Goal: Task Accomplishment & Management: Use online tool/utility

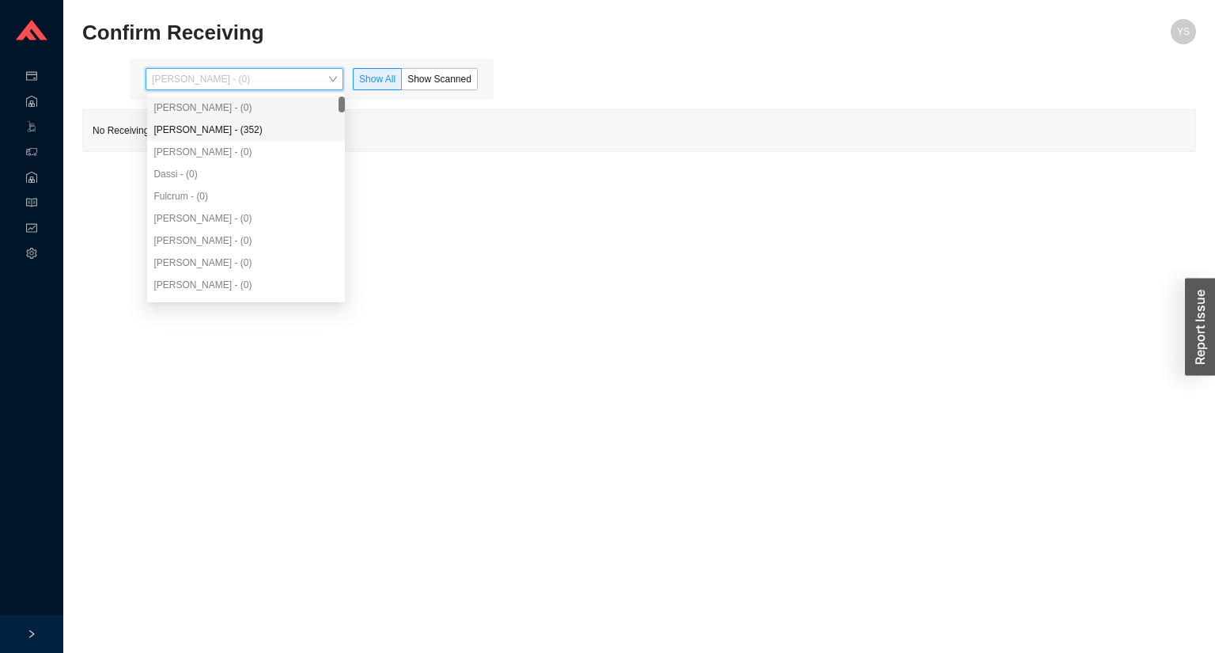
click at [214, 127] on div "Angel Negron - (352)" at bounding box center [245, 130] width 185 height 14
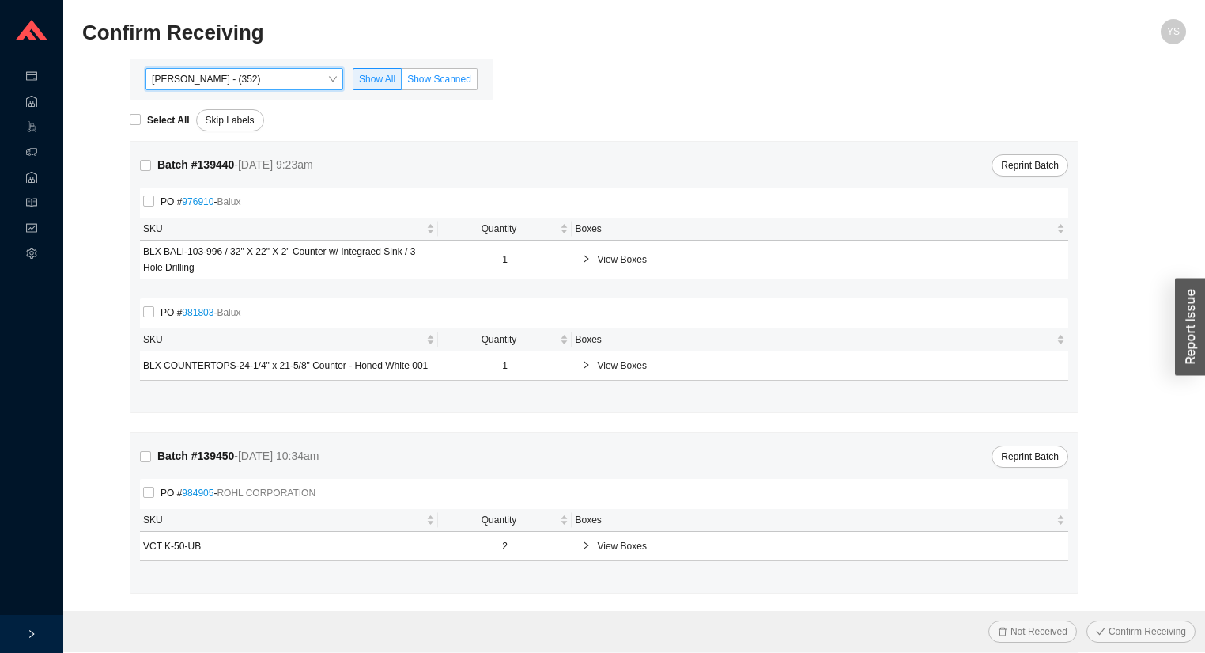
click at [440, 81] on span "Show Scanned" at bounding box center [439, 79] width 64 height 11
click at [402, 82] on input "Show Scanned" at bounding box center [402, 82] width 0 height 0
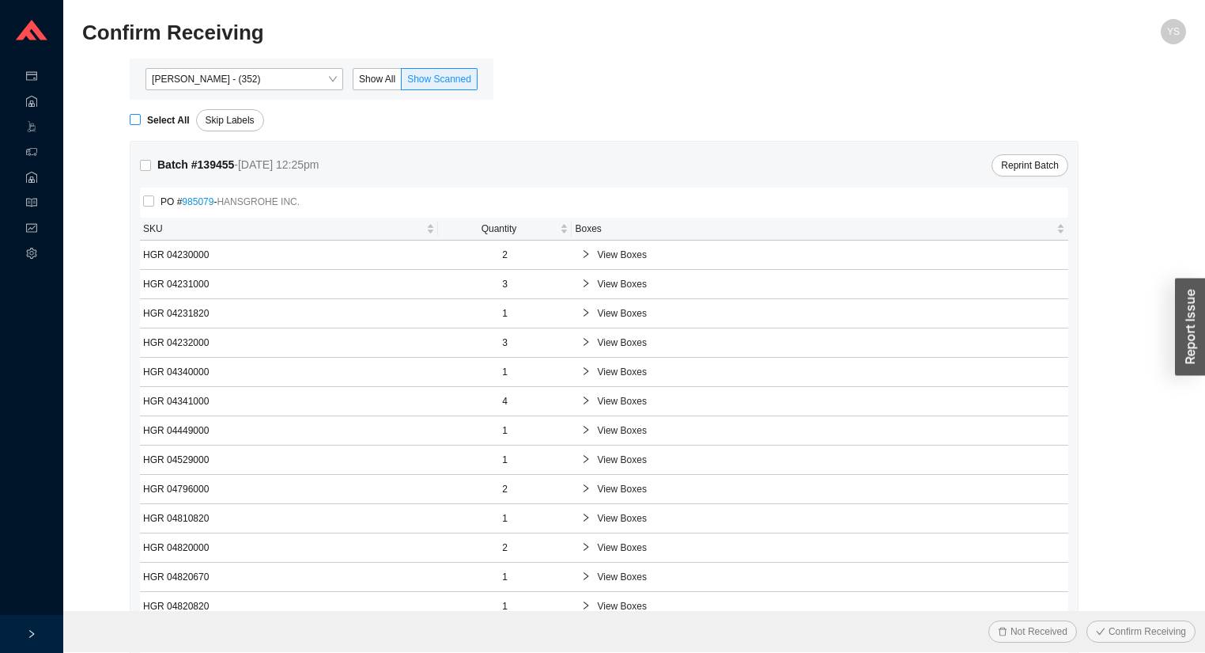
click at [157, 120] on strong "Select All" at bounding box center [168, 120] width 43 height 11
click at [141, 120] on input "Select All" at bounding box center [135, 119] width 11 height 11
checkbox input "true"
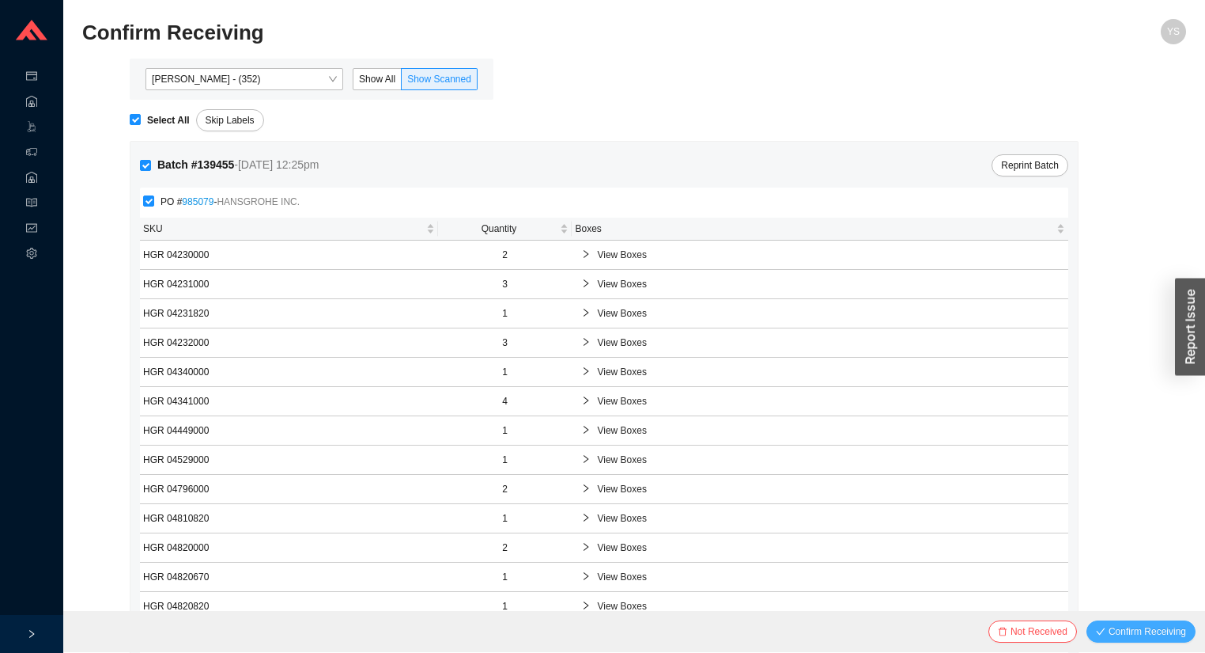
drag, startPoint x: 1144, startPoint y: 612, endPoint x: 1137, endPoint y: 619, distance: 10.1
click at [1141, 616] on div "Not Received Confirm Receiving" at bounding box center [634, 631] width 1142 height 41
drag, startPoint x: 1137, startPoint y: 620, endPoint x: 1126, endPoint y: 629, distance: 14.1
click at [1133, 623] on button "Confirm Receiving" at bounding box center [1141, 631] width 109 height 22
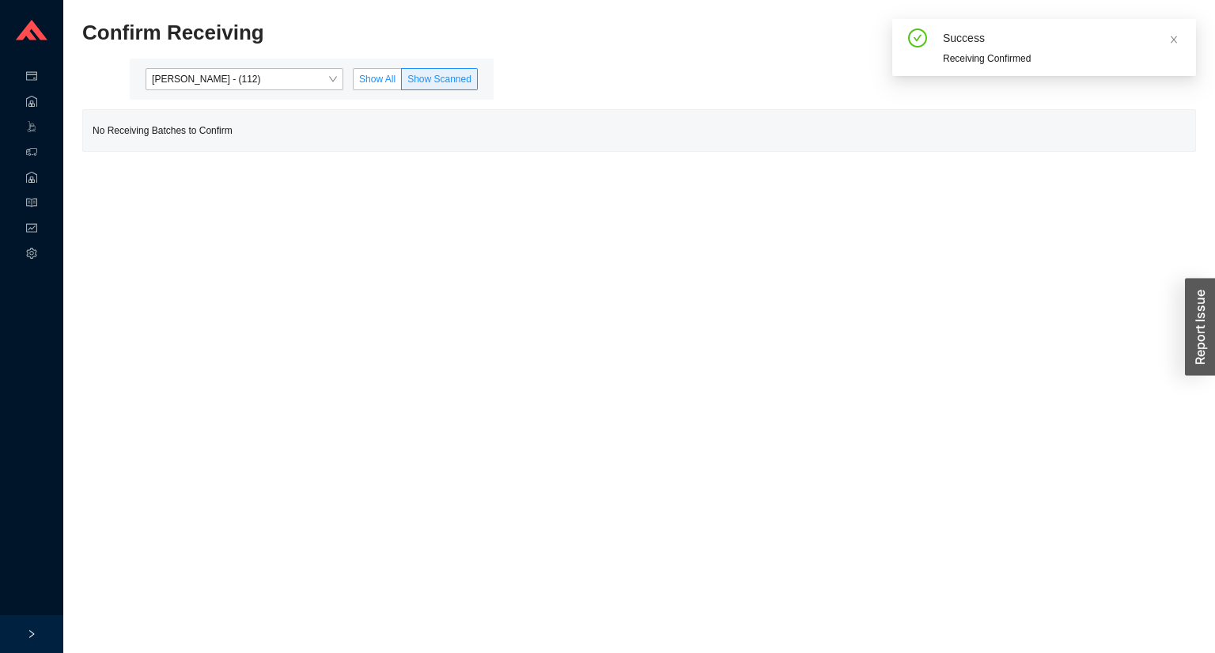
click at [364, 71] on label "Show All" at bounding box center [377, 79] width 49 height 22
click at [354, 82] on input "Show All" at bounding box center [354, 82] width 0 height 0
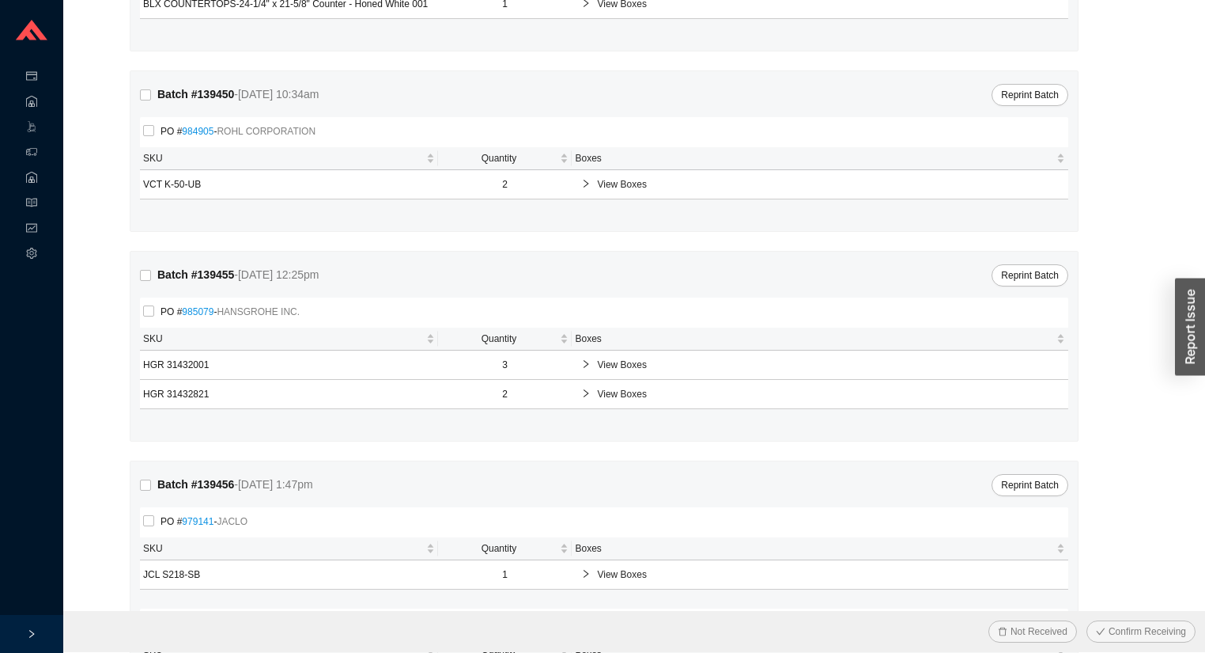
scroll to position [190, 0]
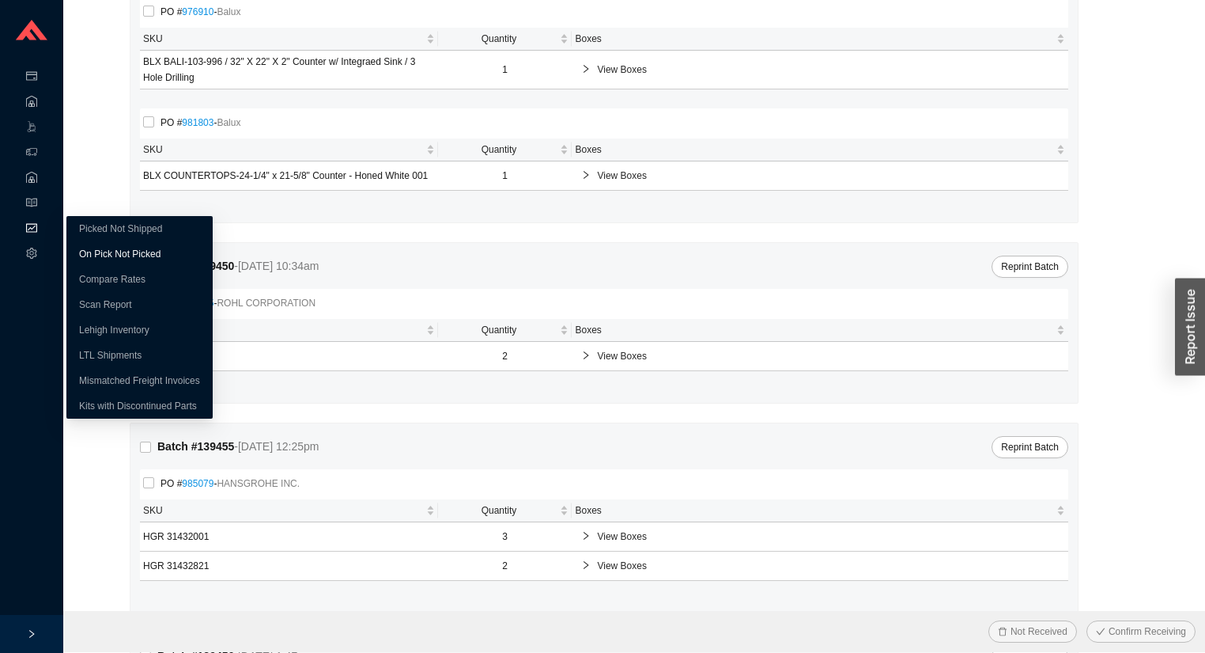
click at [89, 249] on link "On Pick Not Picked" at bounding box center [119, 253] width 81 height 11
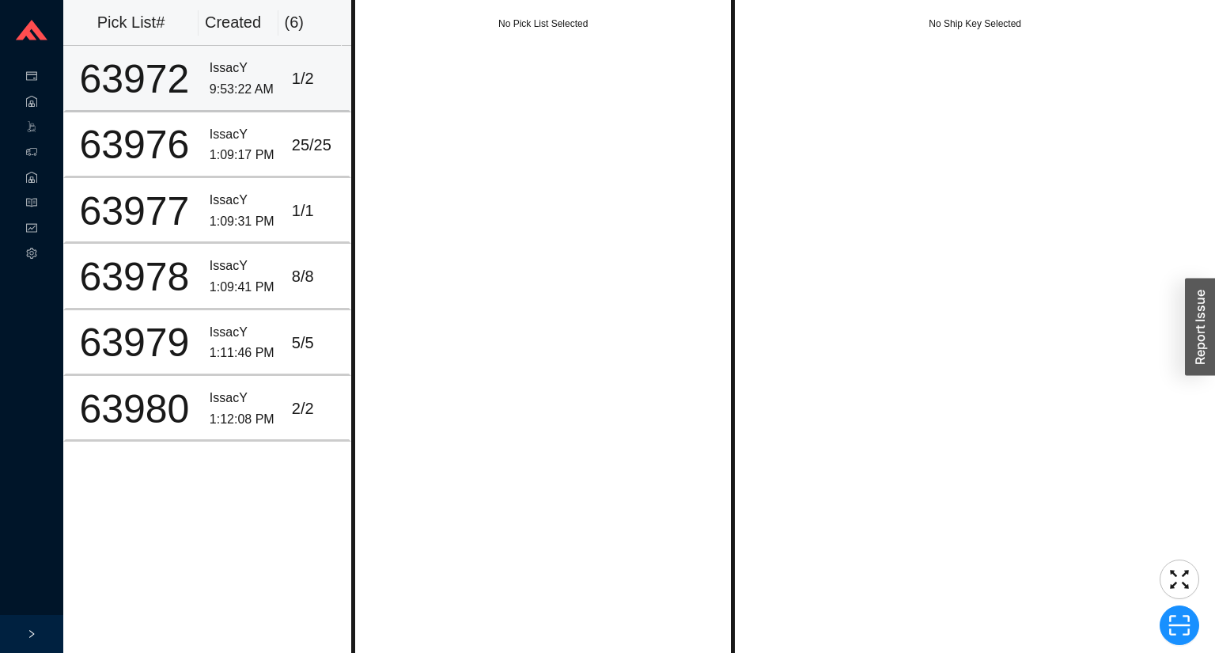
click at [181, 86] on div "63972" at bounding box center [134, 79] width 125 height 40
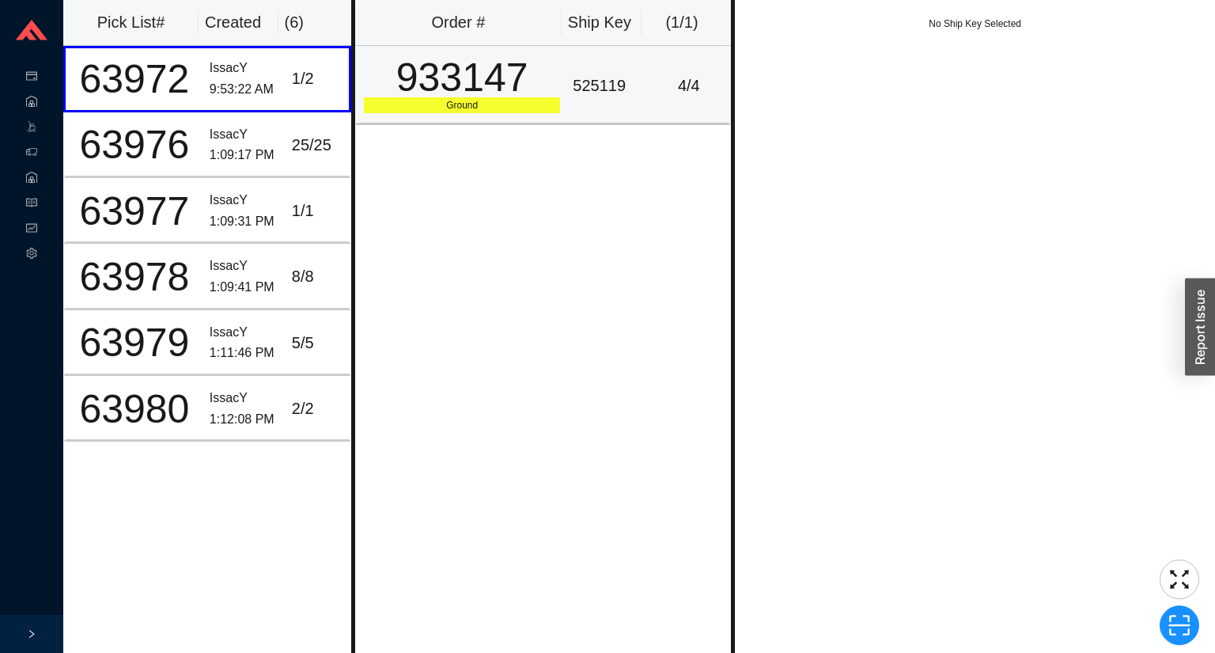
click at [558, 63] on td "933147 Ground" at bounding box center [460, 85] width 211 height 79
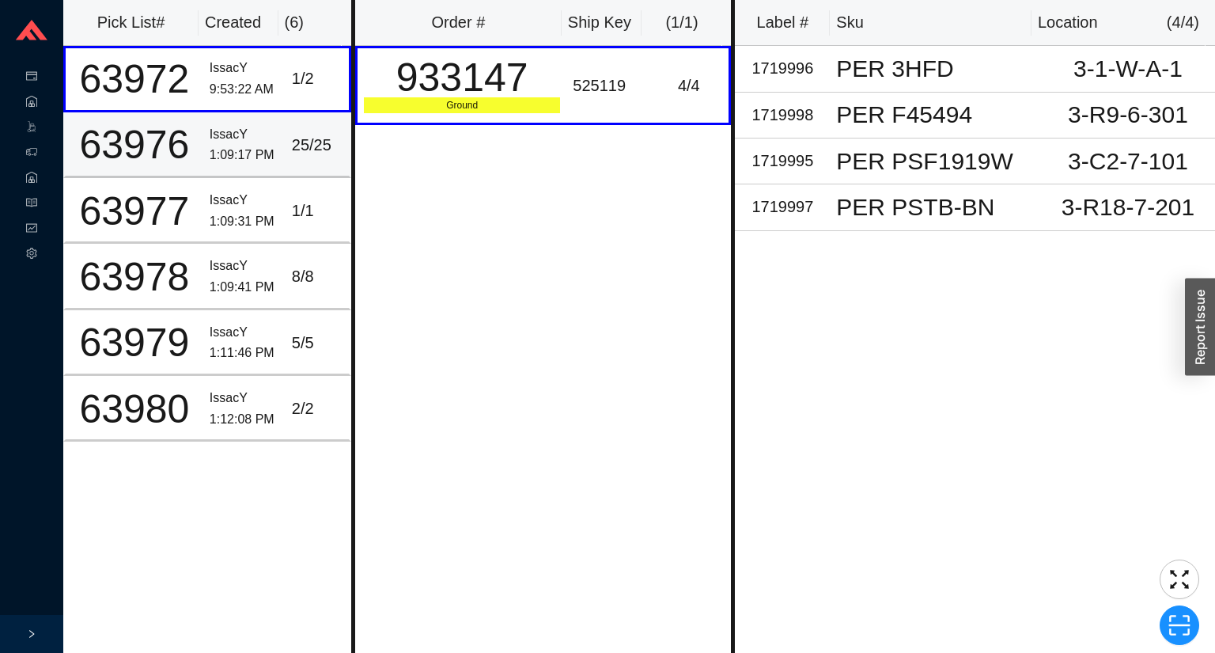
click at [241, 127] on div "IssacY" at bounding box center [245, 134] width 70 height 21
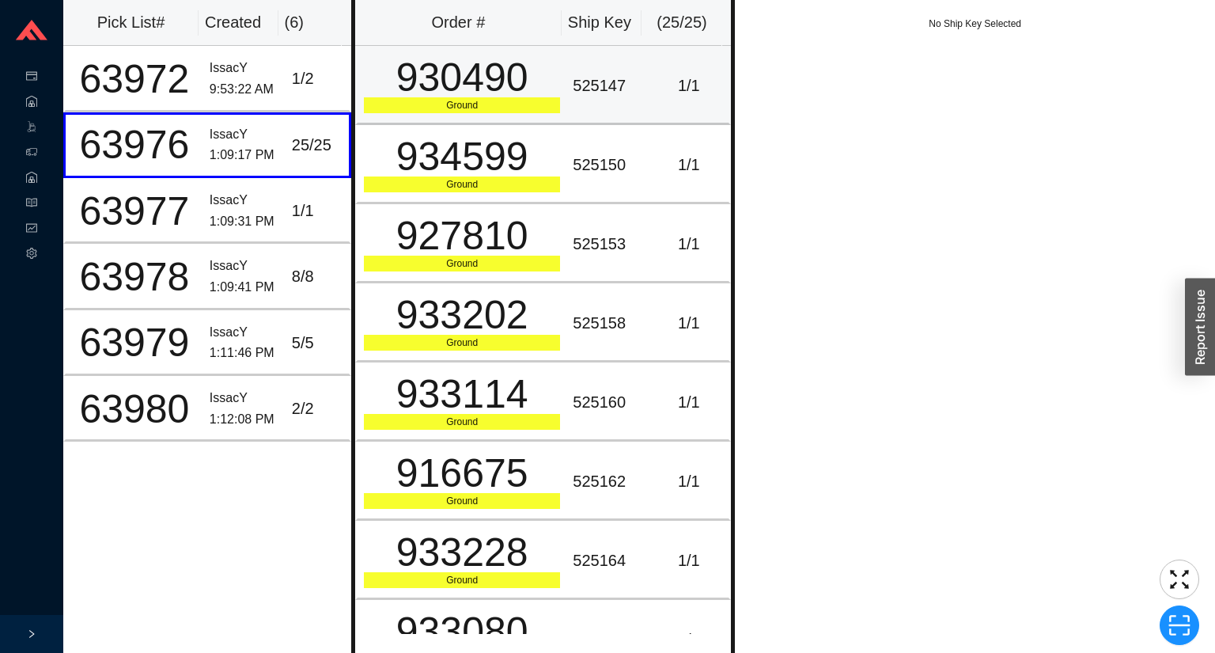
click at [524, 79] on div "930490" at bounding box center [462, 78] width 196 height 40
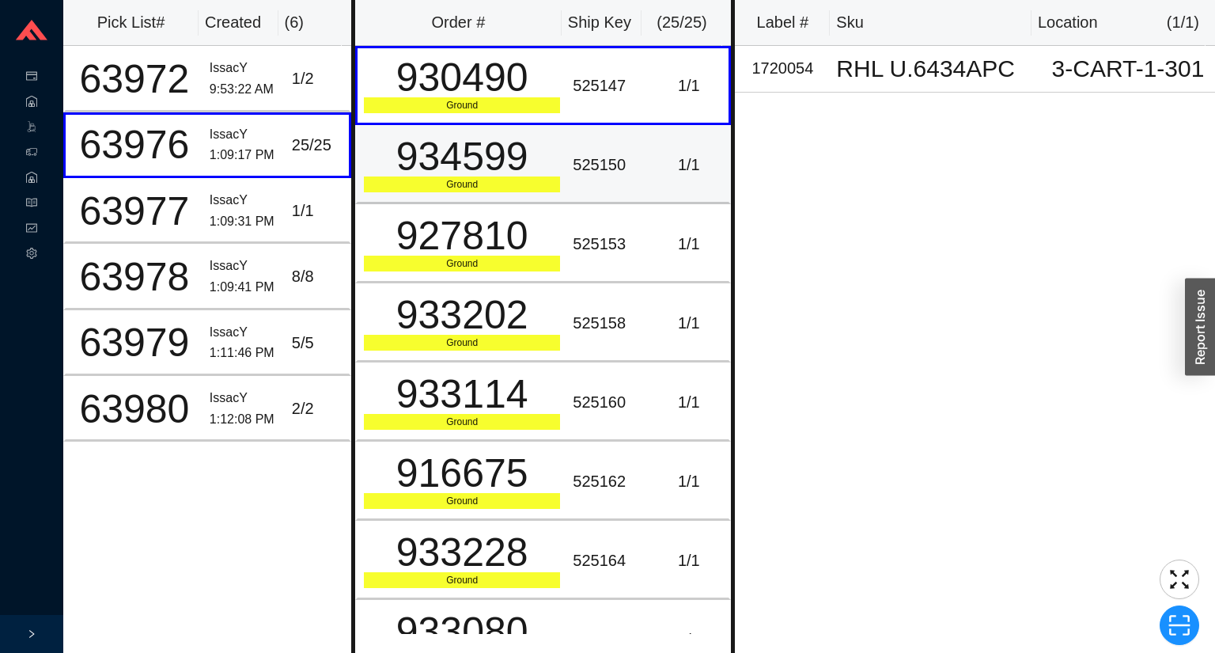
click at [528, 139] on div "934599" at bounding box center [462, 157] width 196 height 40
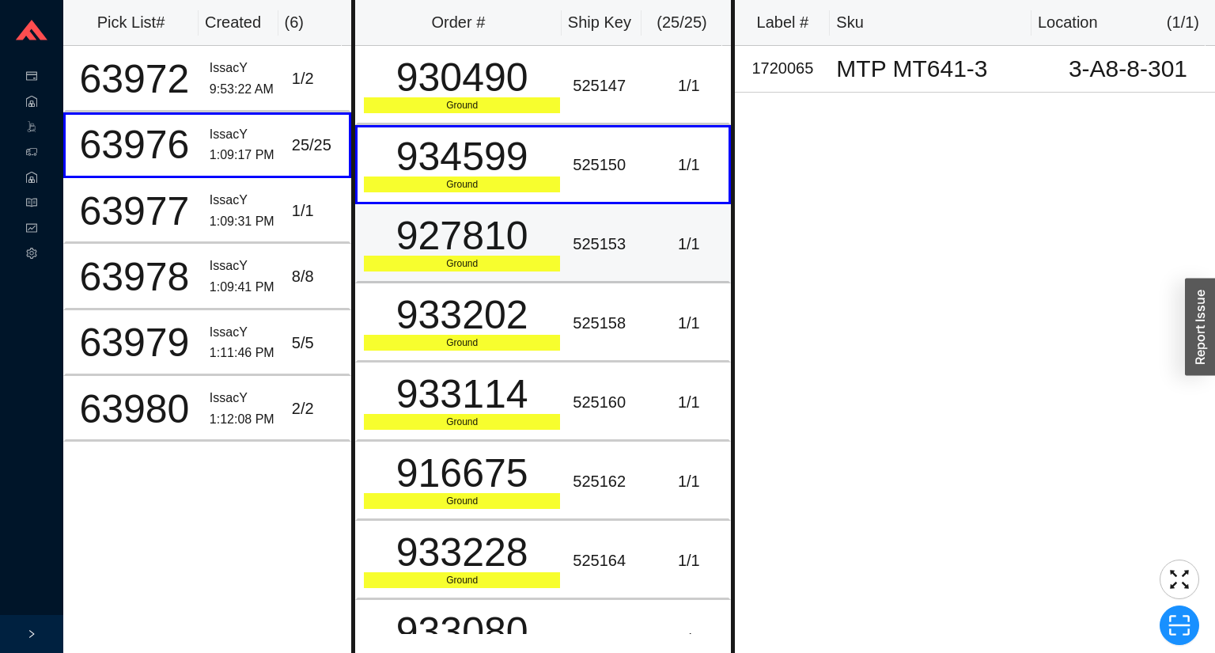
click at [490, 272] on td "927810 Ground" at bounding box center [460, 243] width 211 height 79
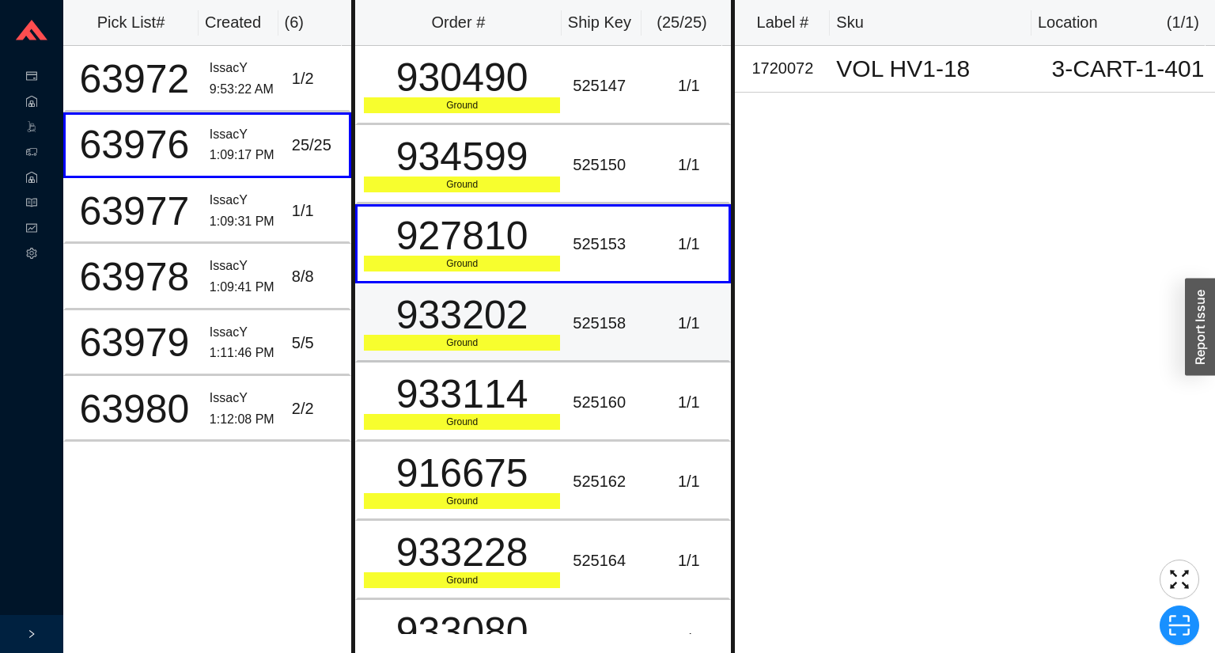
click at [509, 351] on td "933202 Ground" at bounding box center [460, 322] width 211 height 79
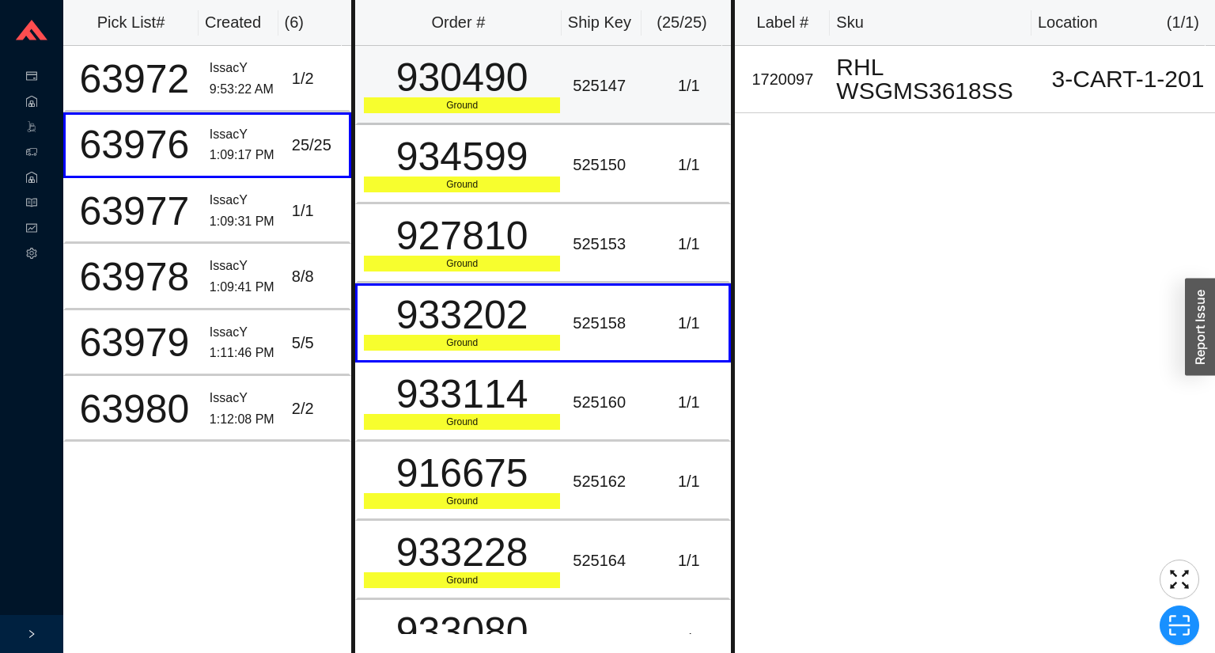
click at [633, 91] on div "525147" at bounding box center [608, 86] width 70 height 26
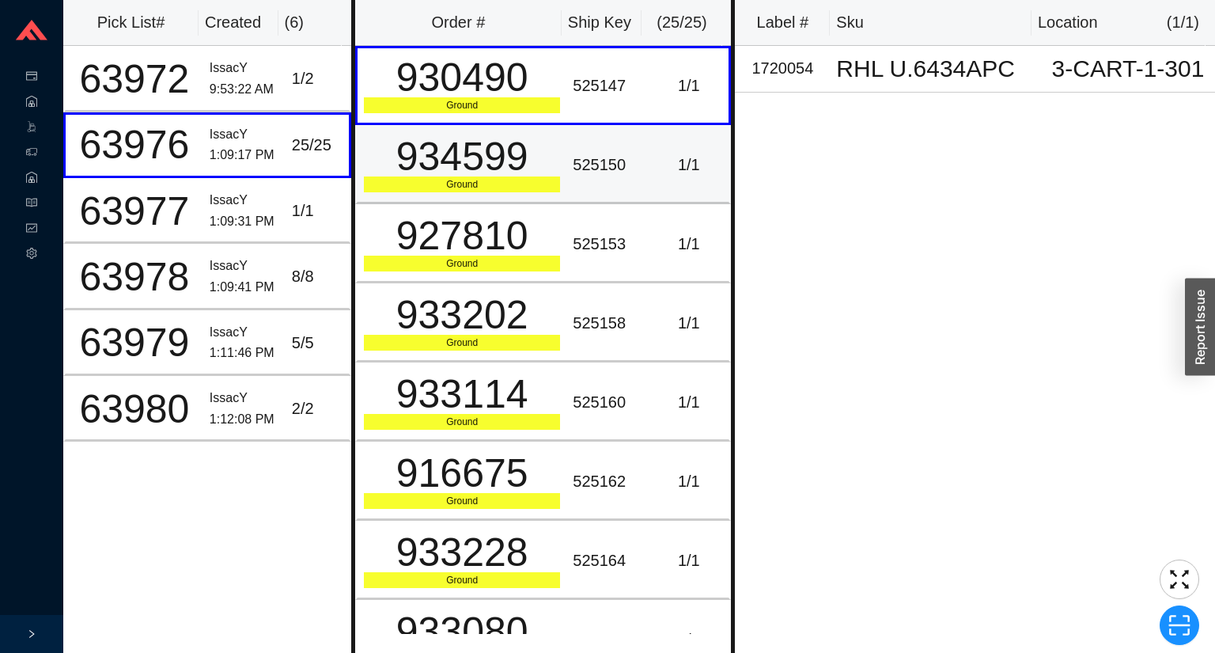
click at [569, 177] on td "525150" at bounding box center [607, 164] width 82 height 79
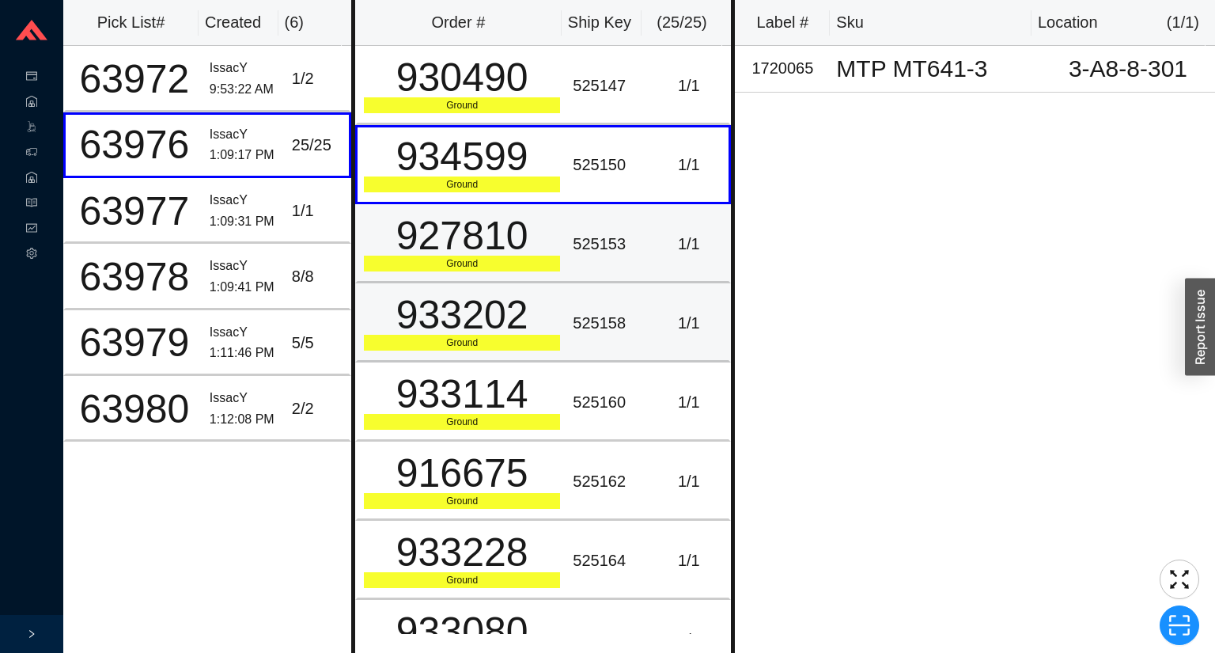
click at [539, 285] on td "933202 Ground" at bounding box center [460, 322] width 211 height 79
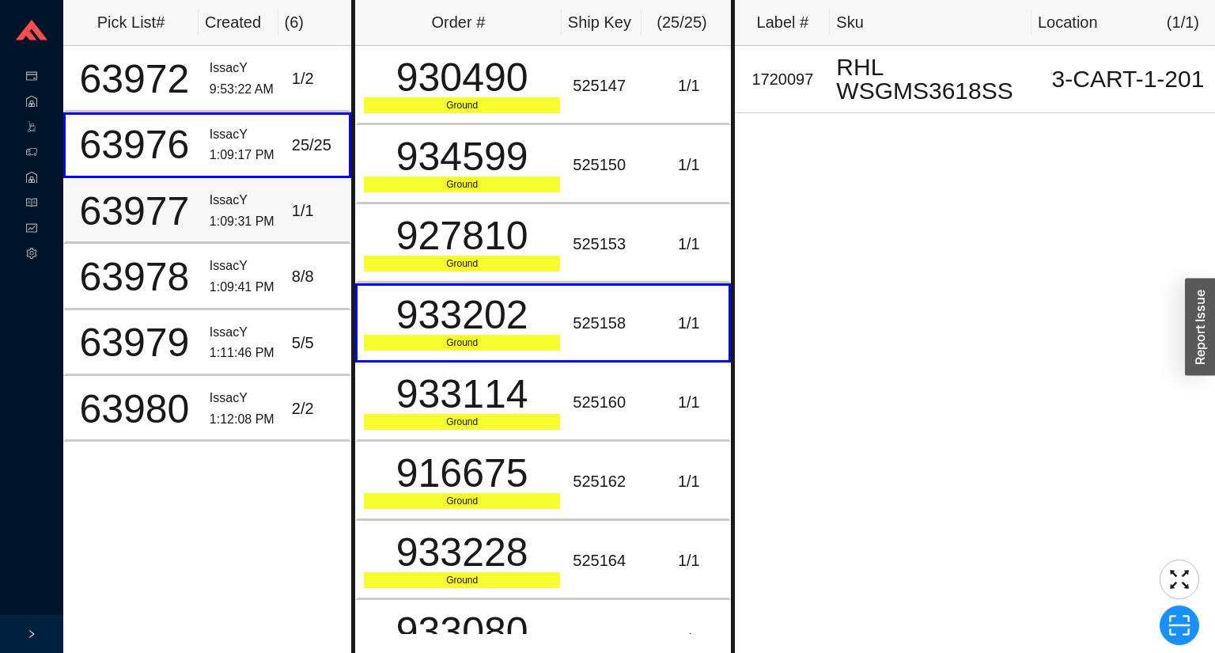
click at [256, 221] on div "1:09:31 PM" at bounding box center [245, 221] width 70 height 21
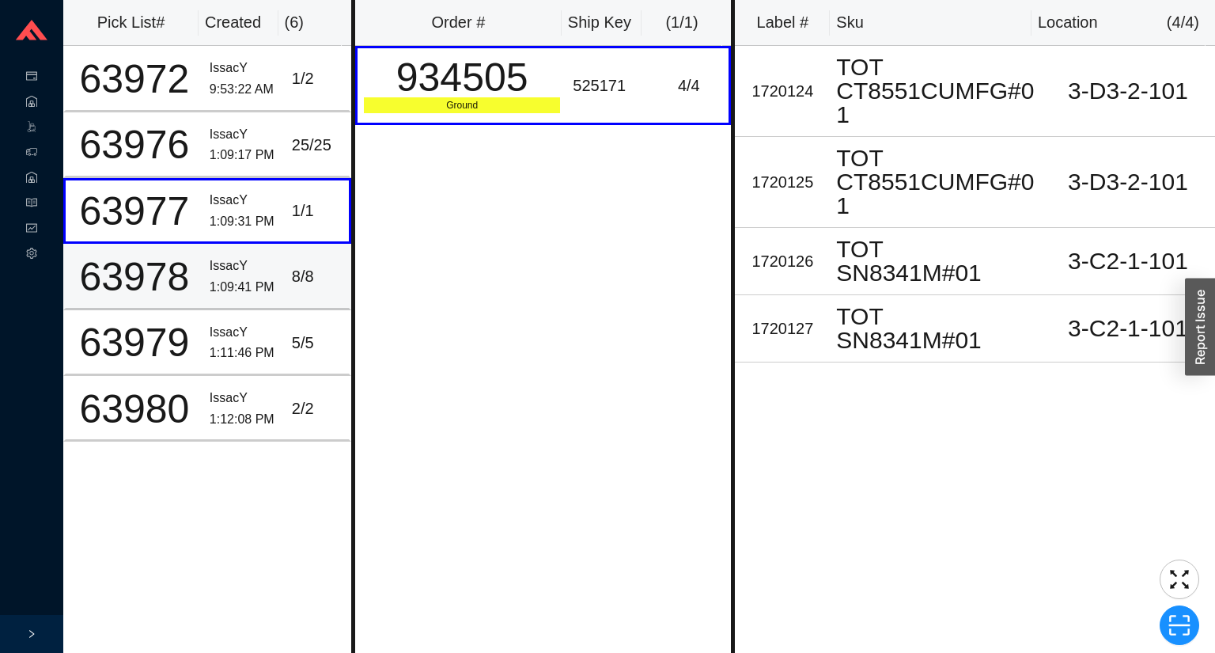
click at [248, 269] on div "IssacY" at bounding box center [245, 265] width 70 height 21
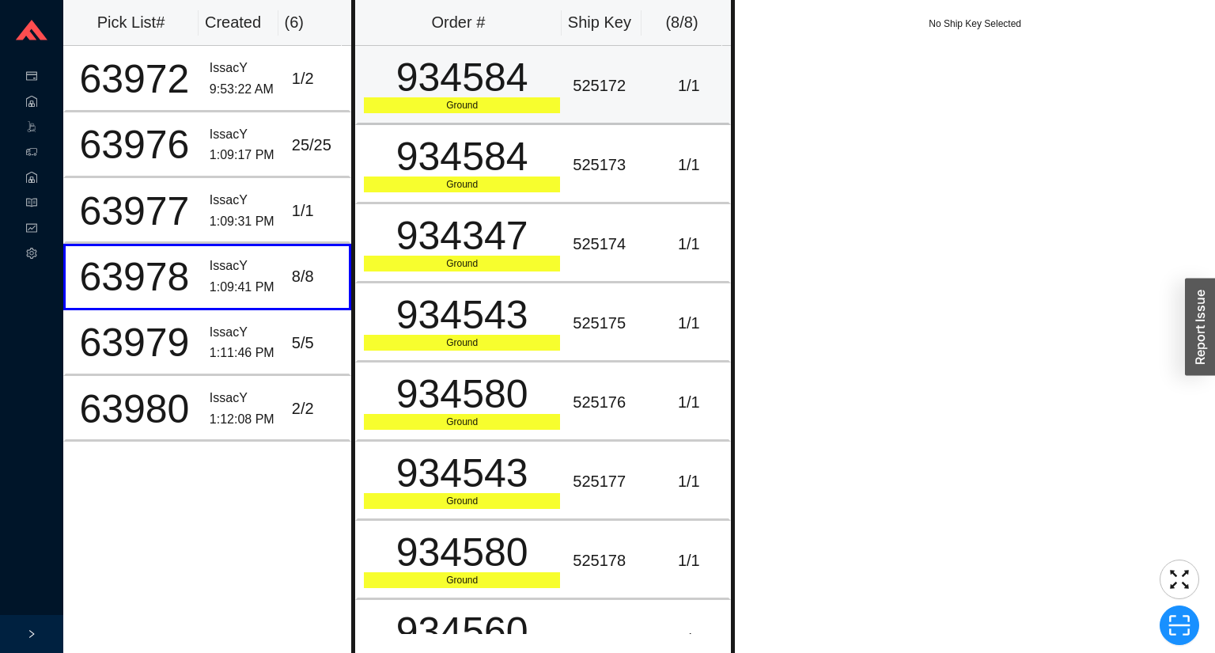
click at [465, 101] on div "Ground" at bounding box center [462, 105] width 196 height 16
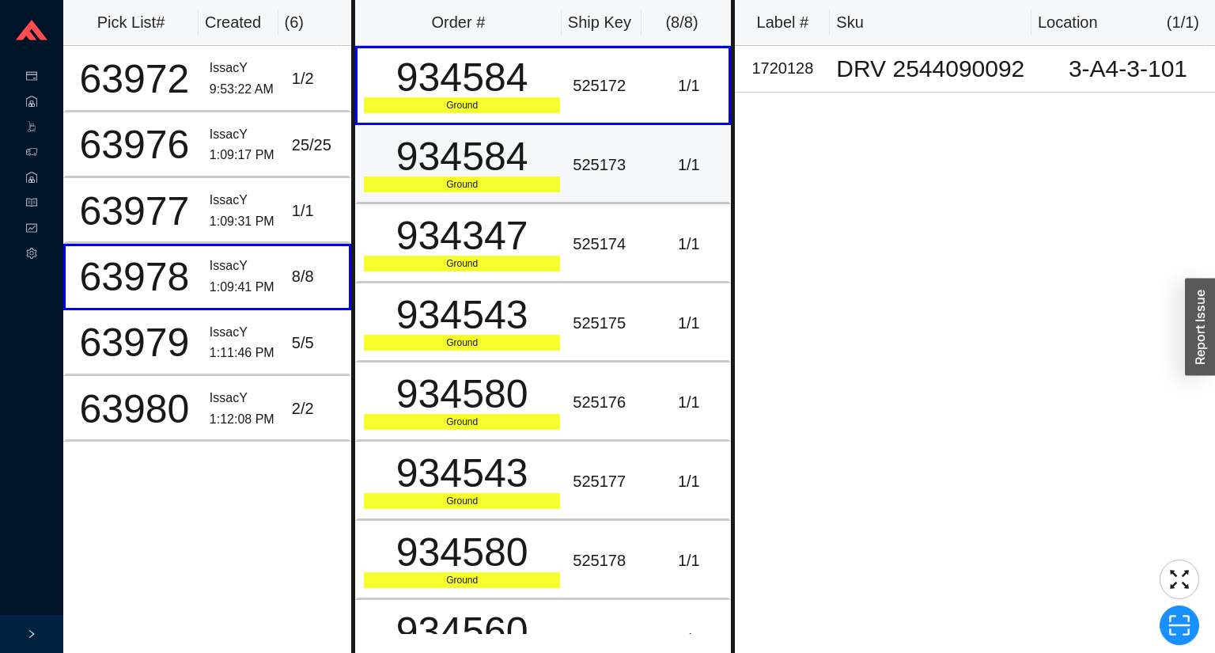
click at [457, 158] on div "934584" at bounding box center [462, 157] width 196 height 40
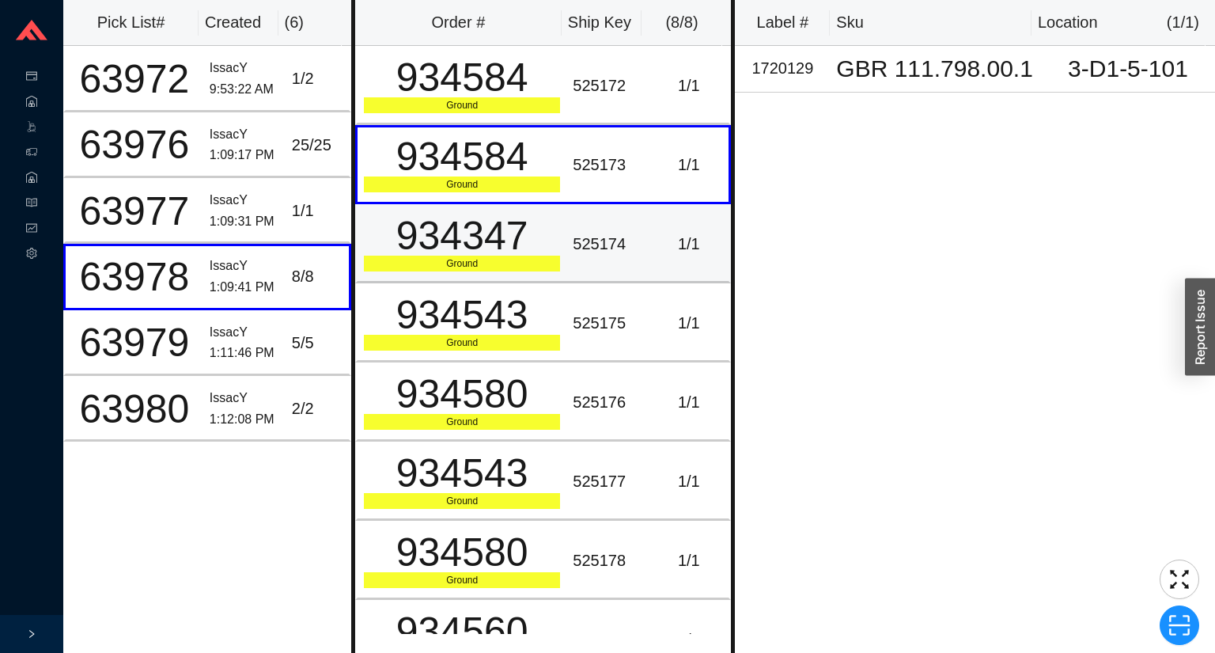
drag, startPoint x: 455, startPoint y: 245, endPoint x: 455, endPoint y: 258, distance: 12.7
click at [455, 250] on div "934347" at bounding box center [462, 236] width 196 height 40
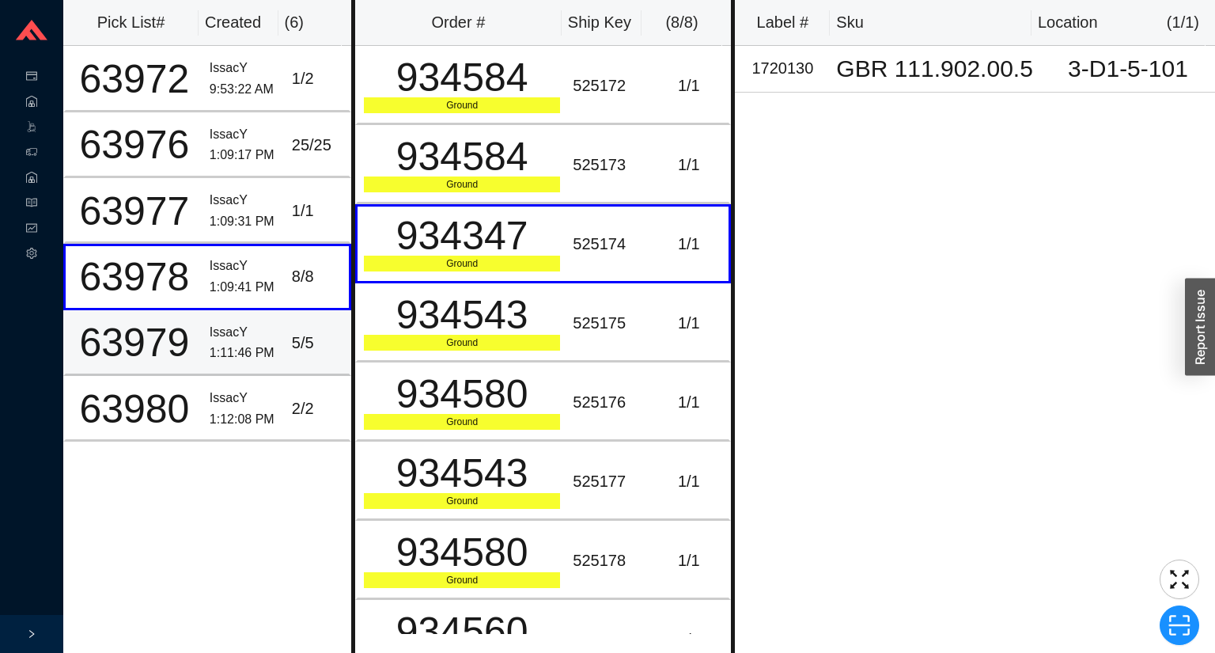
click at [286, 358] on td "5 / 5" at bounding box center [319, 343] width 66 height 66
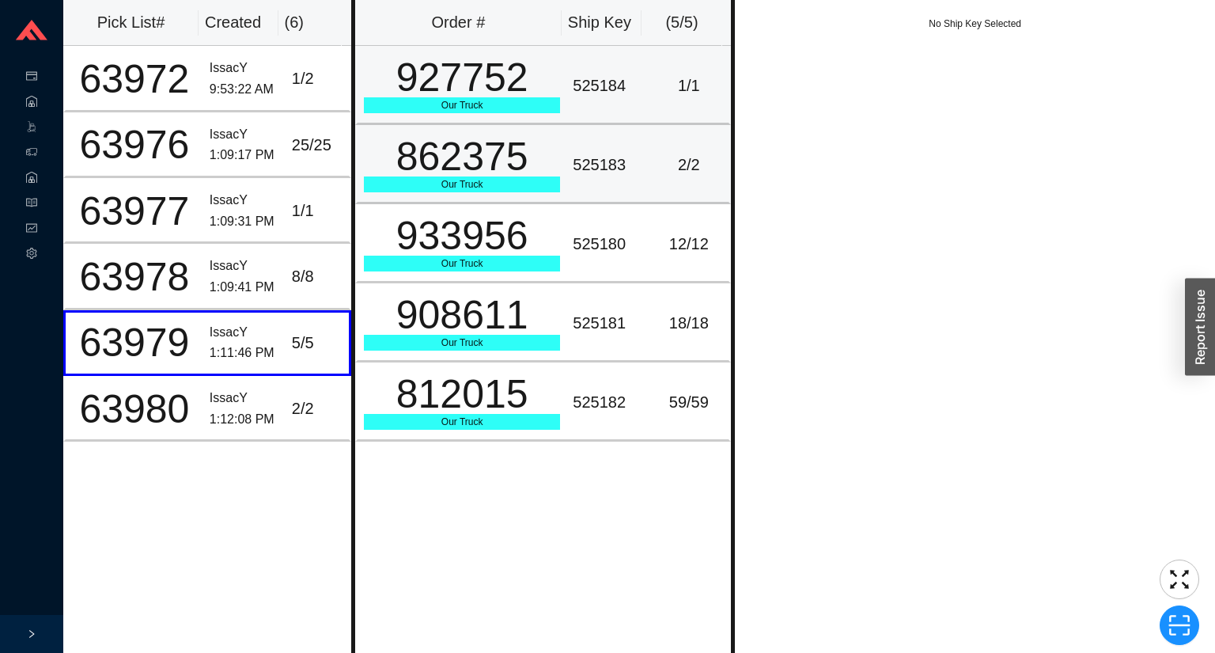
click at [494, 114] on td "927752 Our Truck" at bounding box center [460, 85] width 211 height 79
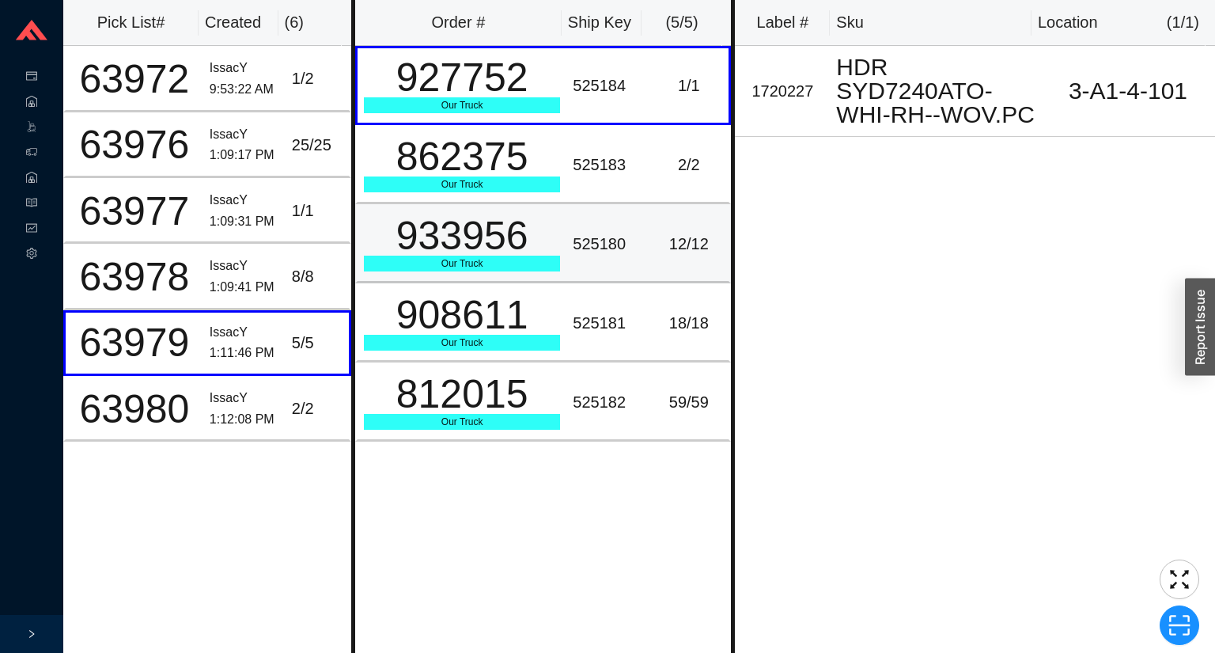
click at [453, 225] on div "933956" at bounding box center [462, 236] width 196 height 40
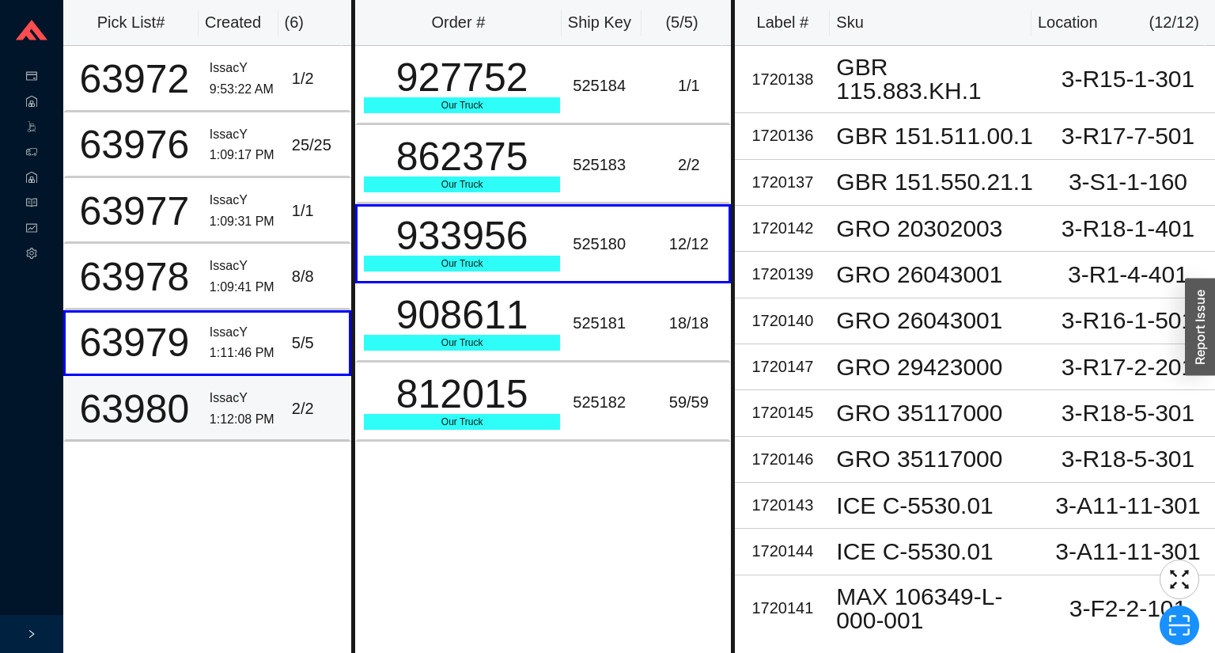
click at [286, 418] on td "2 / 2" at bounding box center [319, 409] width 66 height 66
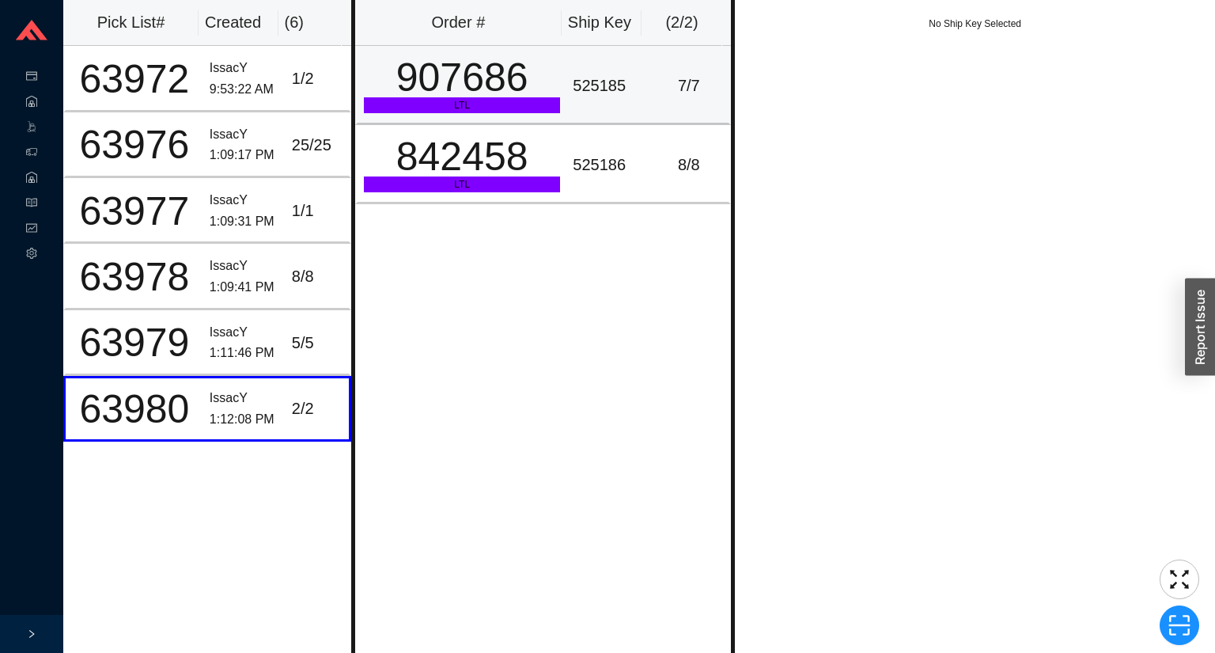
click at [504, 58] on div "907686" at bounding box center [462, 78] width 196 height 40
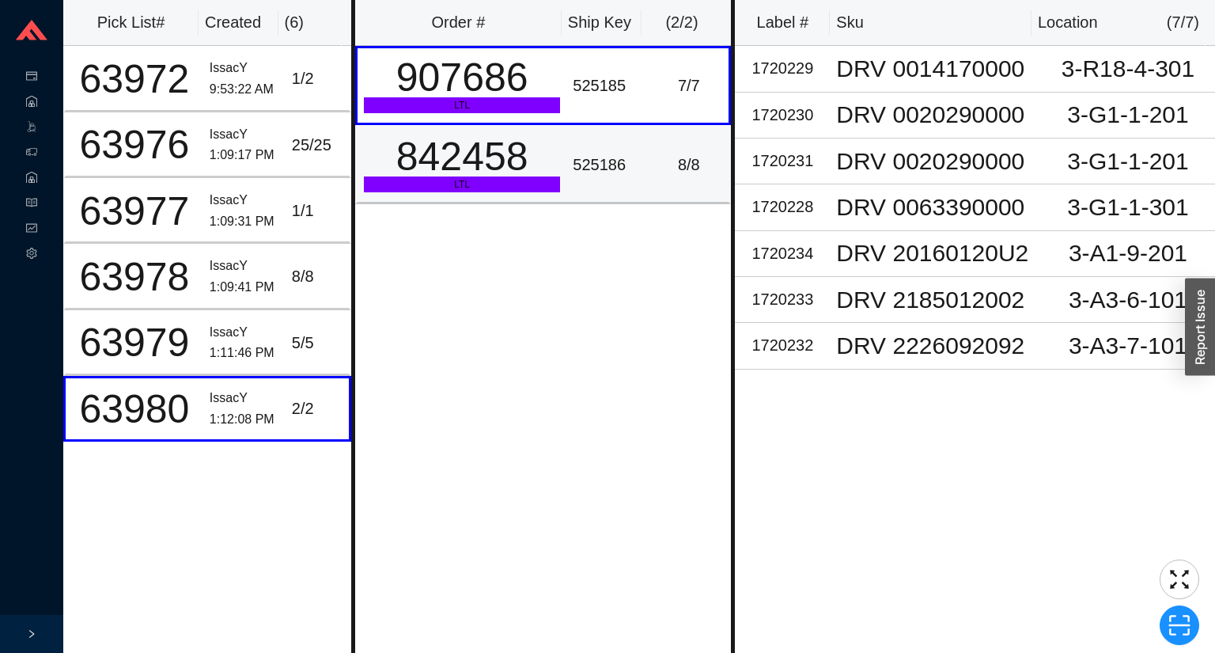
click at [500, 175] on div "842458" at bounding box center [462, 157] width 196 height 40
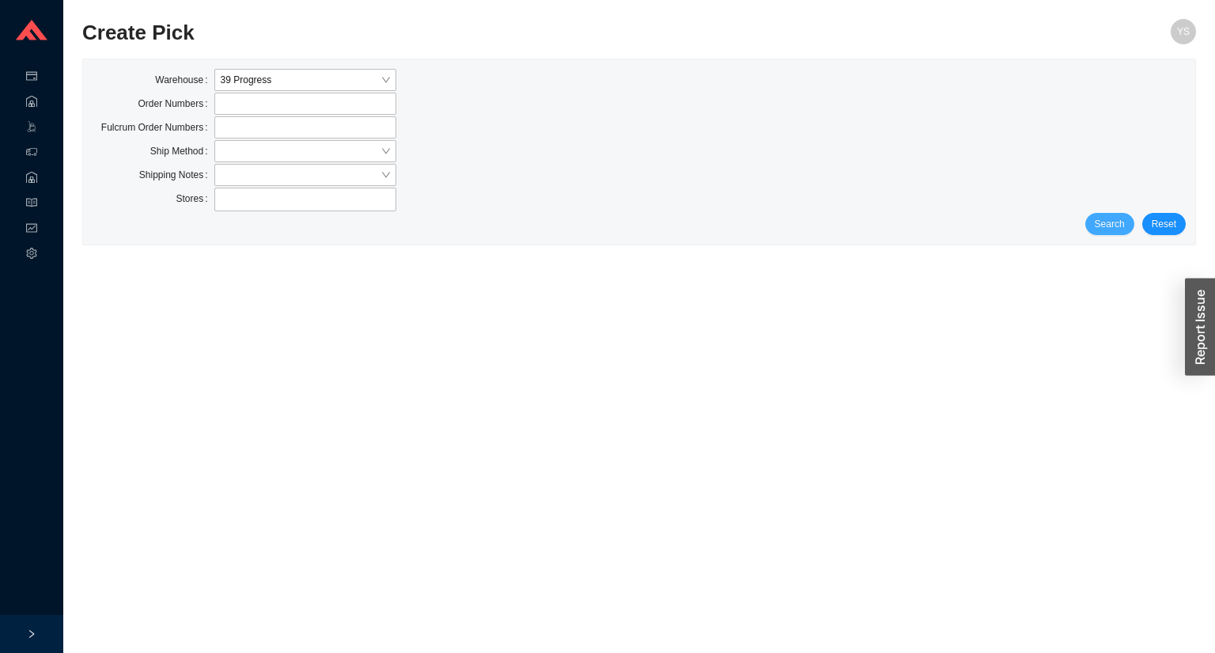
click at [1114, 218] on span "Search" at bounding box center [1110, 224] width 30 height 16
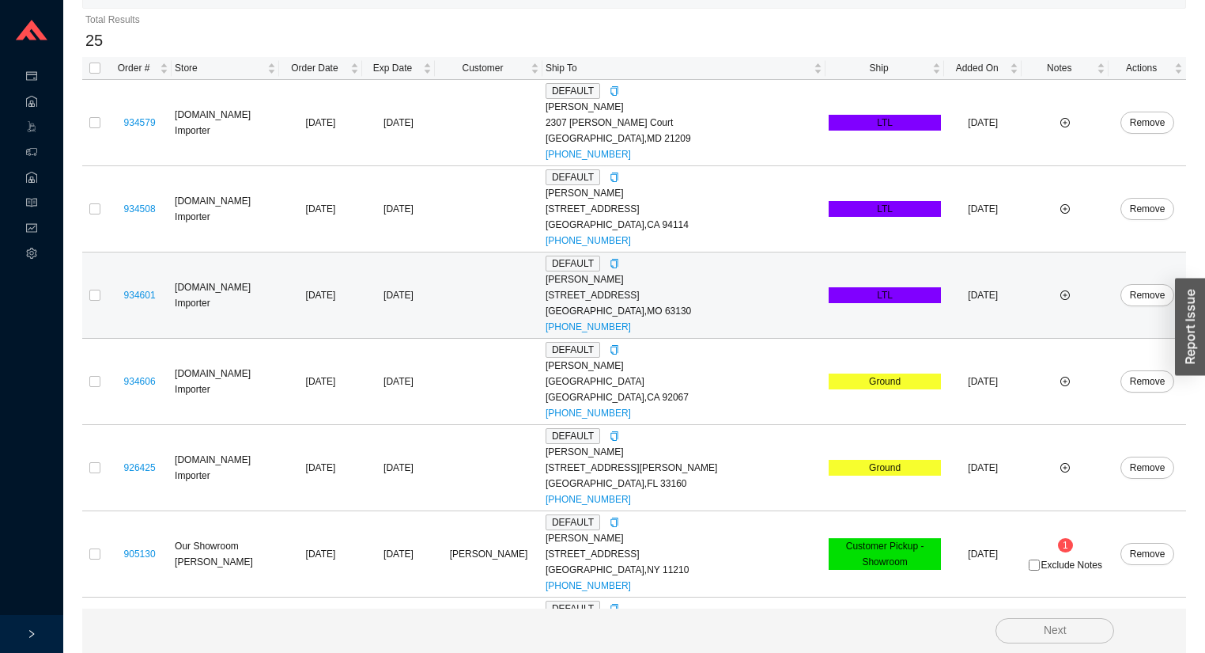
scroll to position [380, 0]
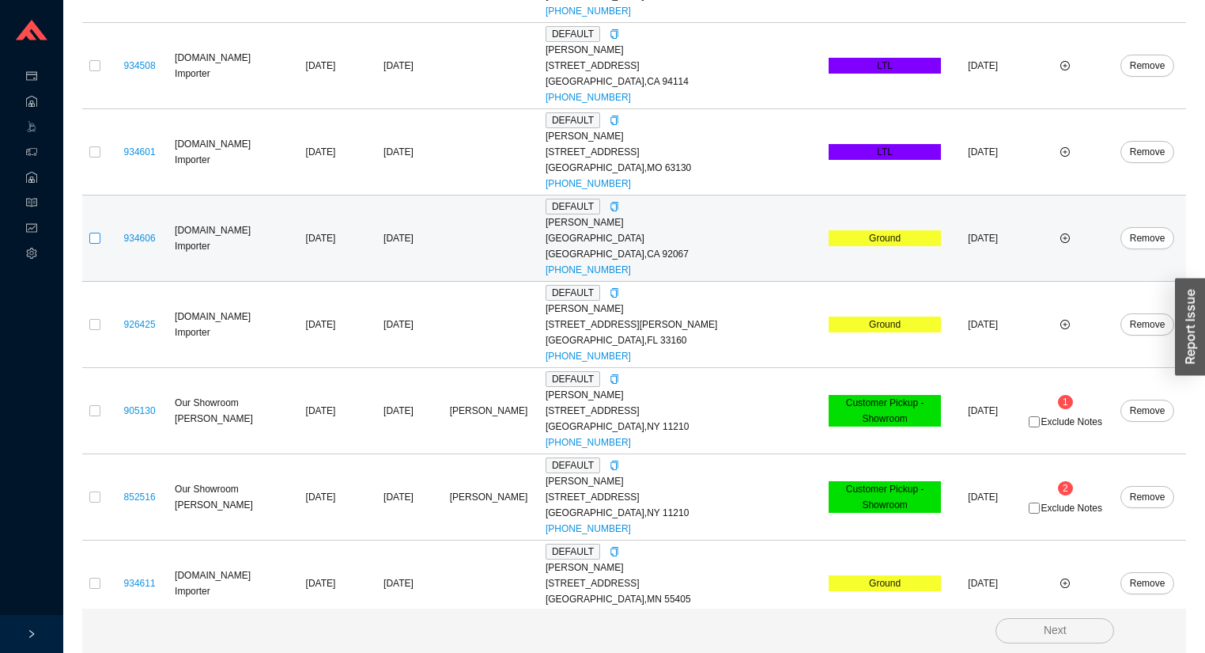
click at [94, 233] on input "checkbox" at bounding box center [94, 238] width 11 height 11
checkbox input "true"
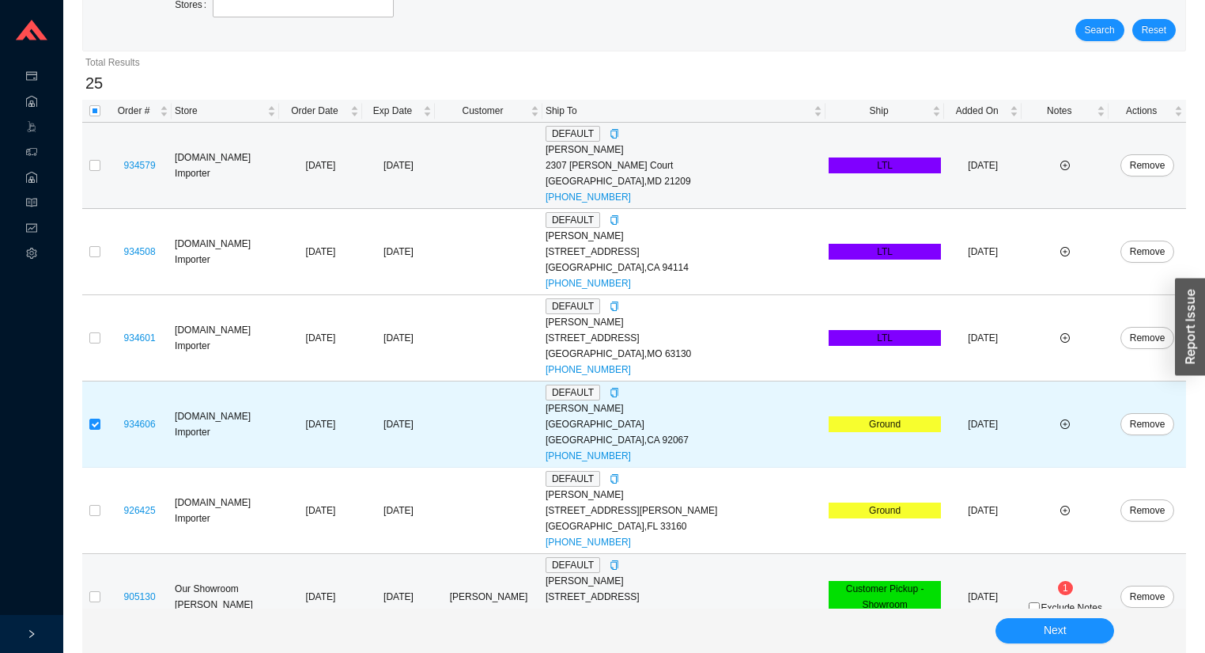
scroll to position [0, 0]
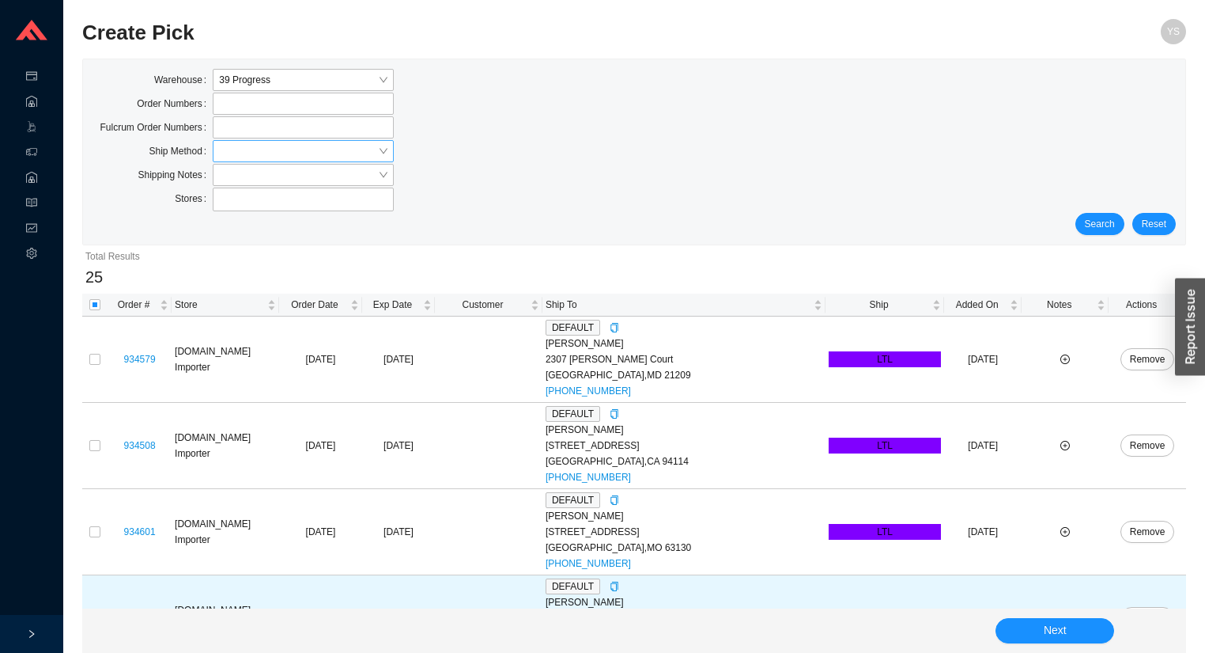
click at [214, 149] on div at bounding box center [303, 151] width 180 height 22
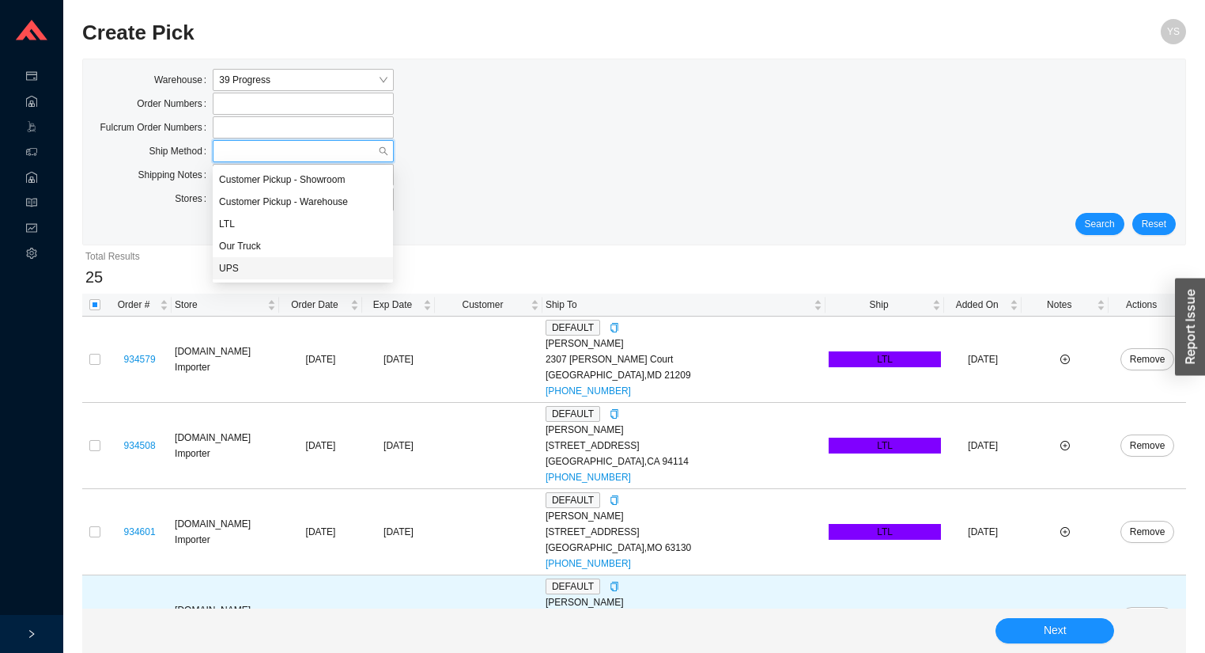
click at [247, 270] on div "UPS" at bounding box center [303, 268] width 168 height 14
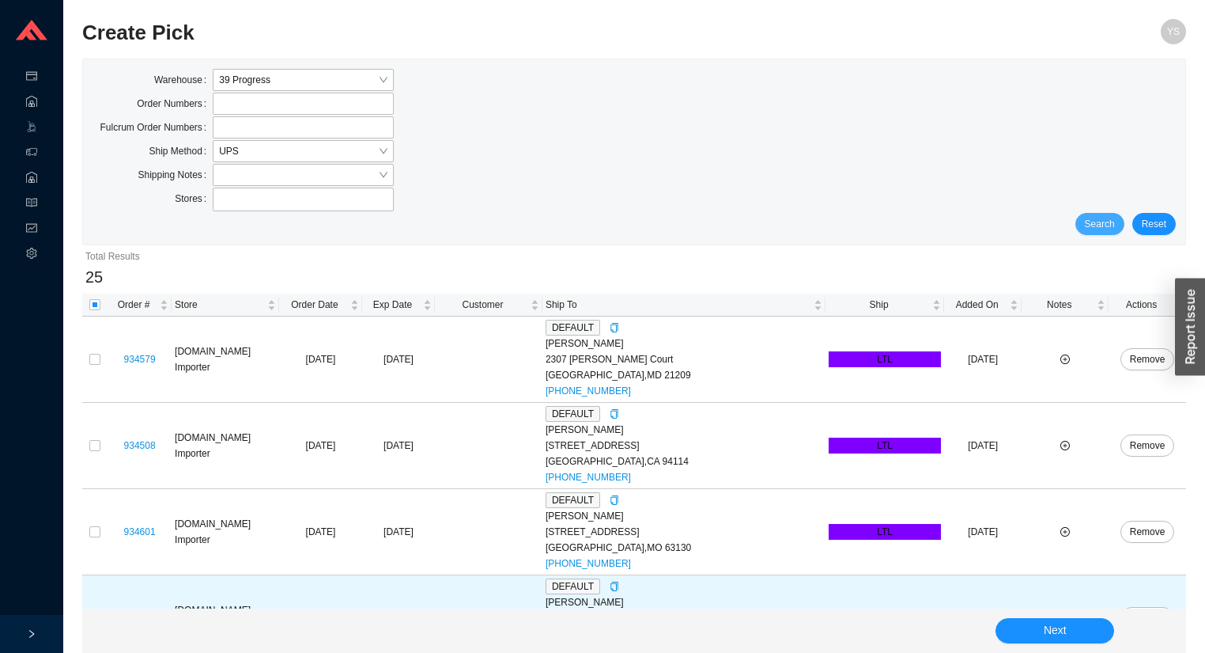
click at [1101, 221] on span "Search" at bounding box center [1100, 224] width 30 height 16
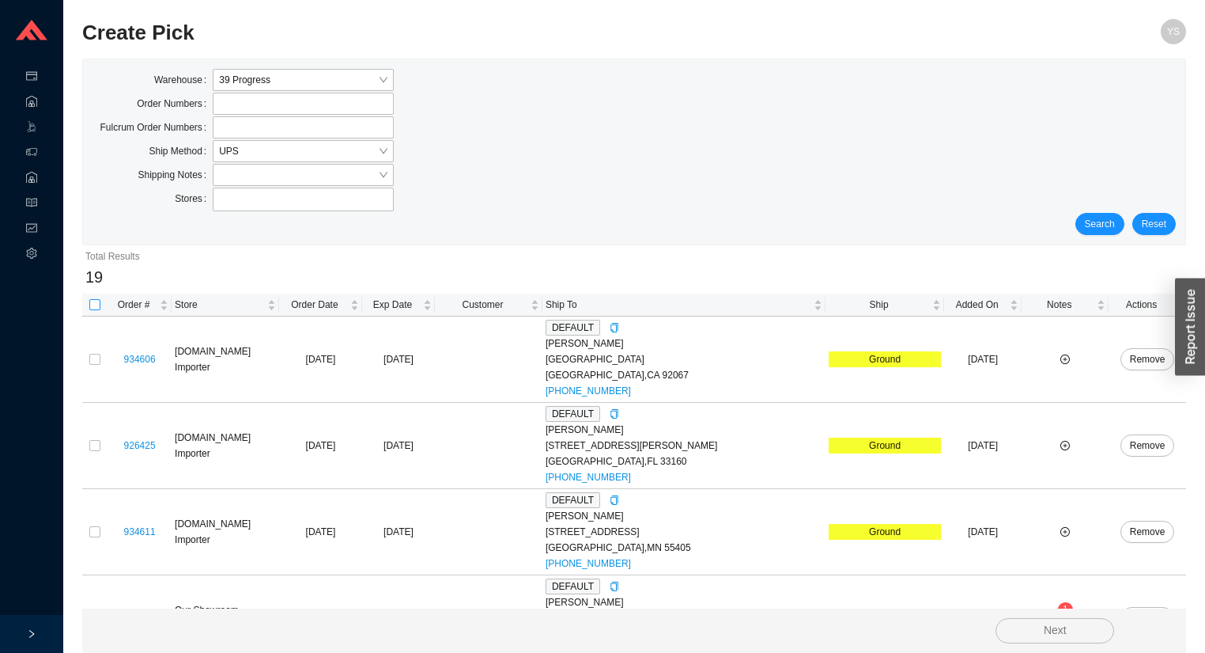
click at [92, 306] on input "checkbox" at bounding box center [94, 304] width 11 height 11
checkbox input "true"
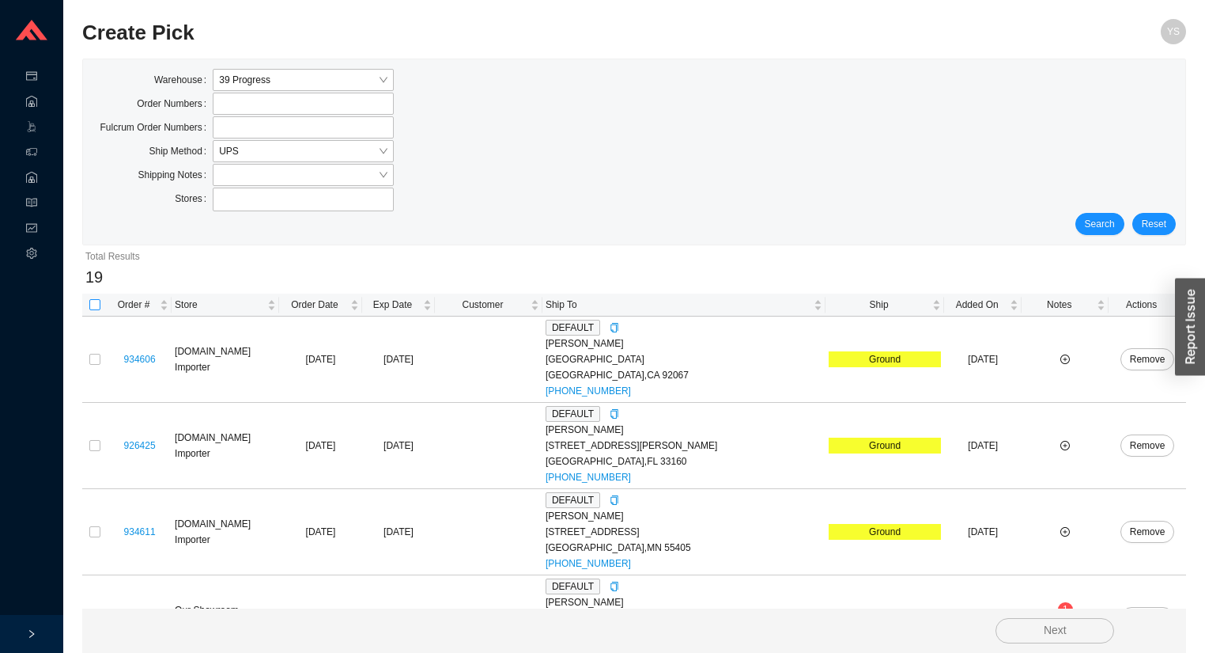
checkbox input "true"
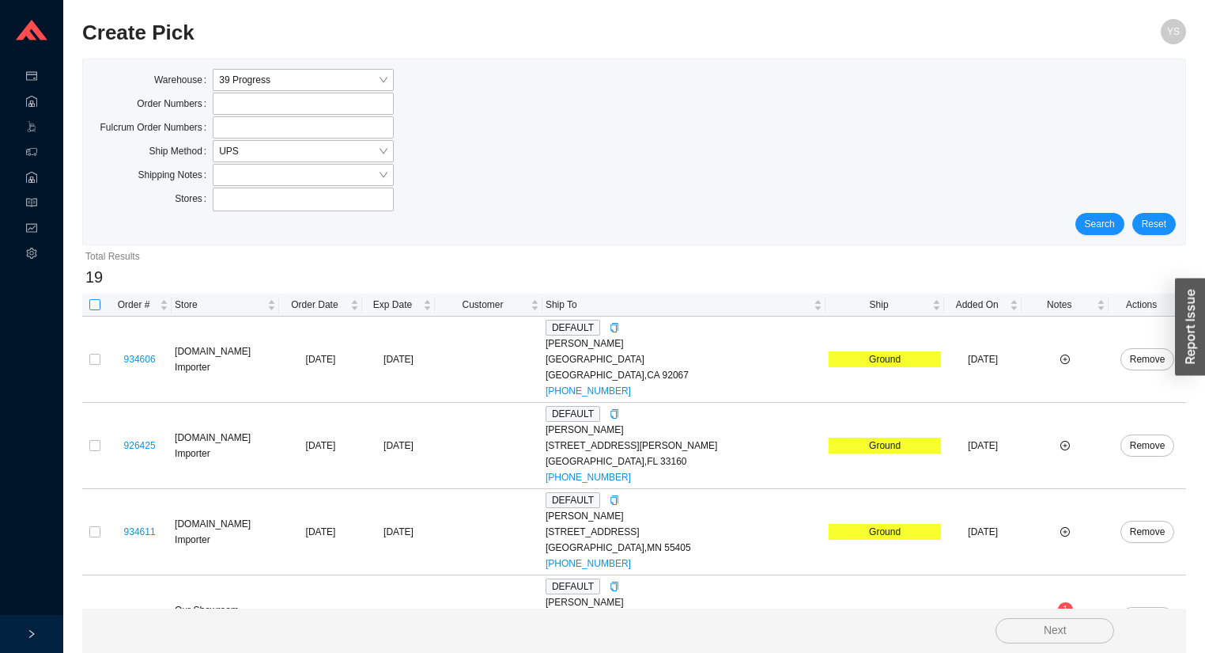
checkbox input "true"
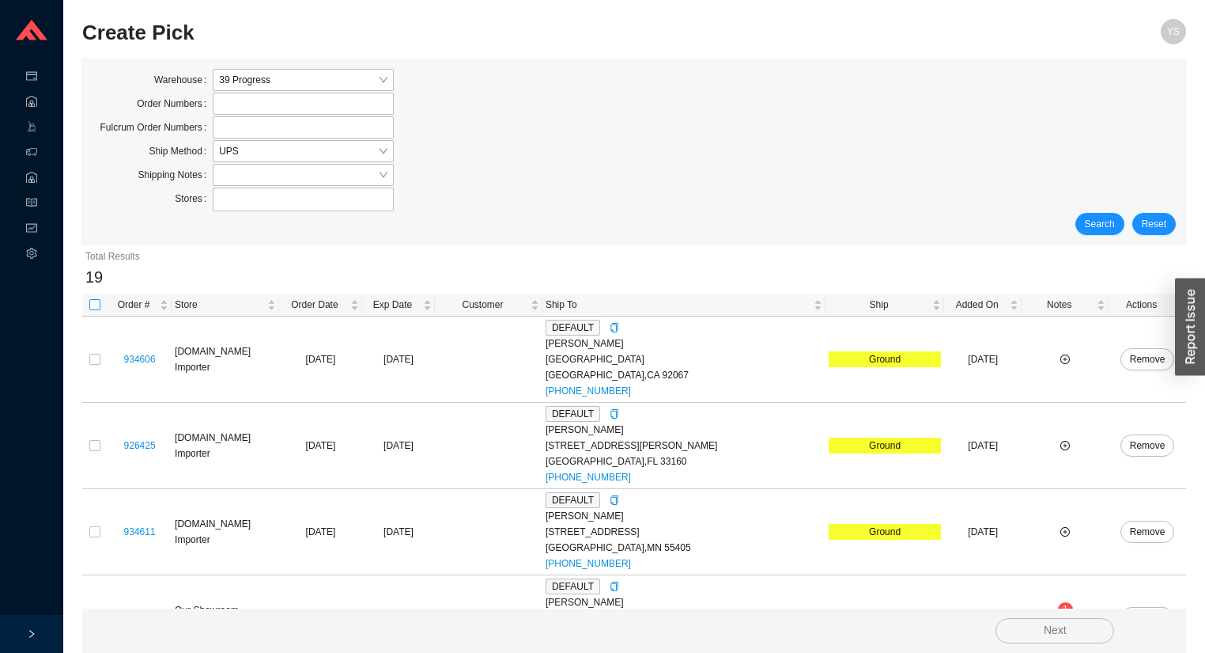
checkbox input "true"
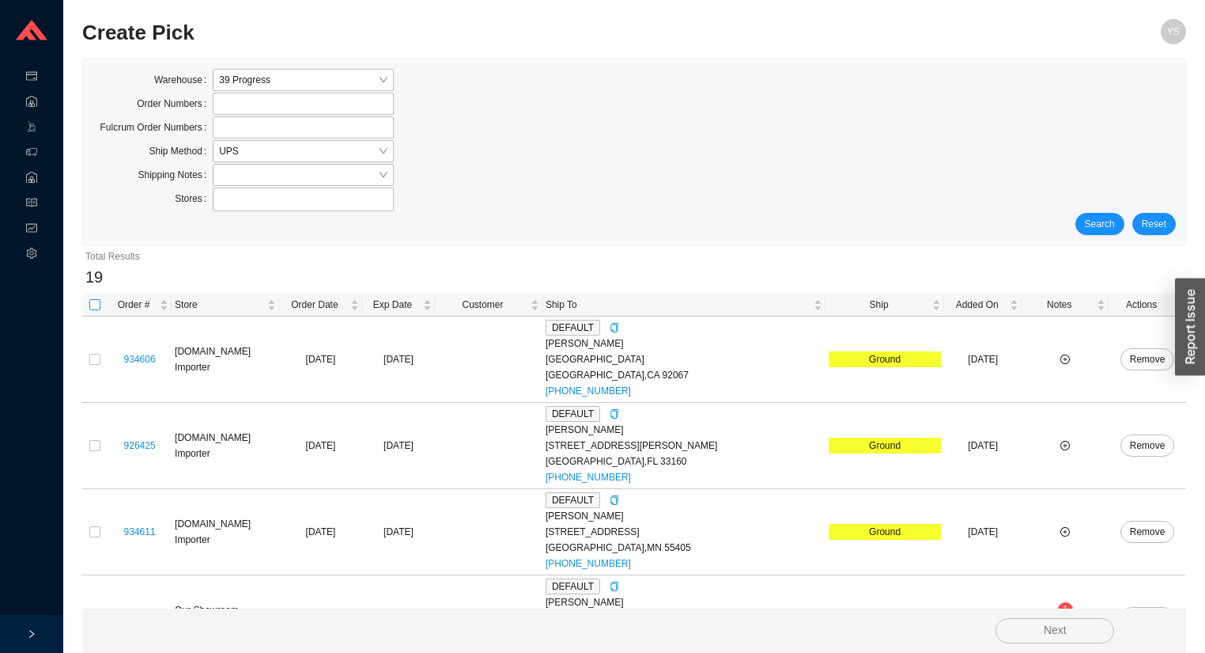
checkbox input "true"
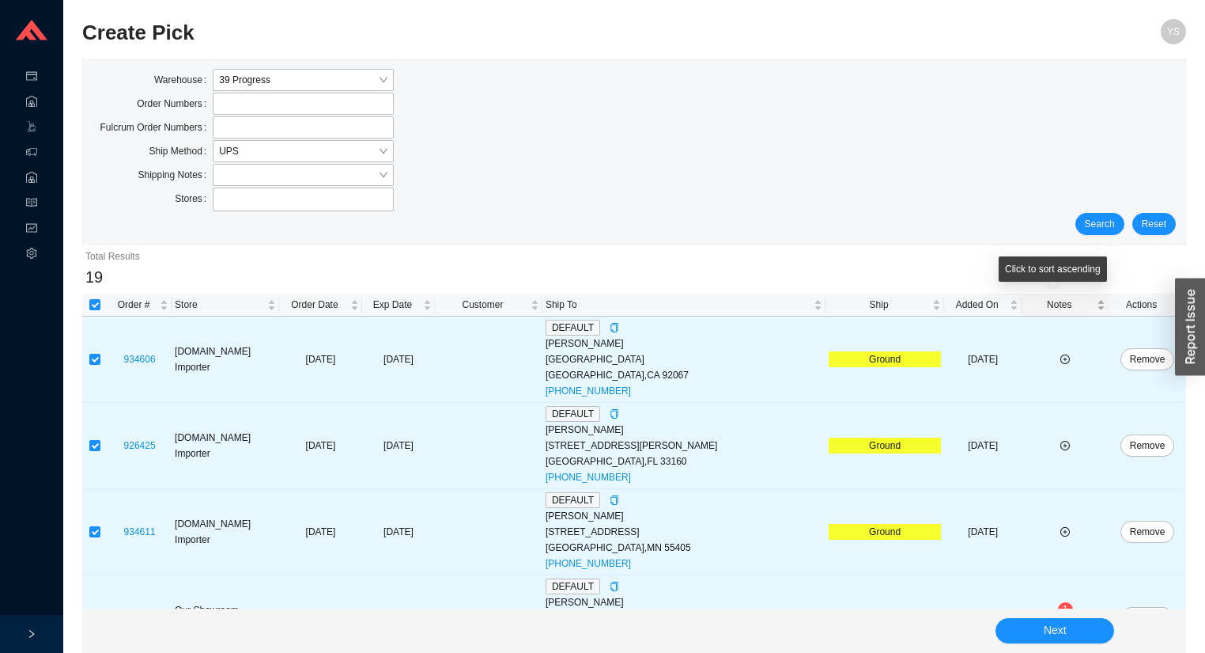
click at [1057, 301] on span "Notes" at bounding box center [1059, 305] width 69 height 16
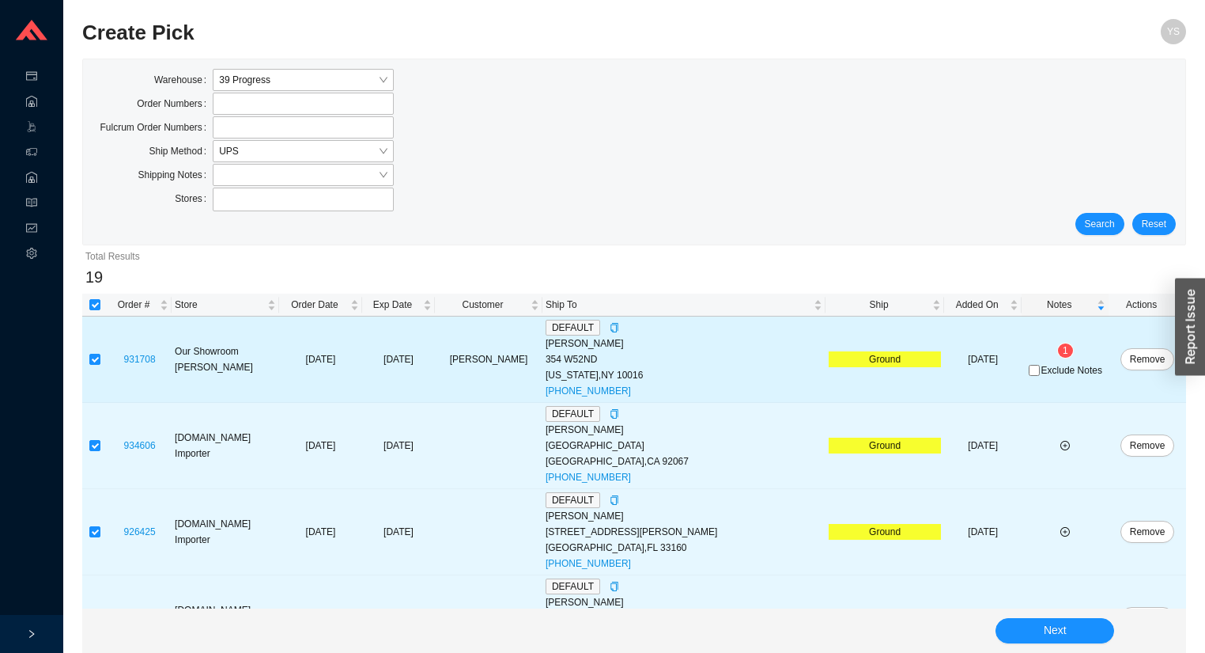
click at [1049, 365] on span "Exclude Notes" at bounding box center [1072, 369] width 61 height 9
click at [1040, 365] on input "Exclude Notes" at bounding box center [1034, 370] width 11 height 11
checkbox input "true"
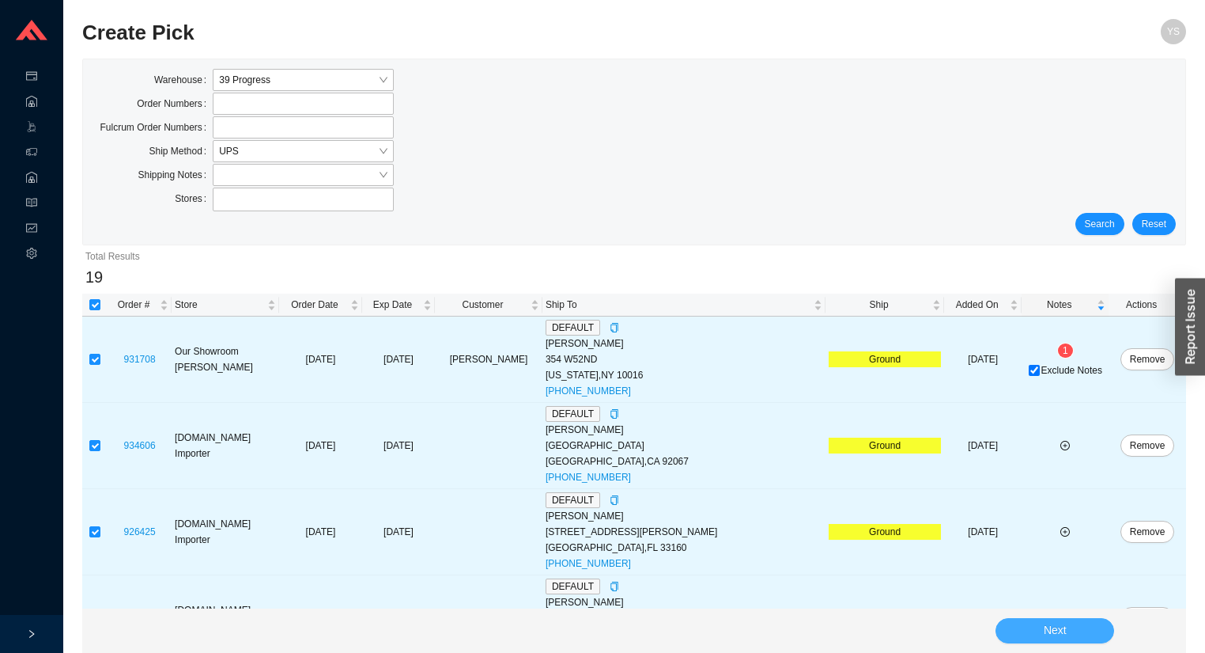
click at [1019, 626] on button "Next" at bounding box center [1055, 630] width 119 height 25
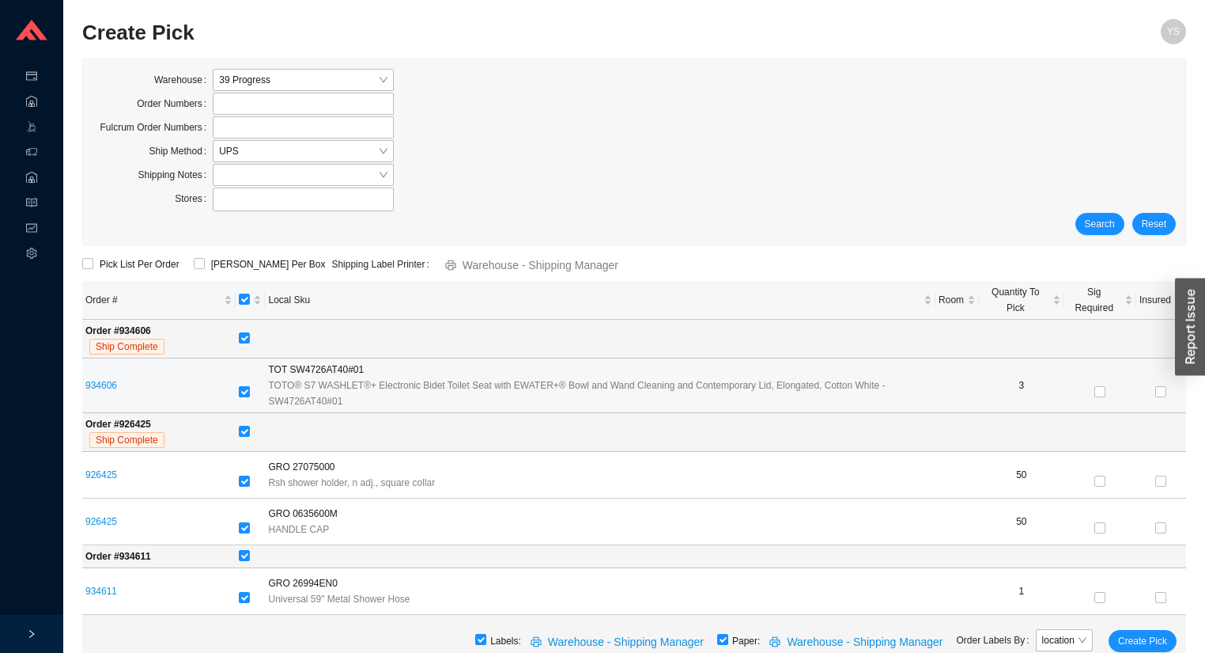
click at [245, 392] on input "checkbox" at bounding box center [244, 391] width 11 height 11
checkbox input "false"
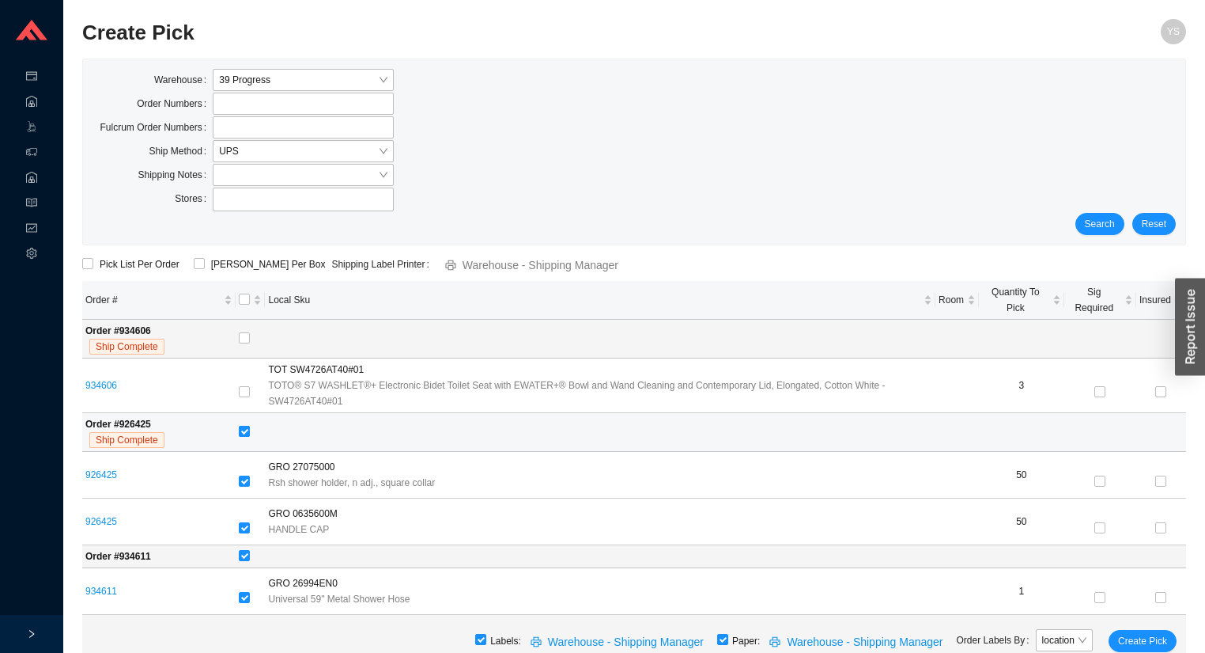
click at [247, 438] on label at bounding box center [244, 432] width 11 height 16
click at [247, 437] on input "checkbox" at bounding box center [244, 431] width 11 height 11
checkbox input "false"
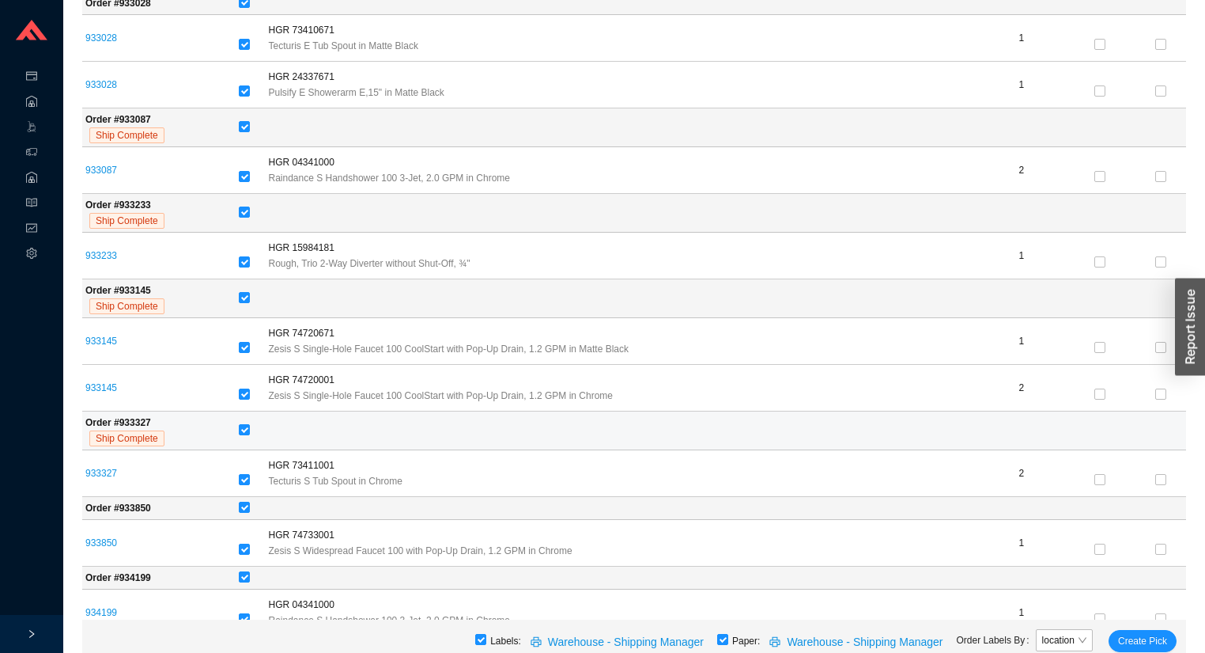
scroll to position [2139, 0]
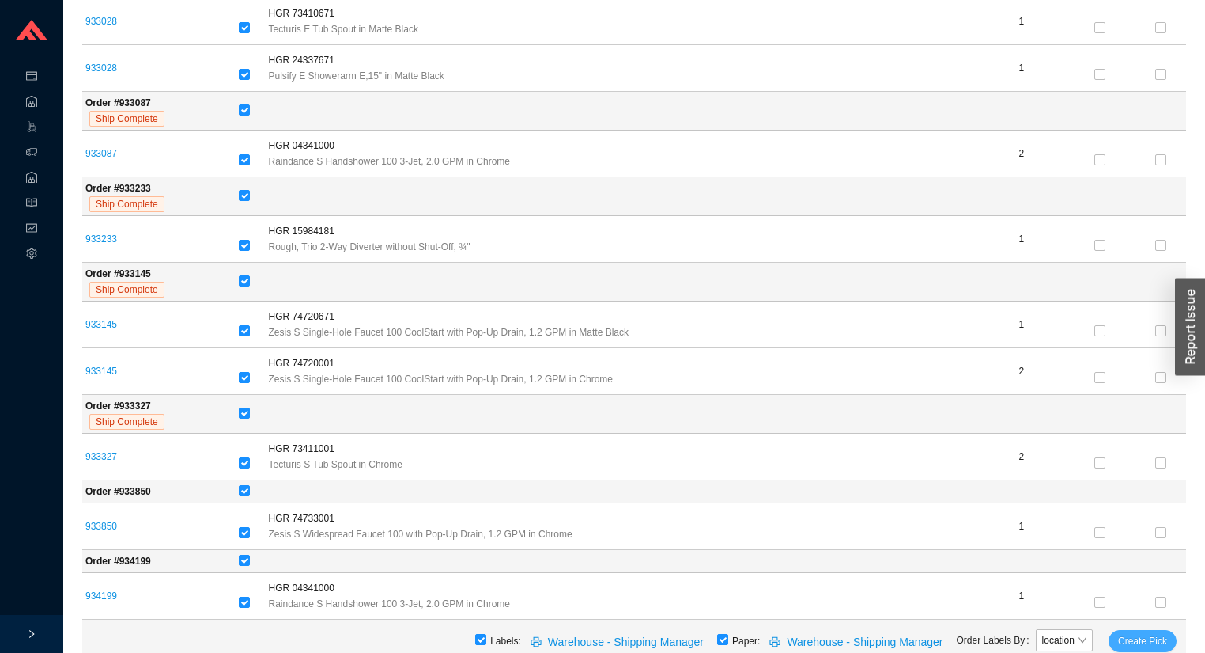
click at [1164, 645] on span "Create Pick" at bounding box center [1142, 641] width 49 height 16
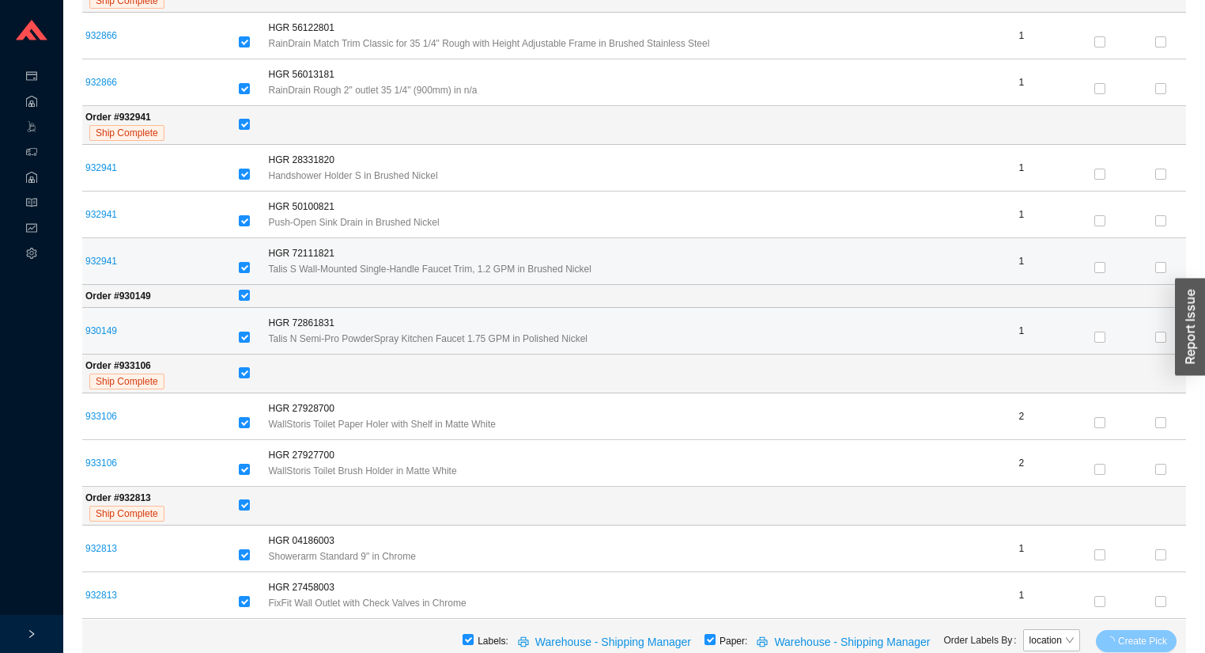
scroll to position [620, 0]
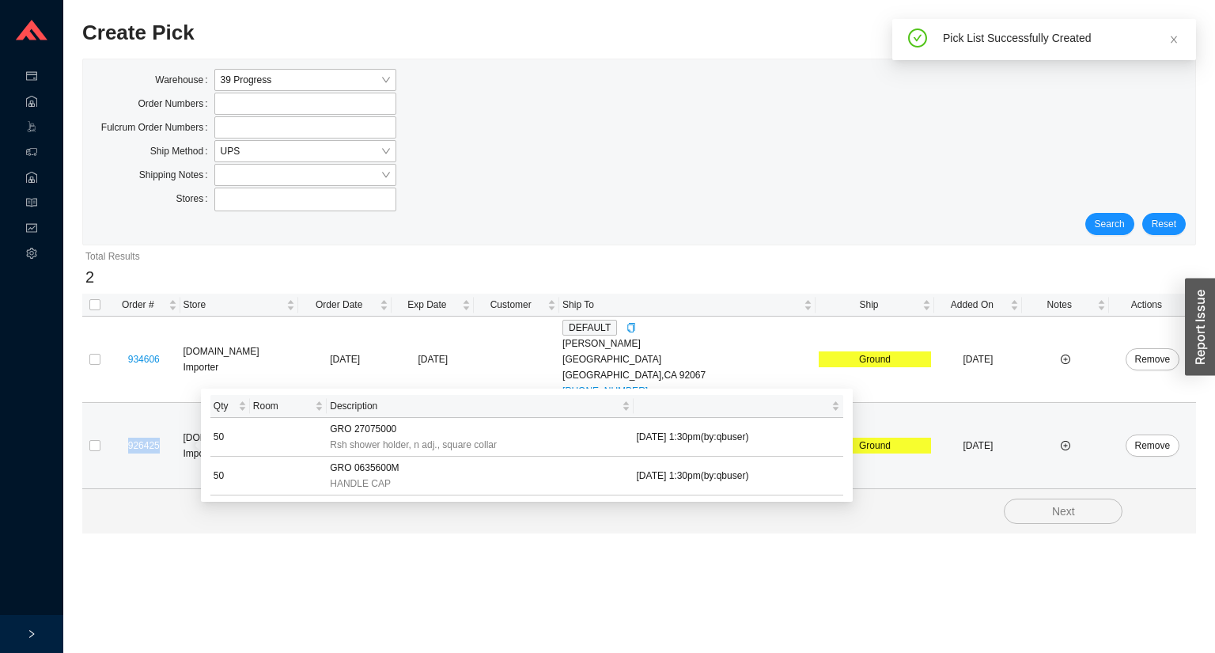
drag, startPoint x: 165, startPoint y: 447, endPoint x: 127, endPoint y: 445, distance: 38.0
click at [127, 445] on div "926425" at bounding box center [144, 445] width 66 height 16
copy link "926425"
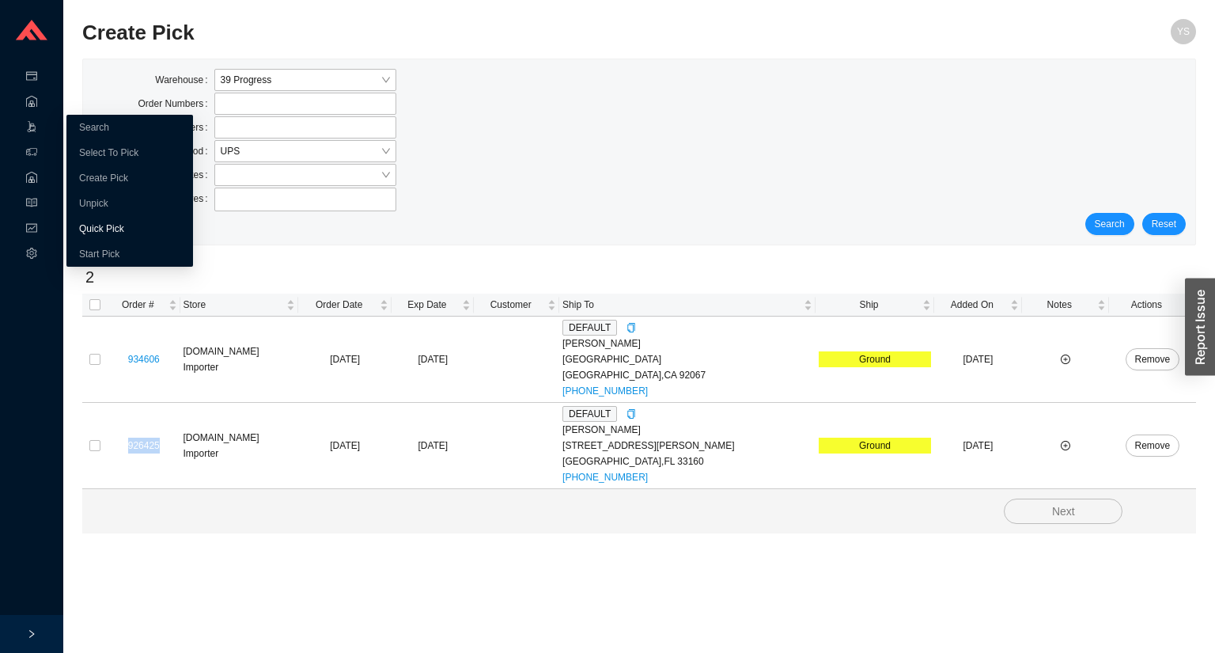
click at [96, 223] on link "Quick Pick" at bounding box center [101, 228] width 45 height 11
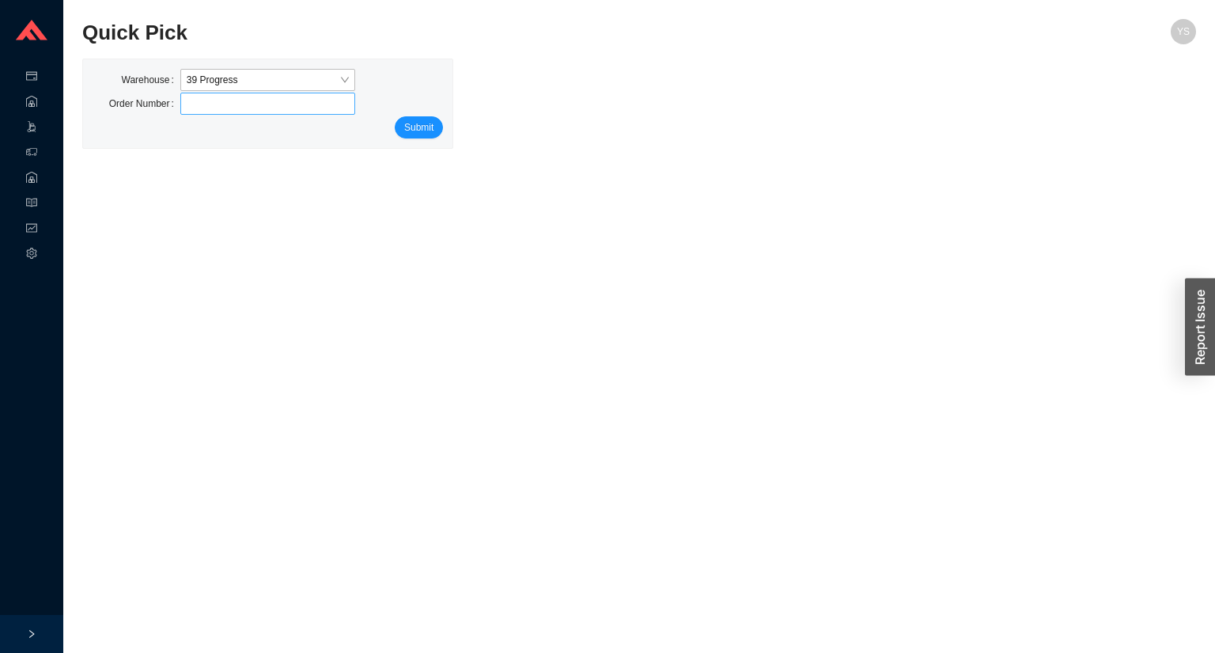
click at [209, 98] on input "tel" at bounding box center [268, 104] width 176 height 22
type input "926425"
click at [392, 129] on div "Submit" at bounding box center [268, 127] width 350 height 22
click at [396, 129] on div "Submit" at bounding box center [268, 127] width 350 height 22
click at [398, 129] on button "Submit" at bounding box center [419, 127] width 48 height 22
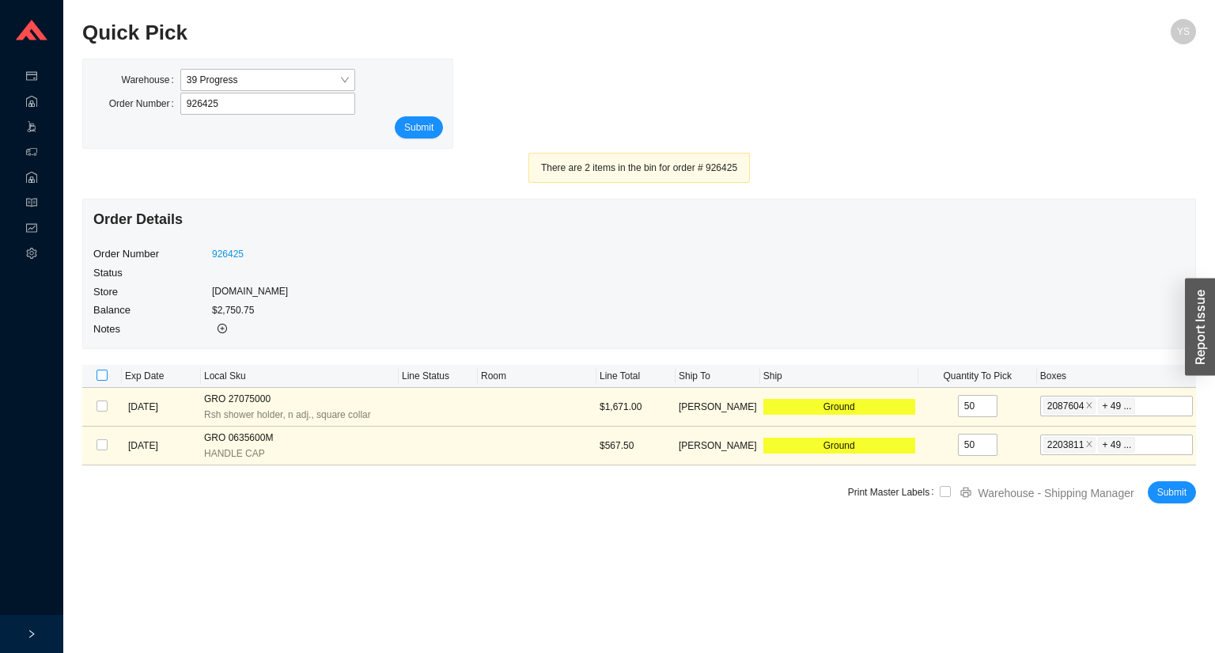
click at [103, 379] on input "checkbox" at bounding box center [101, 374] width 11 height 11
checkbox input "true"
click at [943, 494] on input "checkbox" at bounding box center [945, 491] width 11 height 11
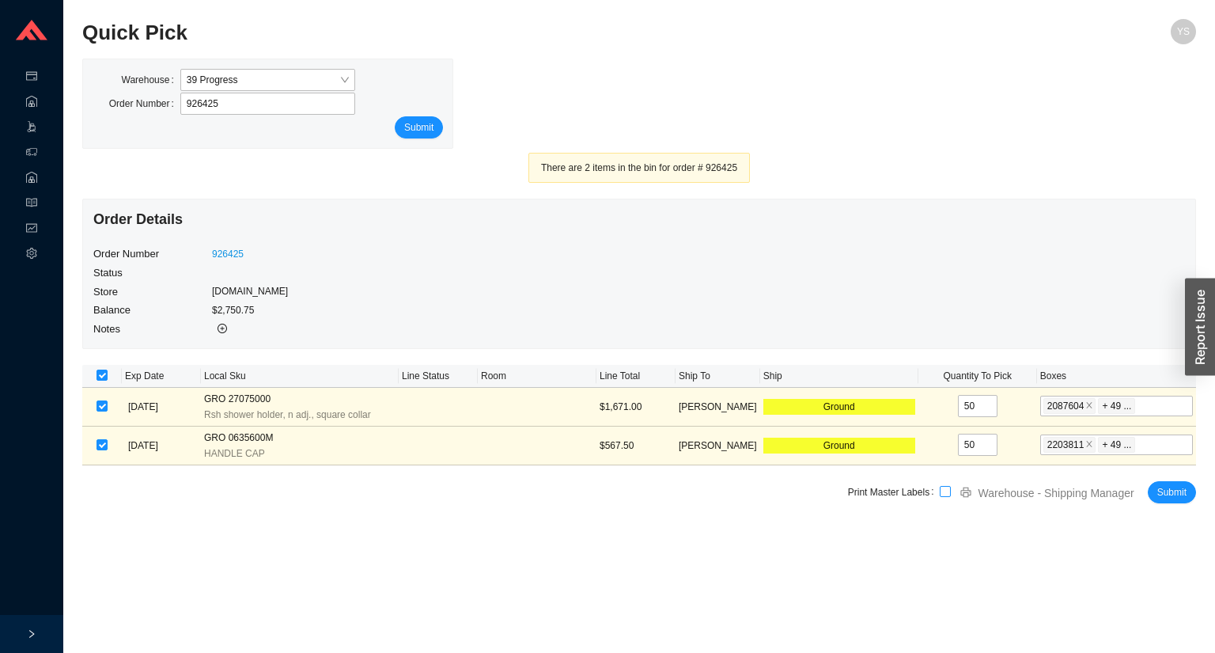
checkbox input "true"
click at [1162, 490] on span "Submit" at bounding box center [1171, 492] width 29 height 16
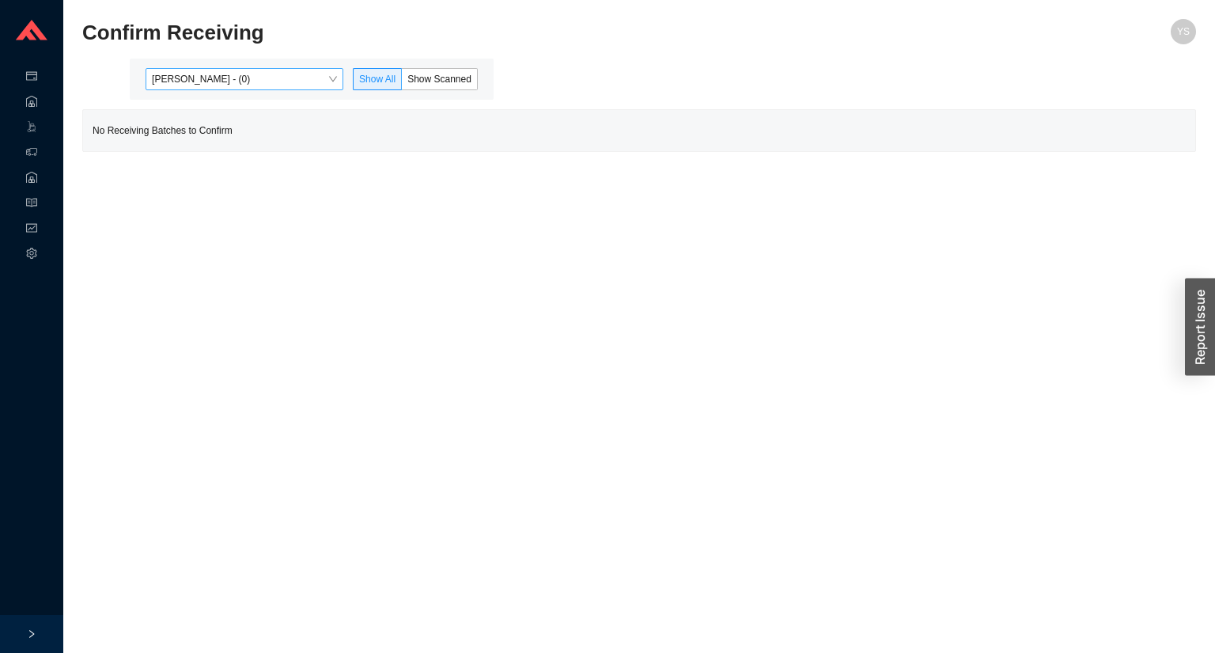
click at [185, 79] on span "[PERSON_NAME] - (0)" at bounding box center [244, 79] width 185 height 21
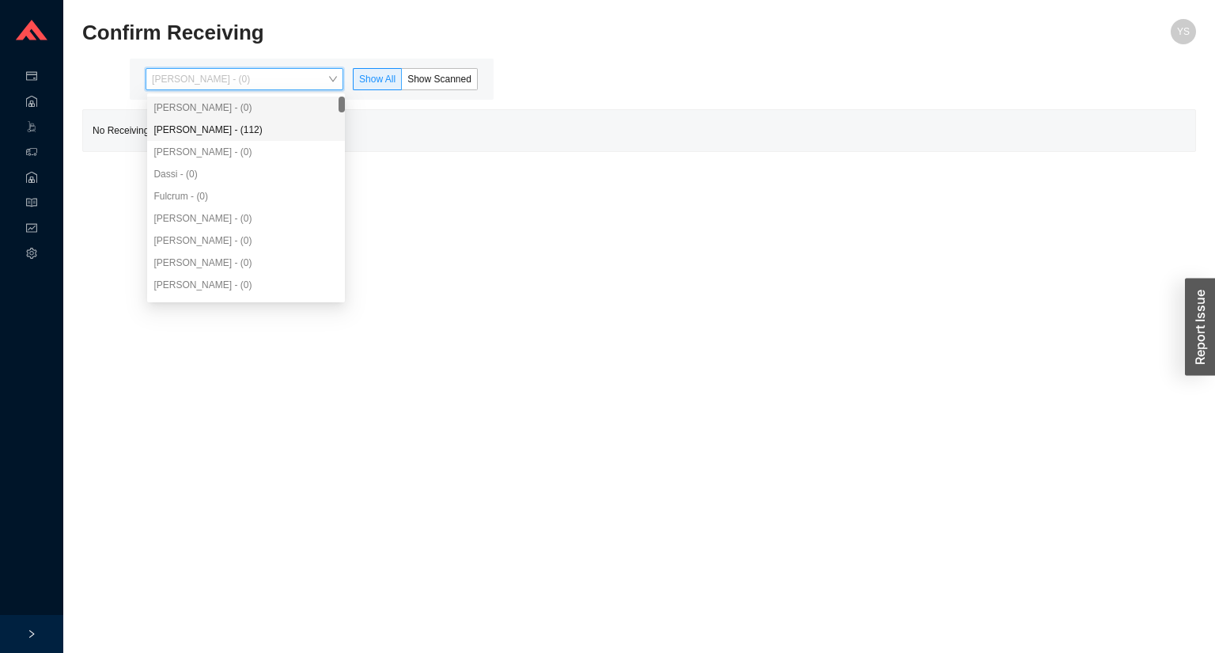
click at [205, 127] on div "[PERSON_NAME] - (112)" at bounding box center [245, 130] width 185 height 14
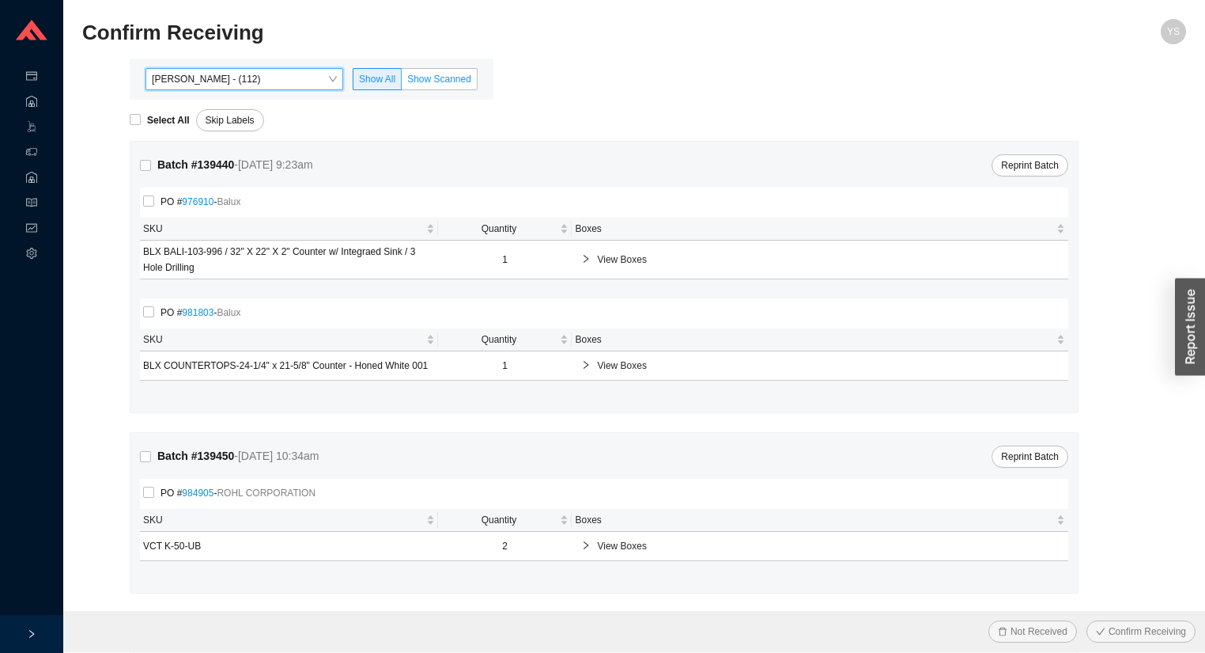
click at [427, 79] on span "Show Scanned" at bounding box center [439, 79] width 64 height 11
click at [402, 82] on input "Show Scanned" at bounding box center [402, 82] width 0 height 0
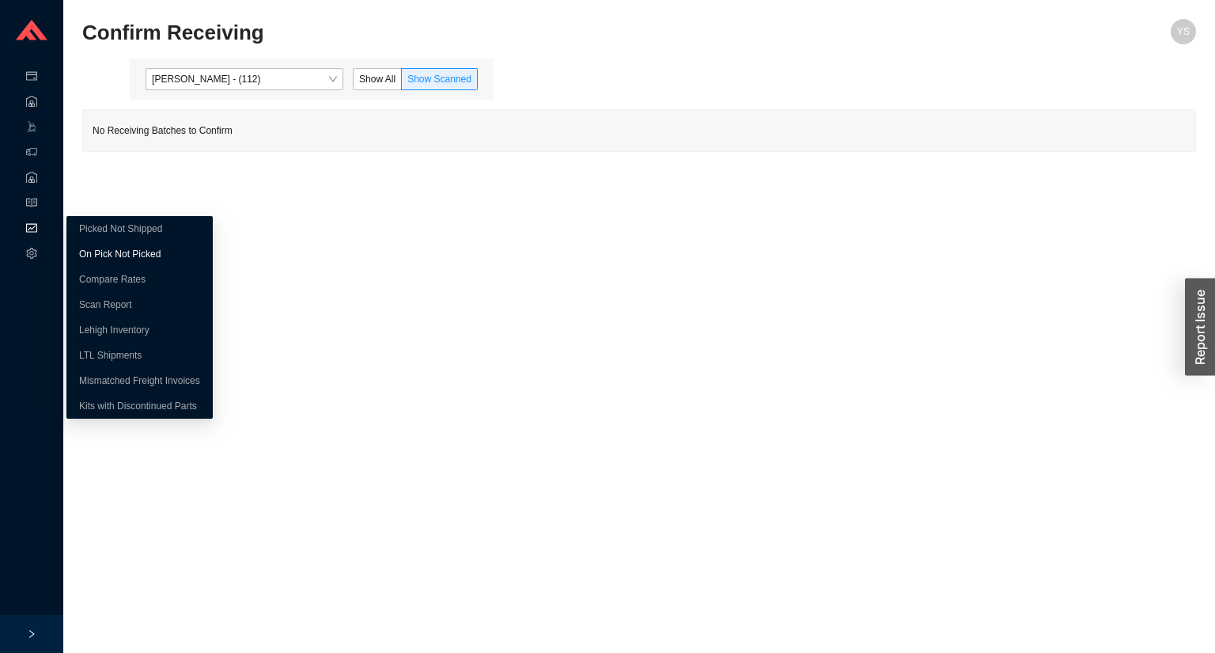
click at [96, 248] on link "On Pick Not Picked" at bounding box center [119, 253] width 81 height 11
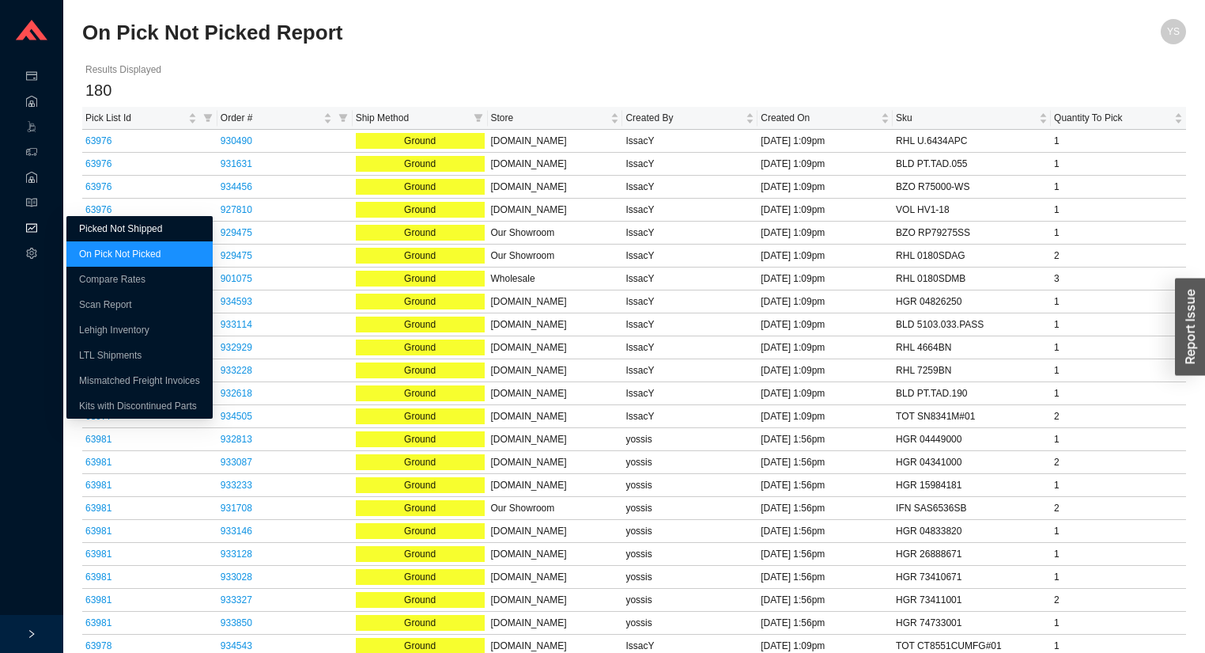
click at [85, 224] on link "Picked Not Shipped" at bounding box center [120, 228] width 83 height 11
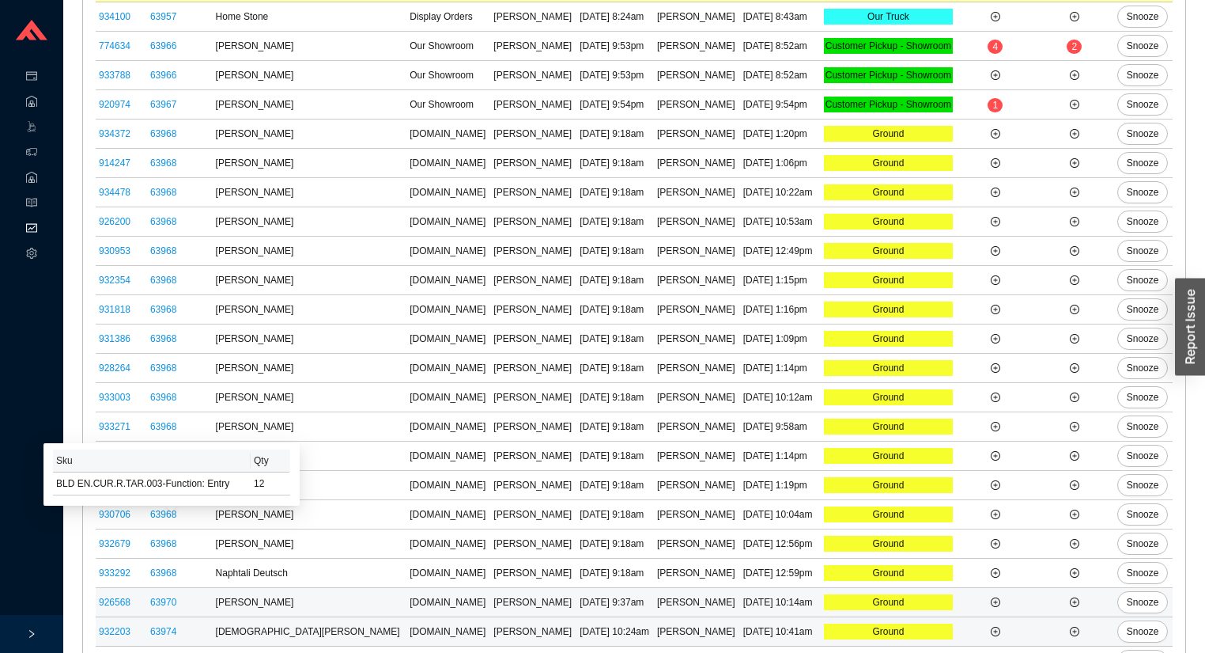
scroll to position [930, 0]
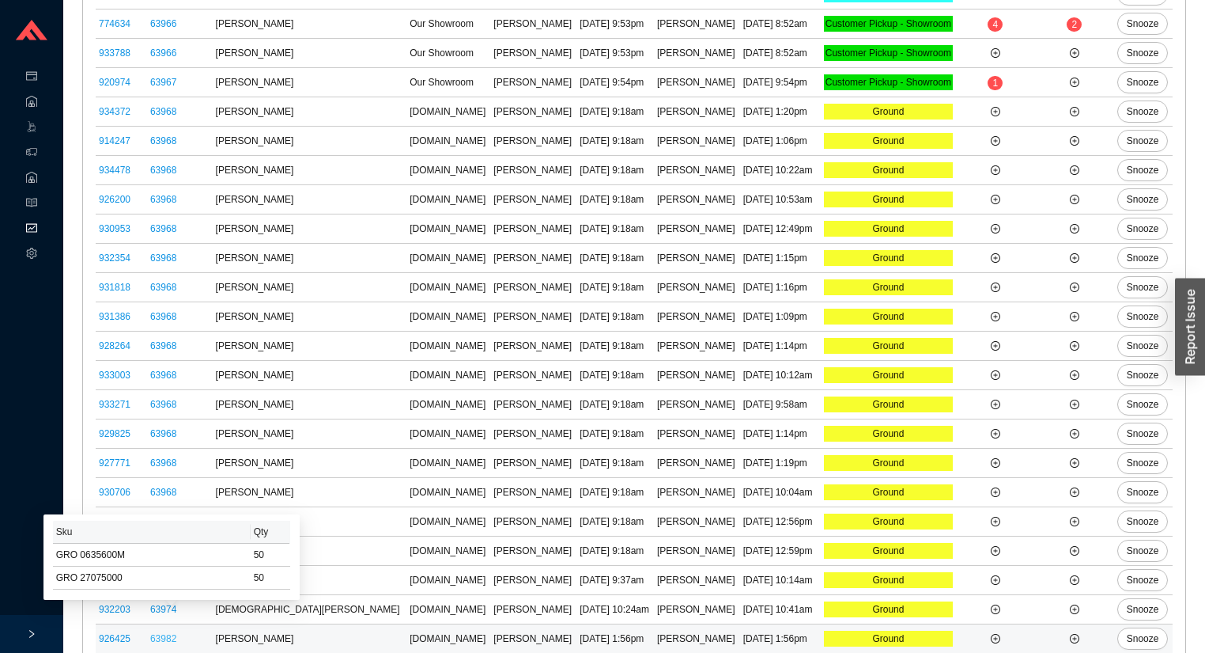
click at [175, 633] on link "63982" at bounding box center [163, 638] width 26 height 11
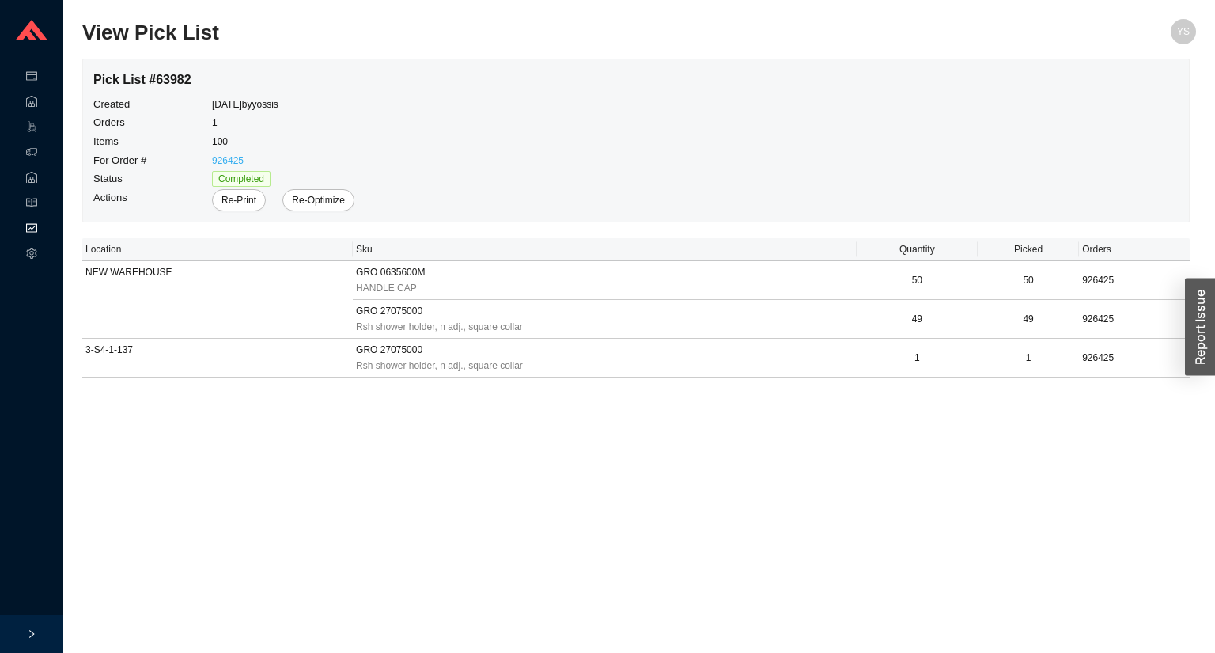
click at [225, 161] on link "926425" at bounding box center [228, 160] width 32 height 11
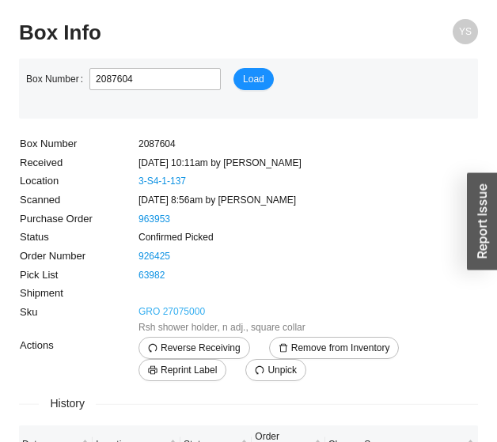
click at [177, 304] on link "GRO 27075000" at bounding box center [171, 312] width 66 height 16
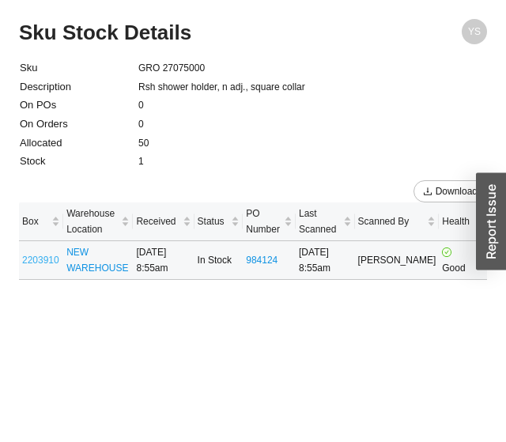
click at [44, 263] on link "2203910" at bounding box center [40, 260] width 37 height 11
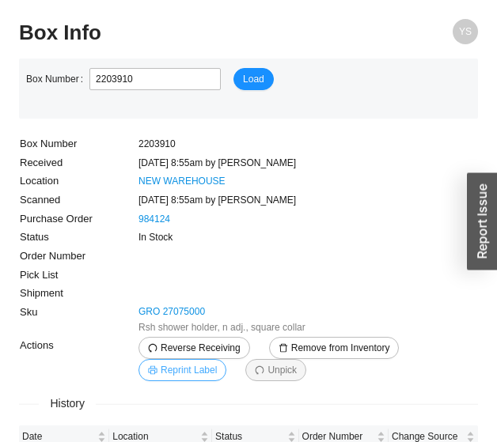
click at [197, 367] on span "Reprint Label" at bounding box center [189, 370] width 56 height 16
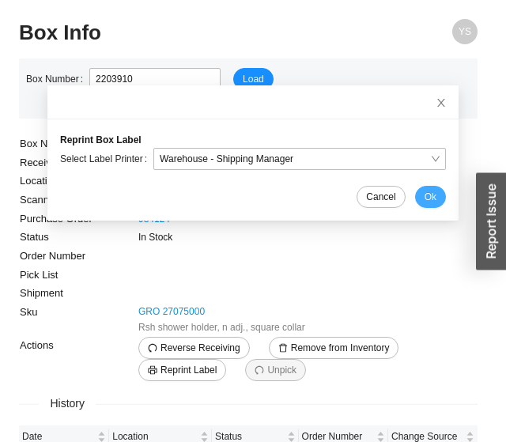
click at [424, 193] on button "Ok" at bounding box center [430, 197] width 31 height 22
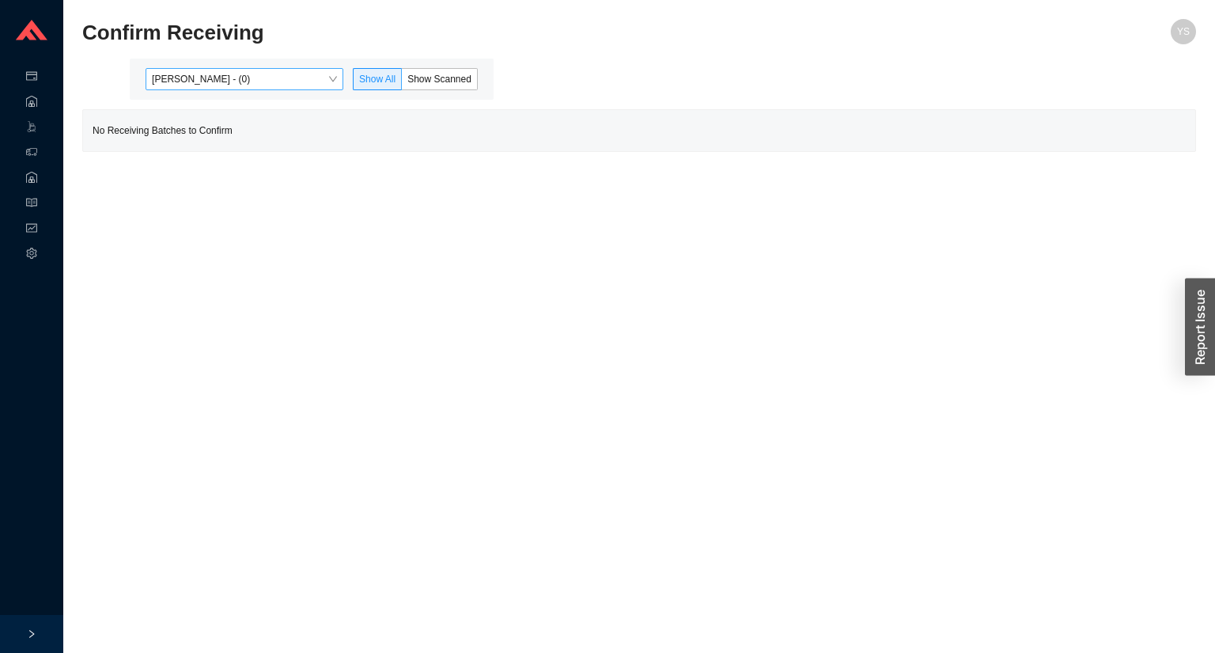
click at [294, 83] on span "[PERSON_NAME] - (0)" at bounding box center [244, 79] width 185 height 21
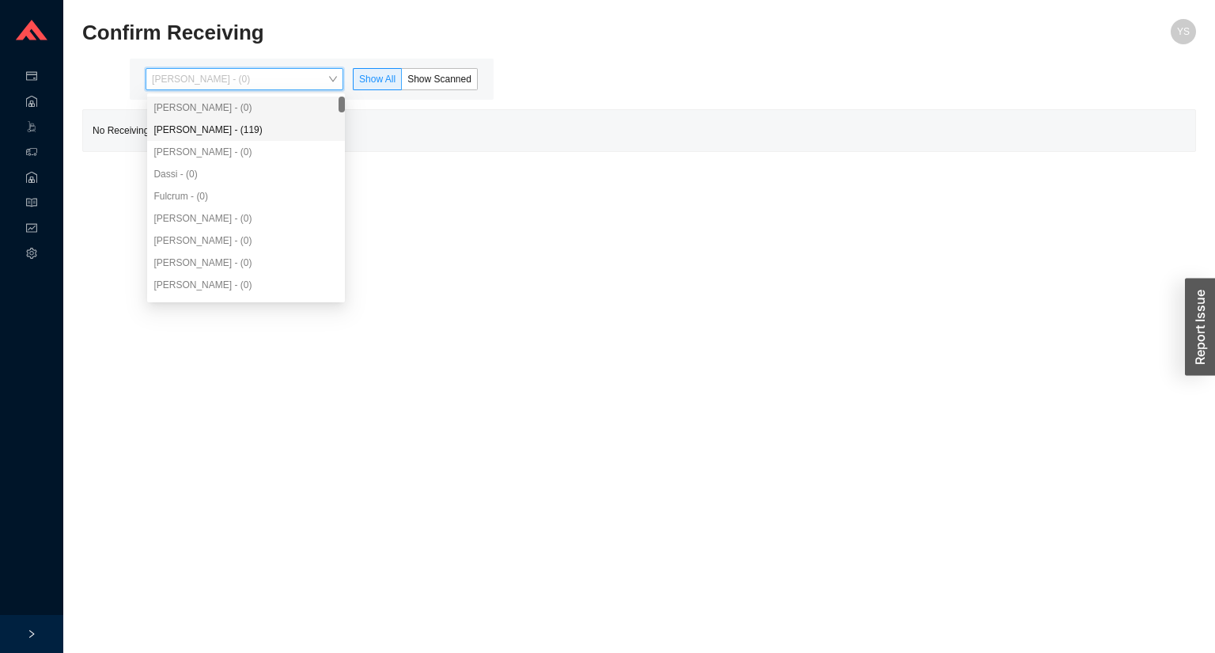
click at [253, 139] on div "[PERSON_NAME] - (119)" at bounding box center [246, 130] width 198 height 22
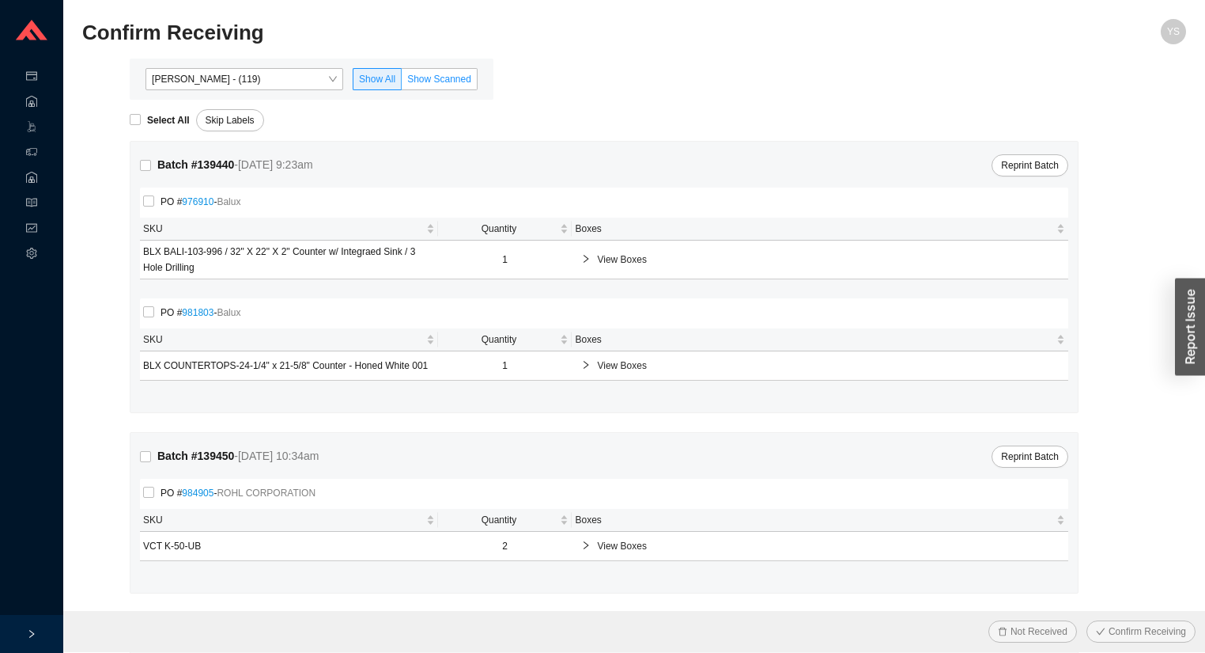
click at [441, 79] on span "Show Scanned" at bounding box center [439, 79] width 64 height 11
click at [402, 82] on input "Show Scanned" at bounding box center [402, 82] width 0 height 0
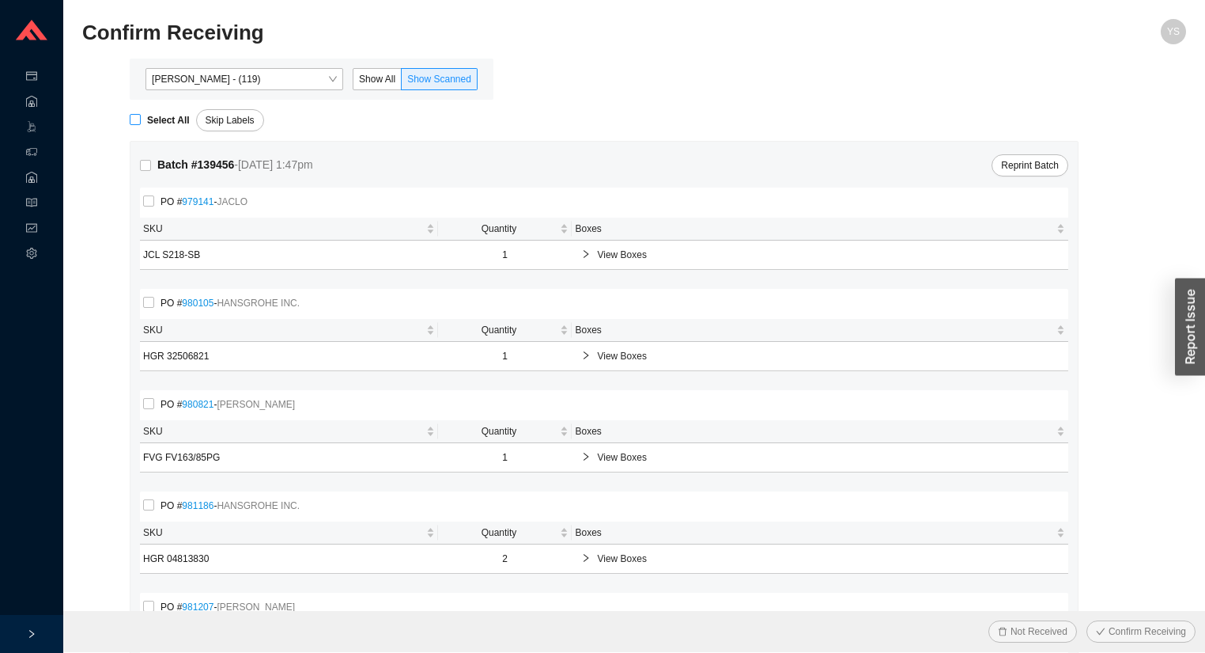
click at [149, 118] on strong "Select All" at bounding box center [168, 120] width 43 height 11
click at [141, 118] on input "Select All" at bounding box center [135, 119] width 11 height 11
checkbox input "true"
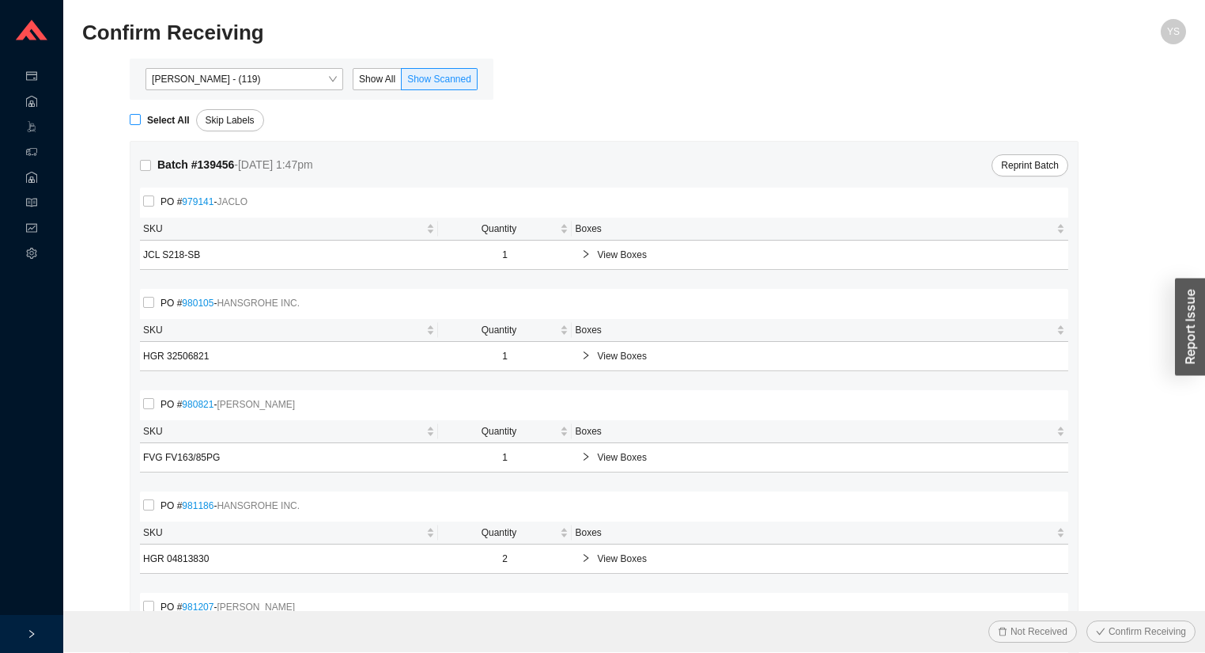
checkbox input "true"
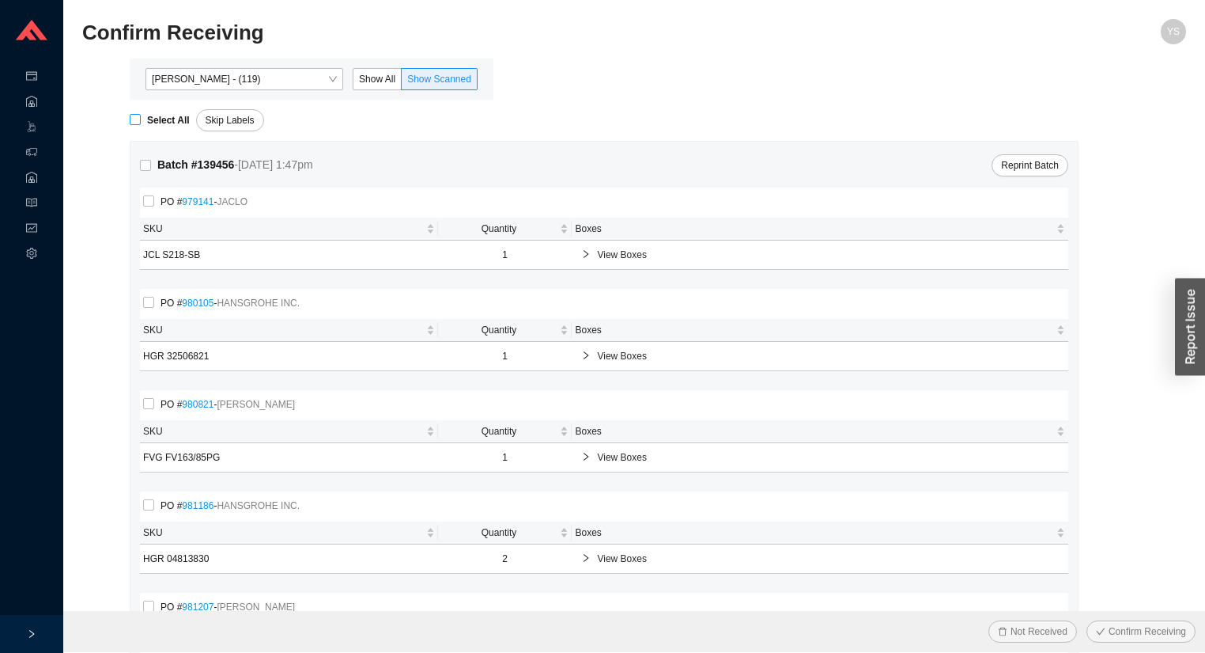
checkbox input "true"
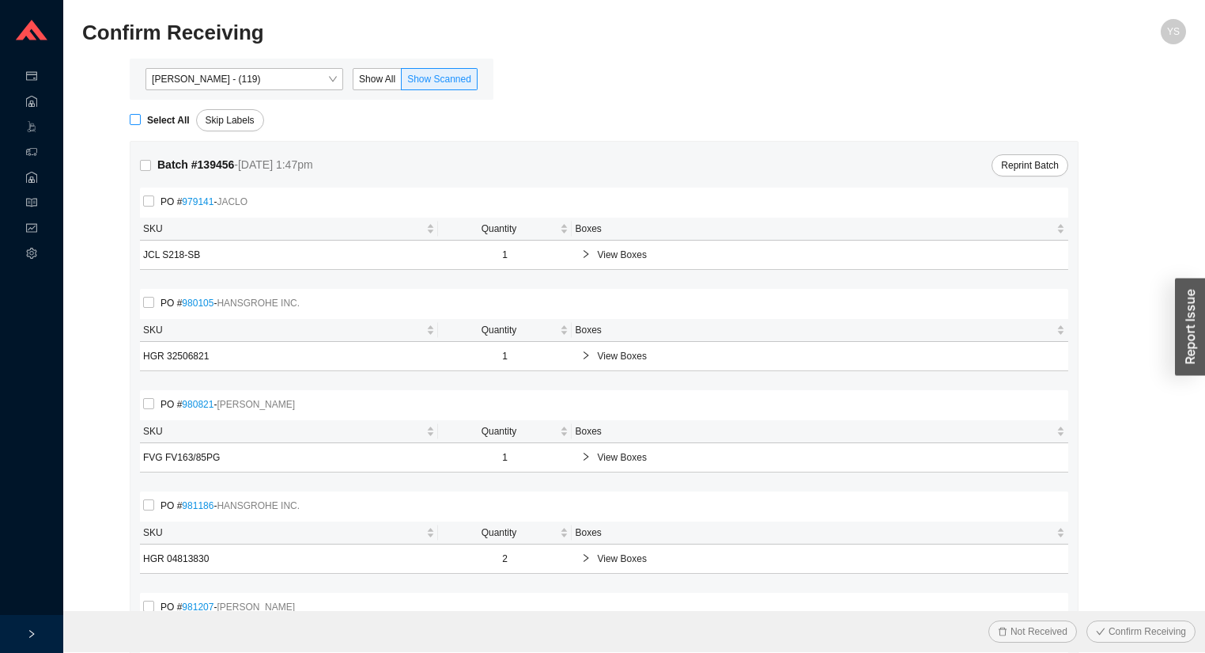
checkbox input "true"
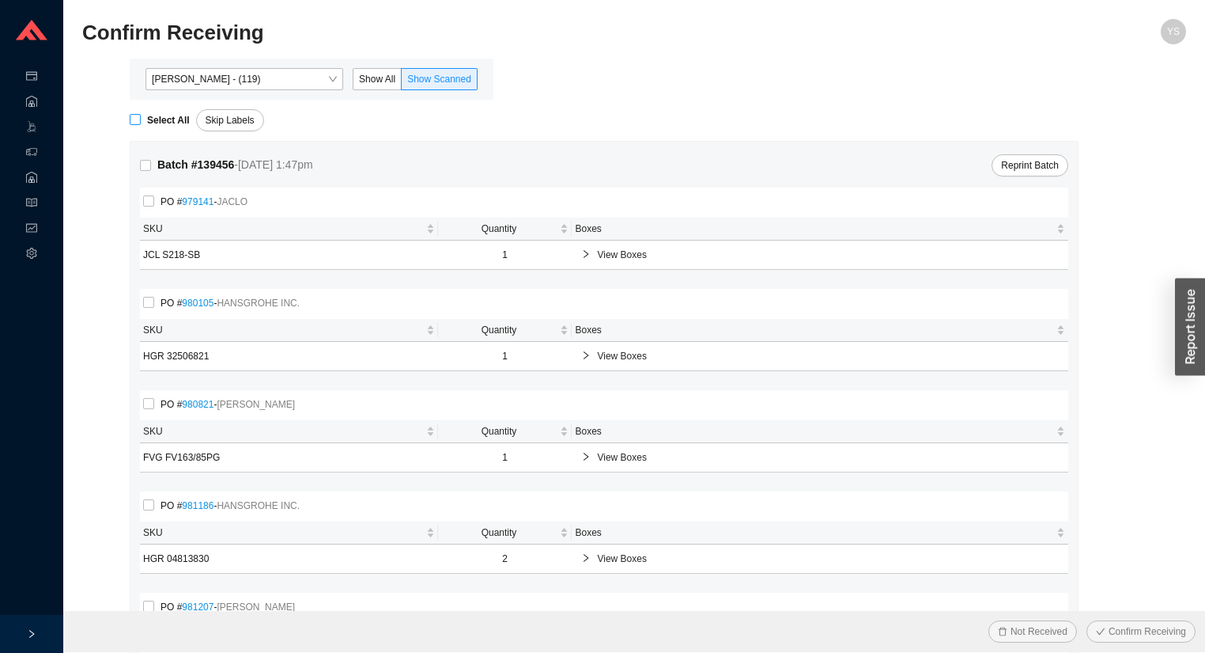
checkbox input "true"
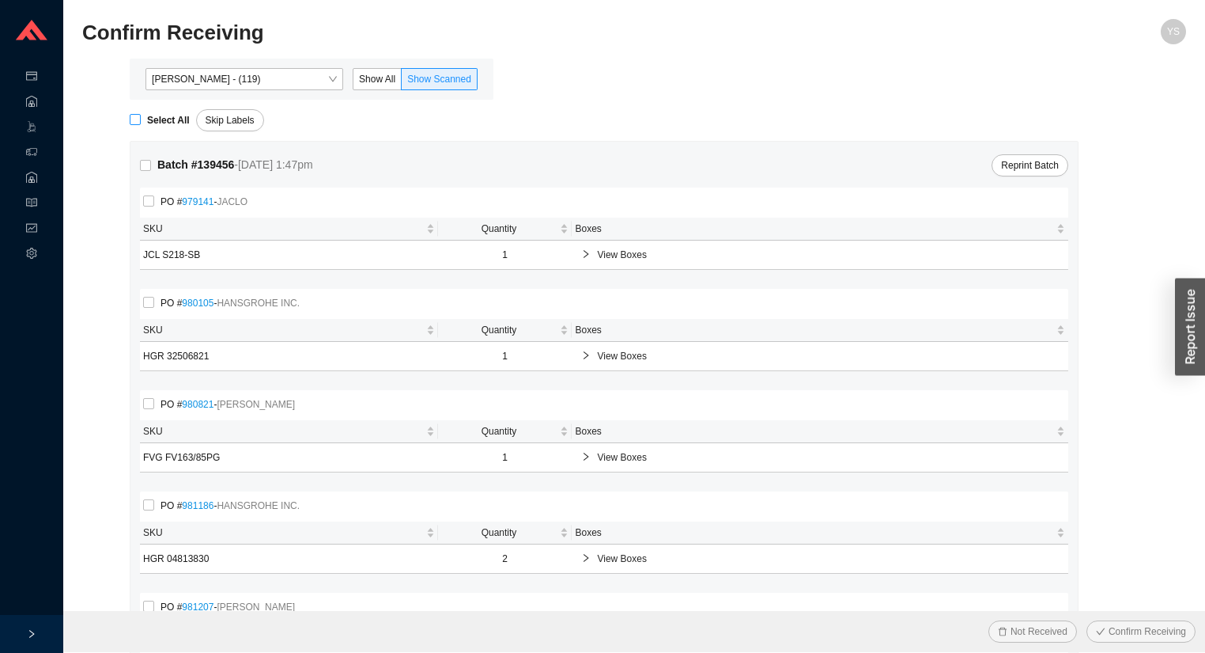
checkbox input "true"
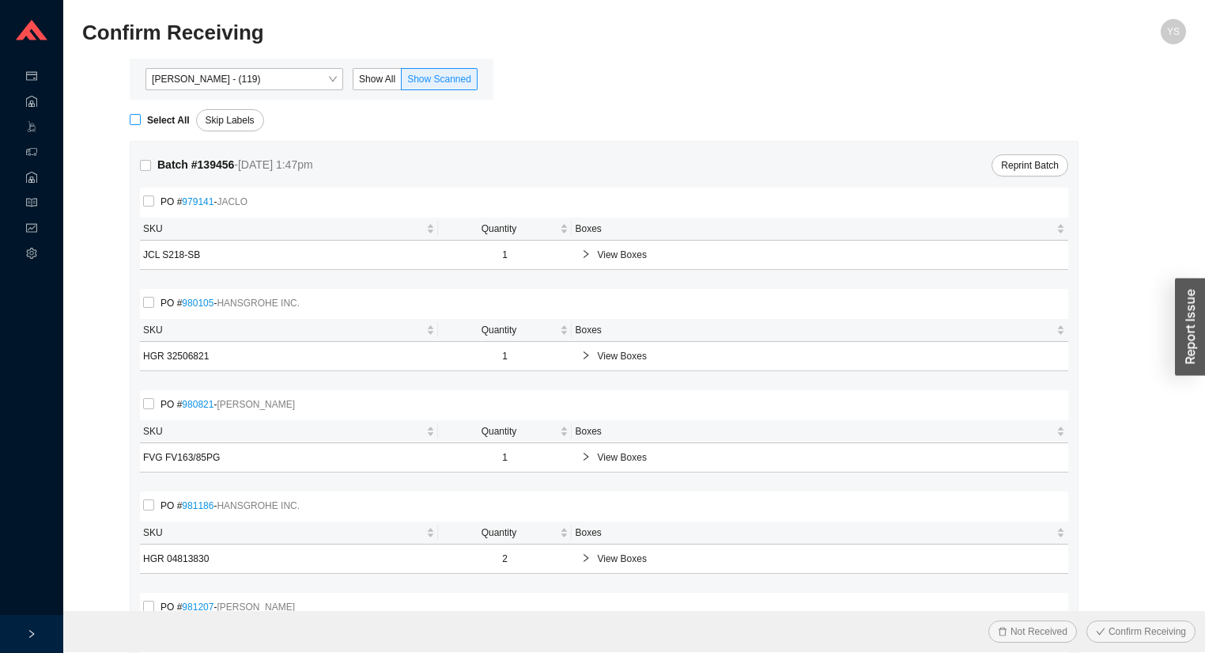
checkbox input "true"
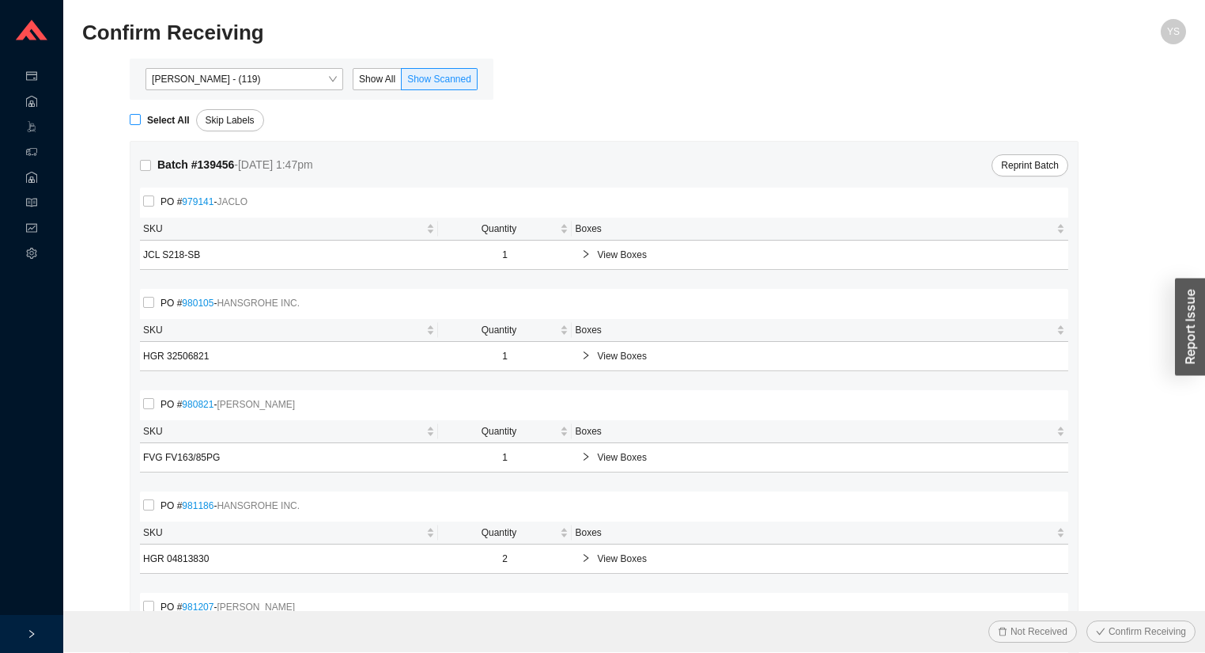
checkbox input "true"
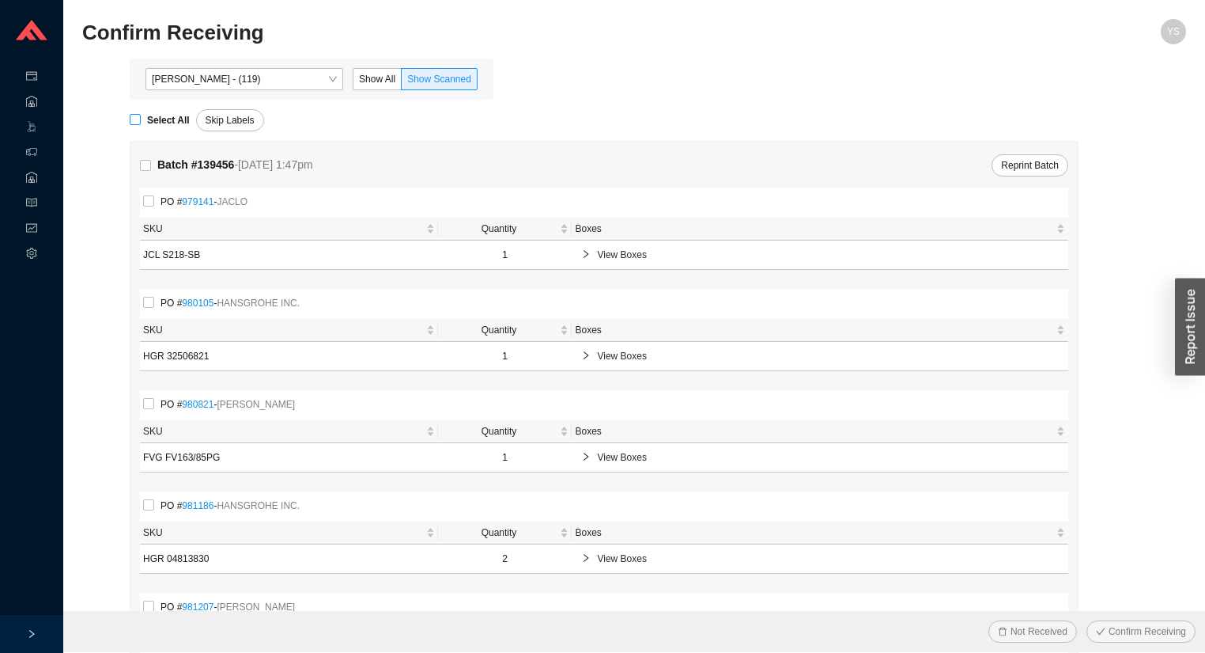
checkbox input "true"
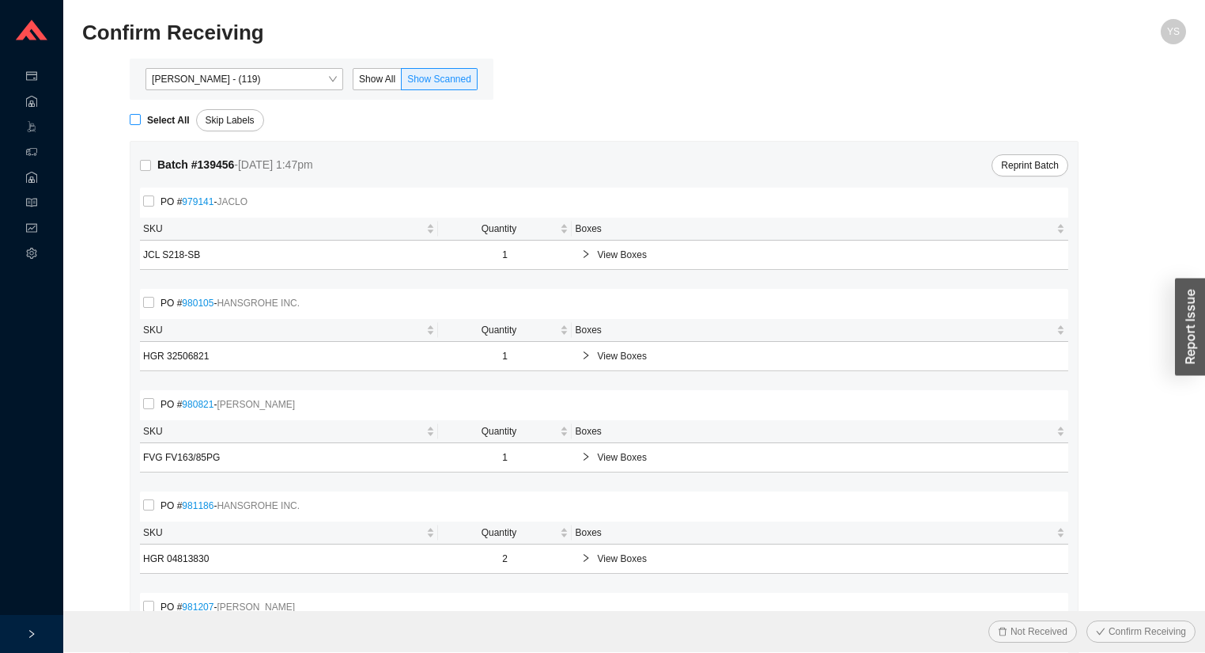
checkbox input "true"
click at [1120, 636] on span "Confirm Receiving" at bounding box center [1148, 631] width 78 height 16
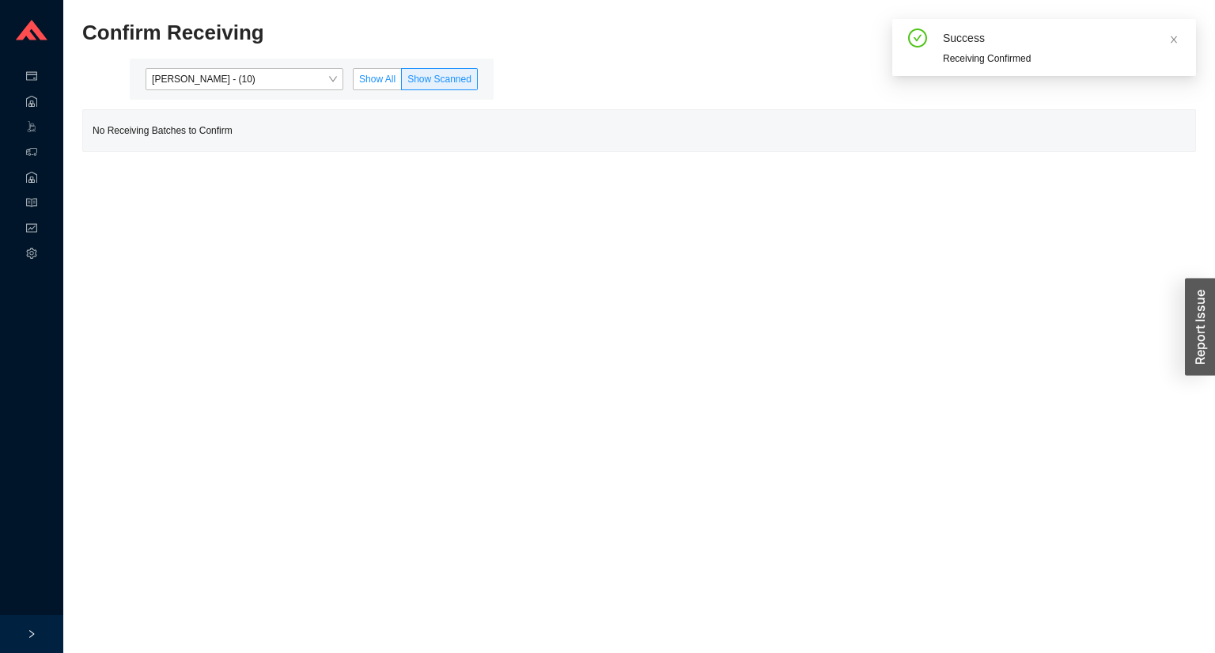
click at [361, 70] on label "Show All" at bounding box center [377, 79] width 49 height 22
click at [354, 82] on input "Show All" at bounding box center [354, 82] width 0 height 0
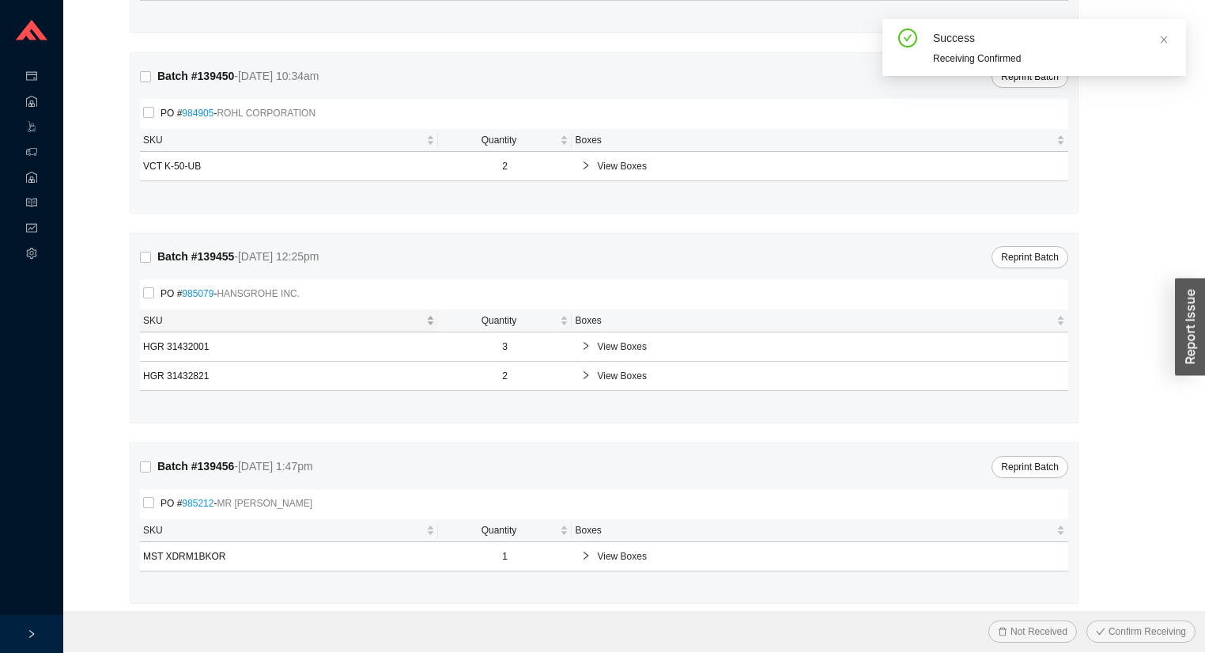
scroll to position [388, 0]
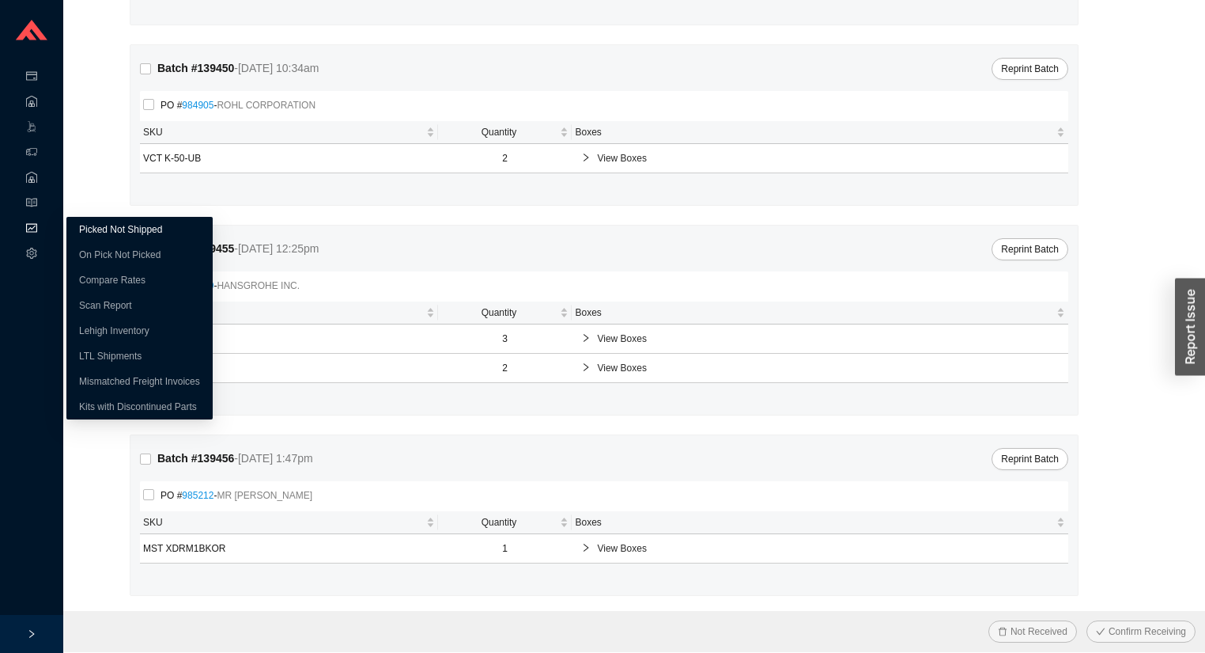
click at [79, 235] on link "Picked Not Shipped" at bounding box center [120, 229] width 83 height 11
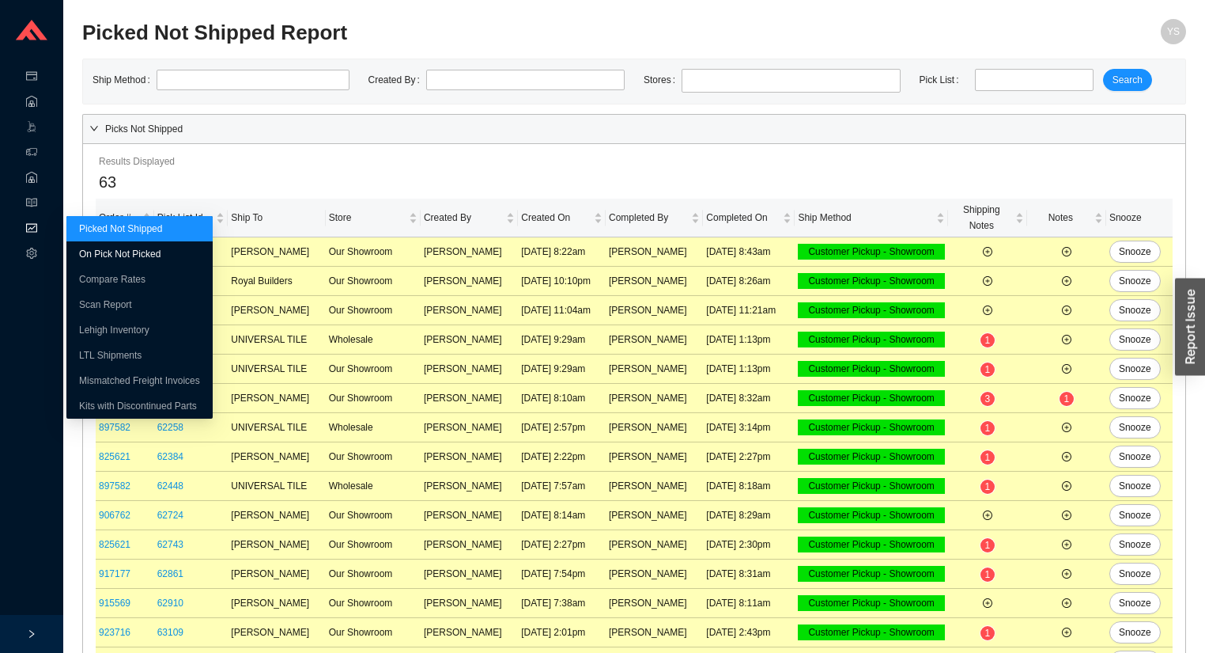
click at [81, 249] on link "On Pick Not Picked" at bounding box center [119, 253] width 81 height 11
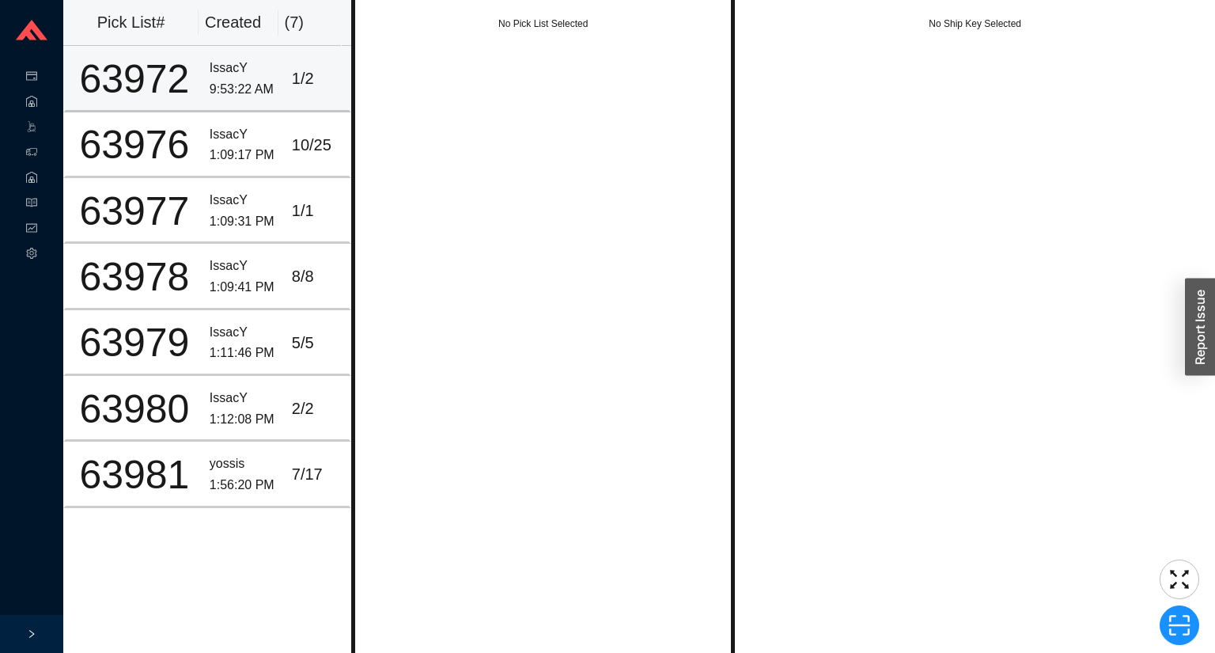
click at [299, 82] on div "1 / 2" at bounding box center [317, 79] width 51 height 26
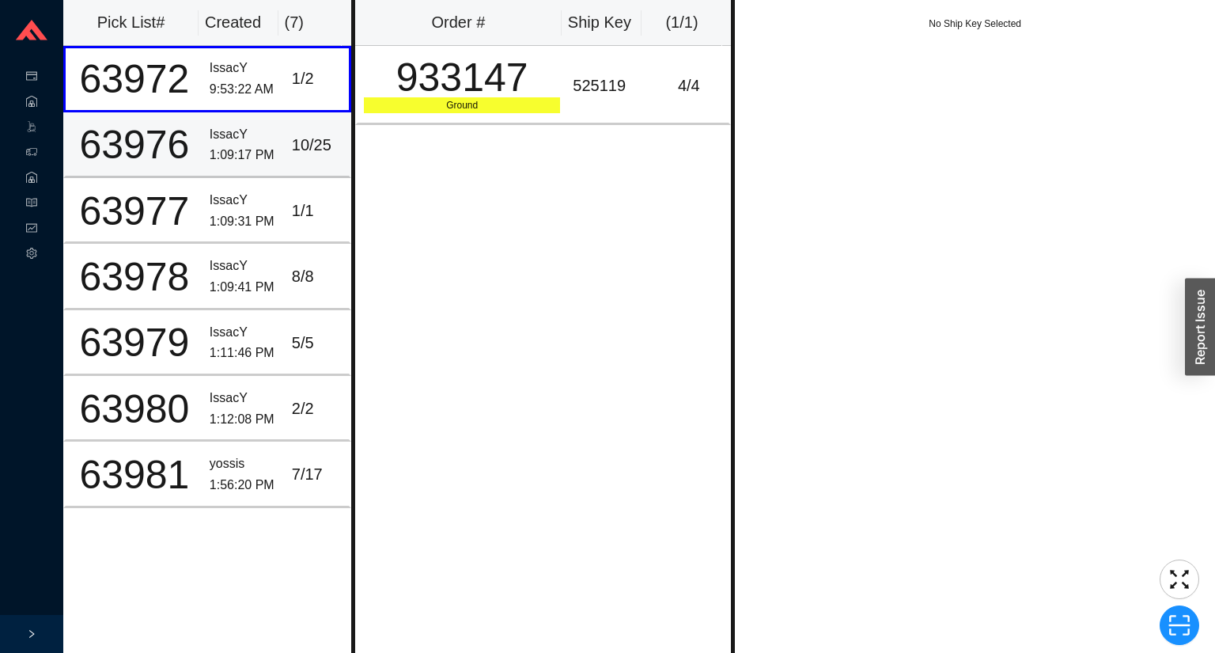
click at [309, 120] on td "10 / 25" at bounding box center [319, 145] width 66 height 66
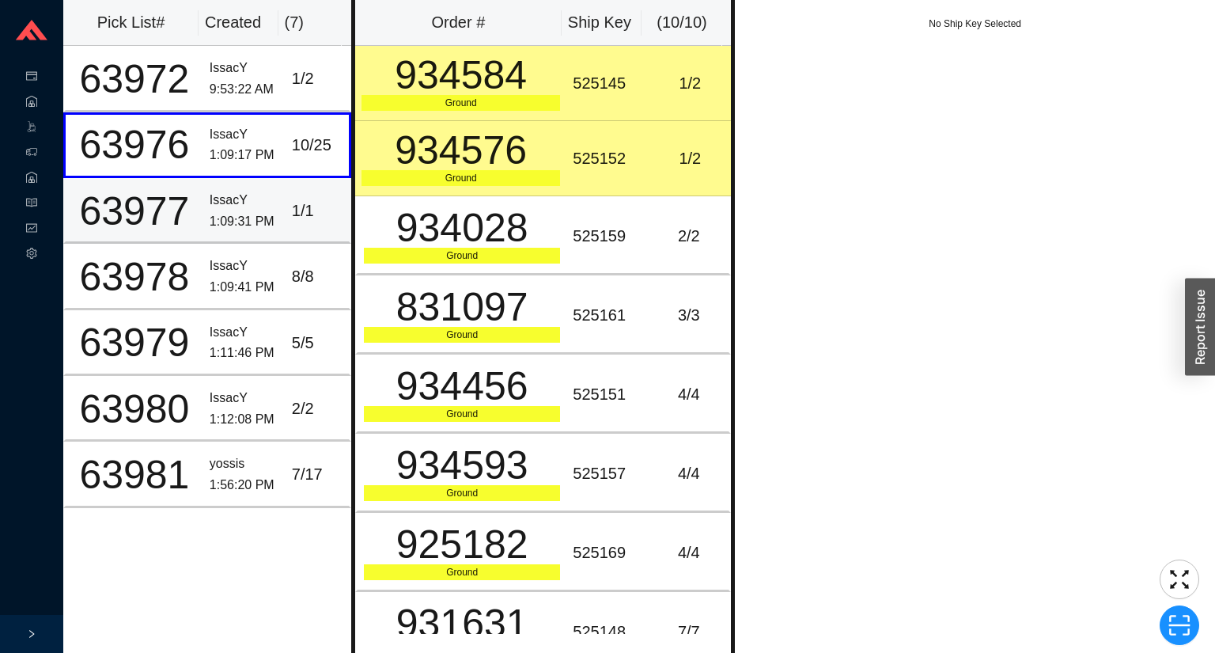
click at [288, 222] on td "1 / 1" at bounding box center [319, 211] width 66 height 66
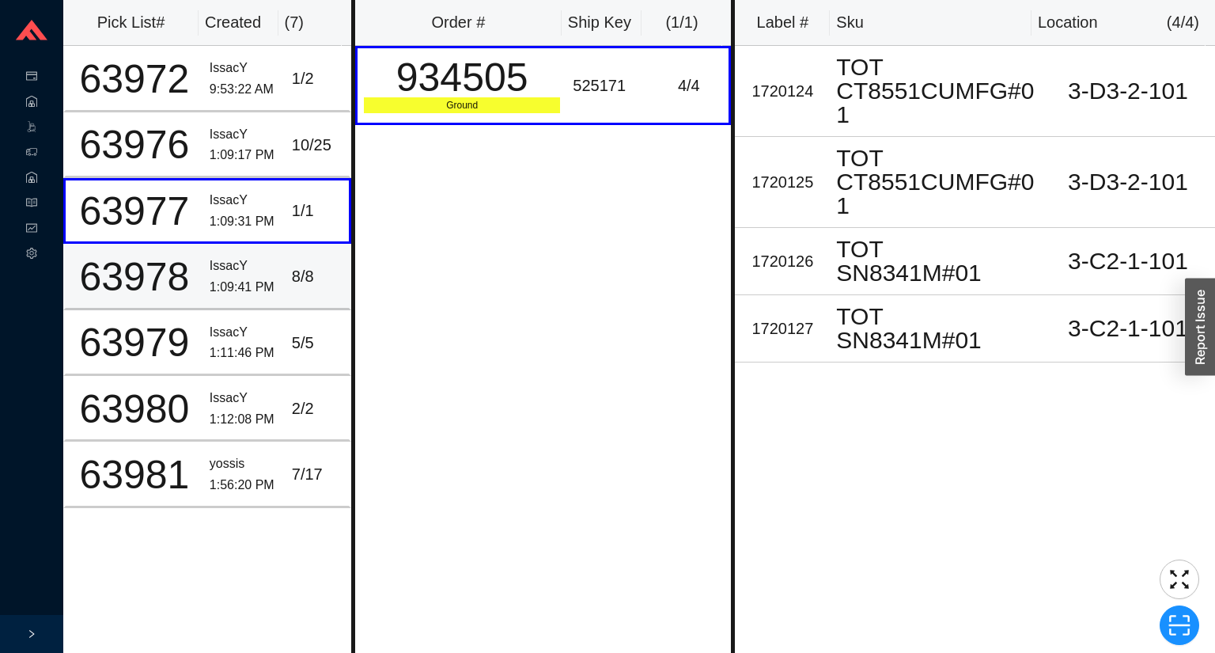
click at [261, 247] on td "IssacY 1:09:41 PM" at bounding box center [244, 277] width 82 height 66
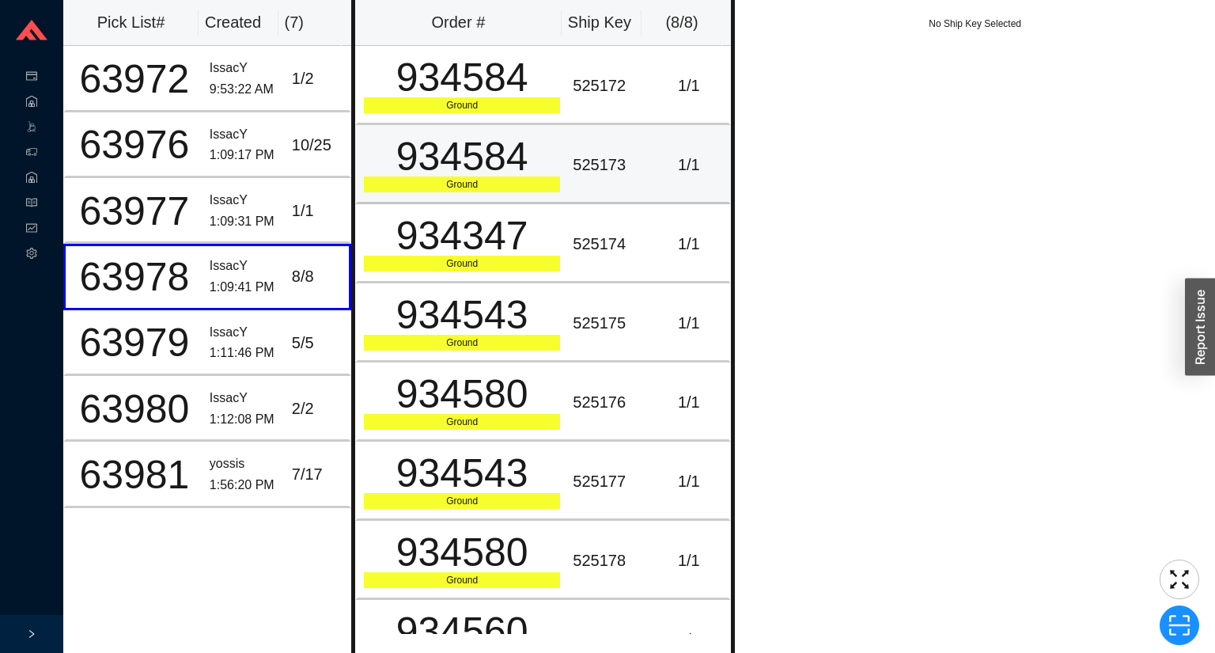
click at [490, 137] on div "934584" at bounding box center [462, 157] width 196 height 40
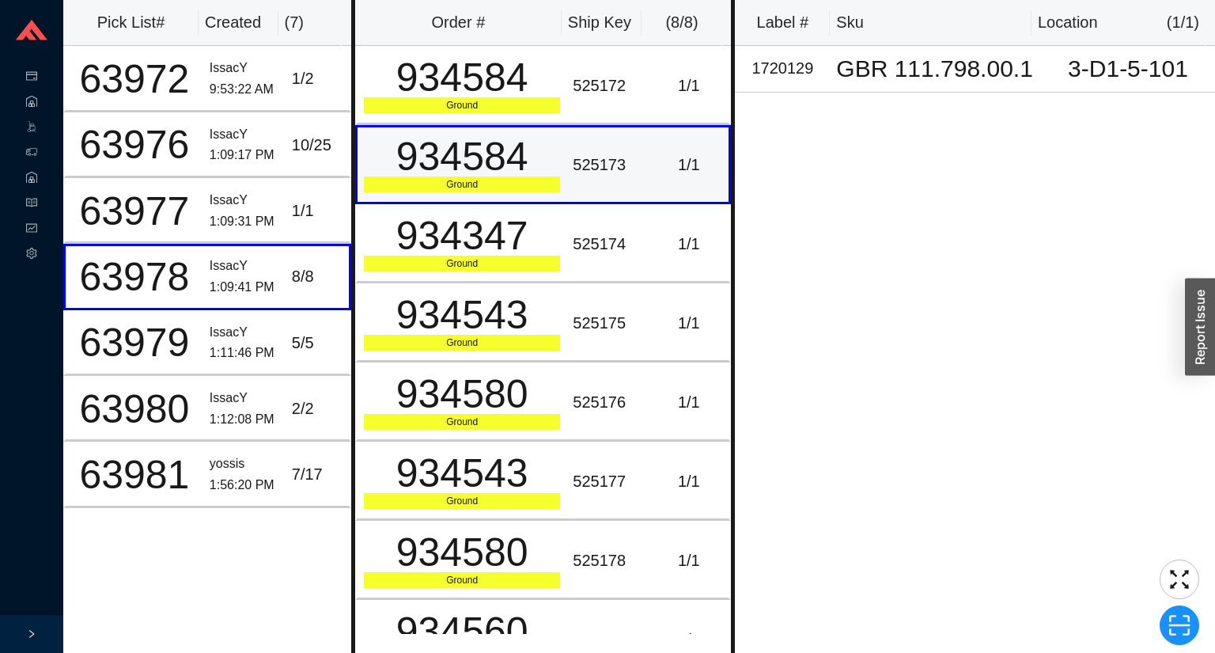
click at [491, 194] on td "934584 Ground" at bounding box center [460, 164] width 211 height 79
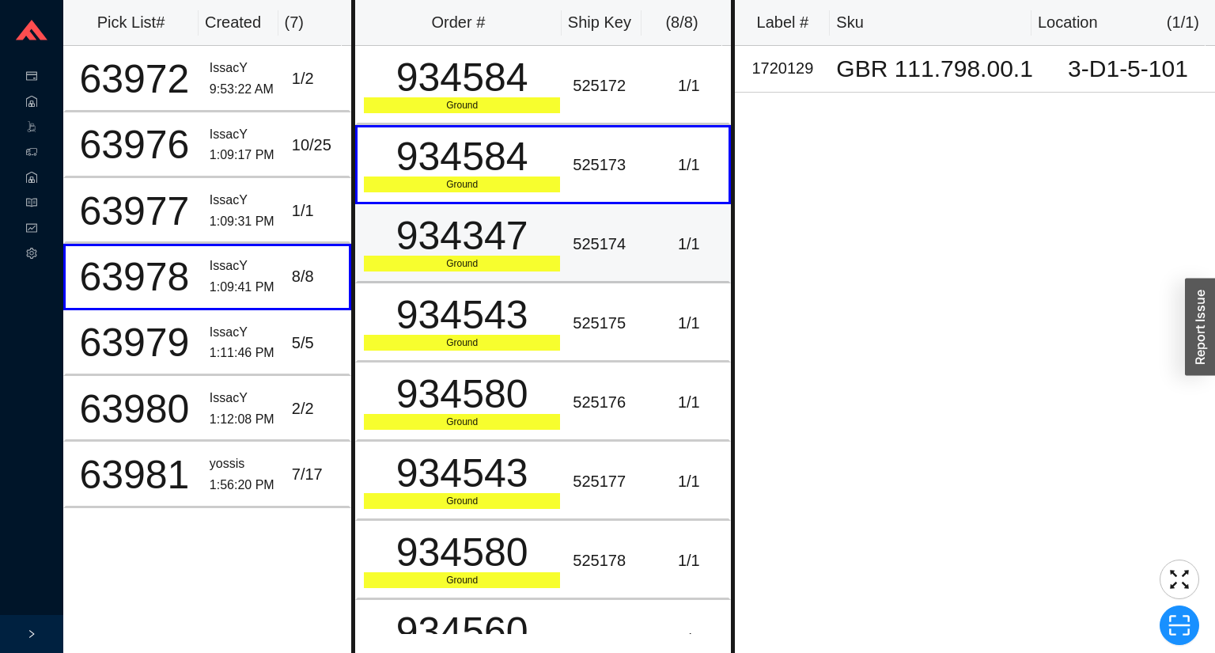
click at [497, 264] on div "Ground" at bounding box center [462, 263] width 196 height 16
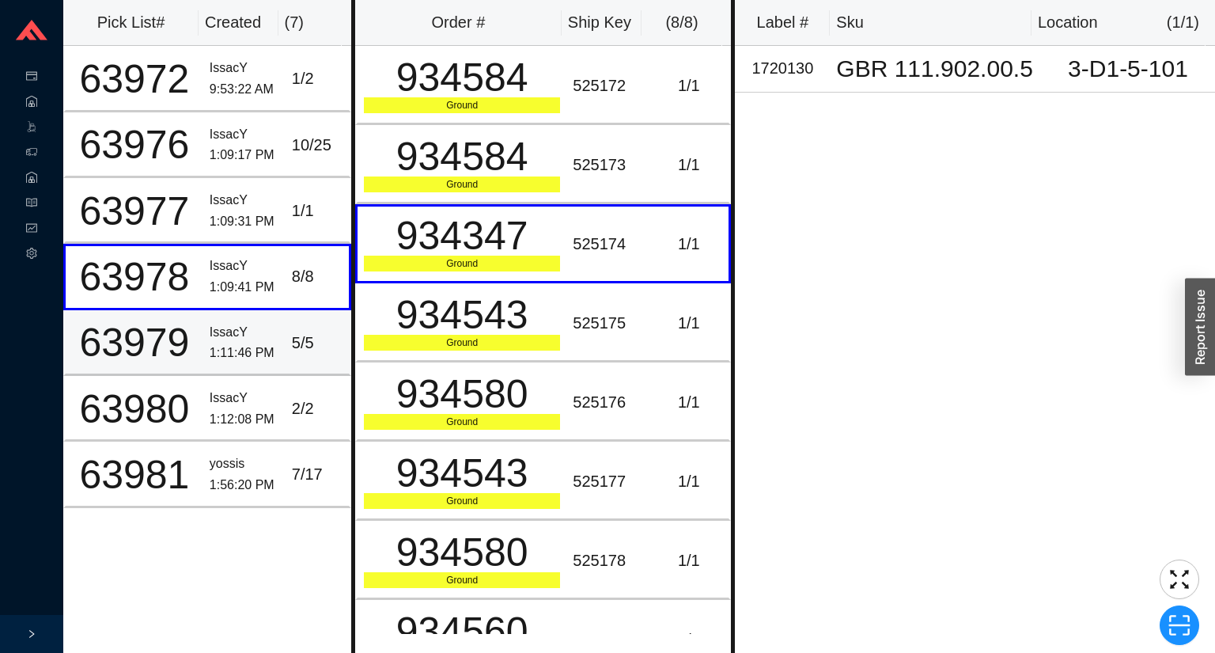
click at [311, 343] on div "5 / 5" at bounding box center [317, 343] width 51 height 26
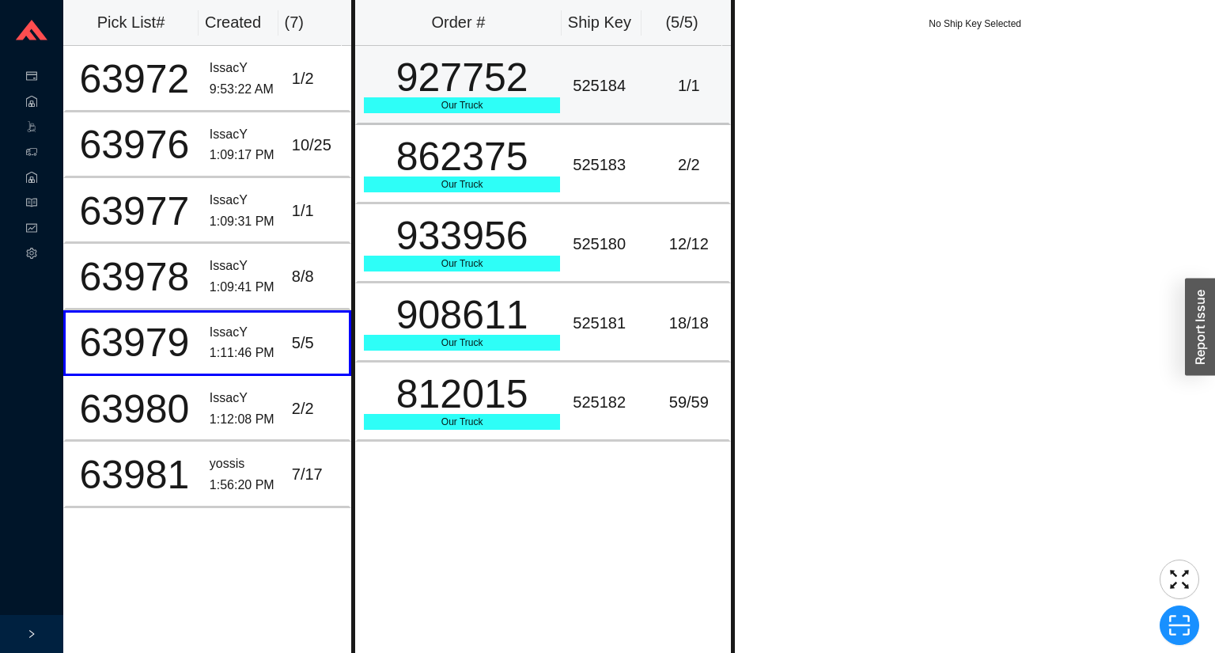
click at [505, 119] on td "927752 Our Truck" at bounding box center [460, 85] width 211 height 79
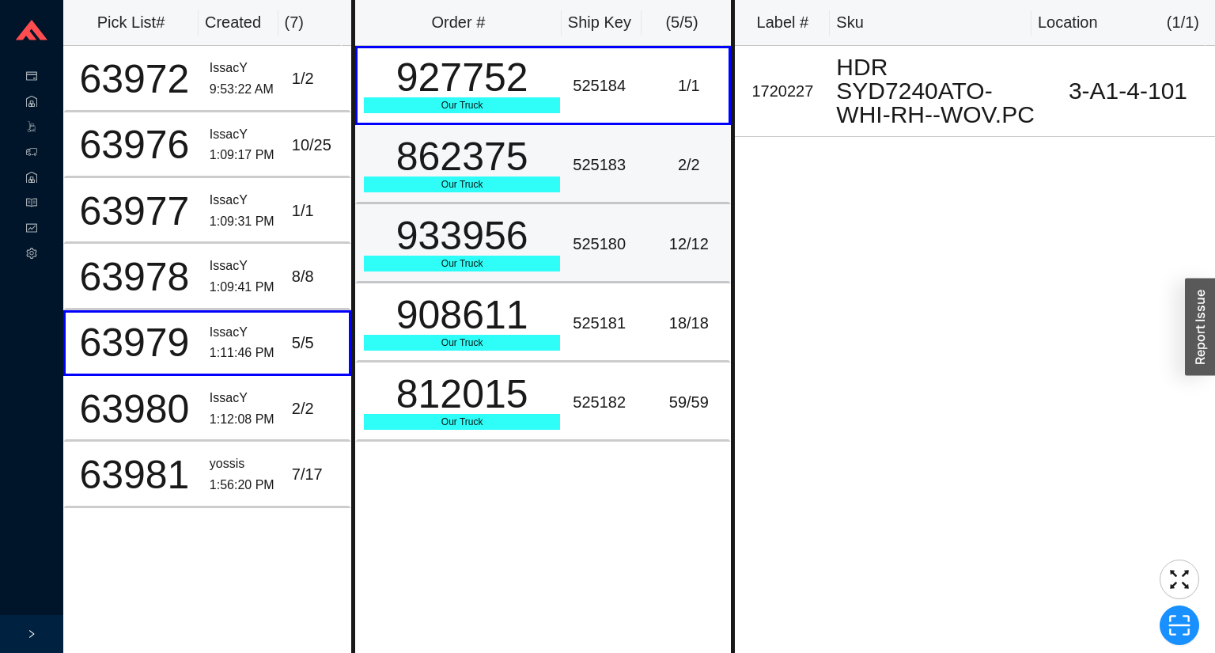
drag, startPoint x: 492, startPoint y: 178, endPoint x: 491, endPoint y: 233, distance: 55.4
click at [493, 185] on div "862375 Our Truck" at bounding box center [462, 164] width 196 height 55
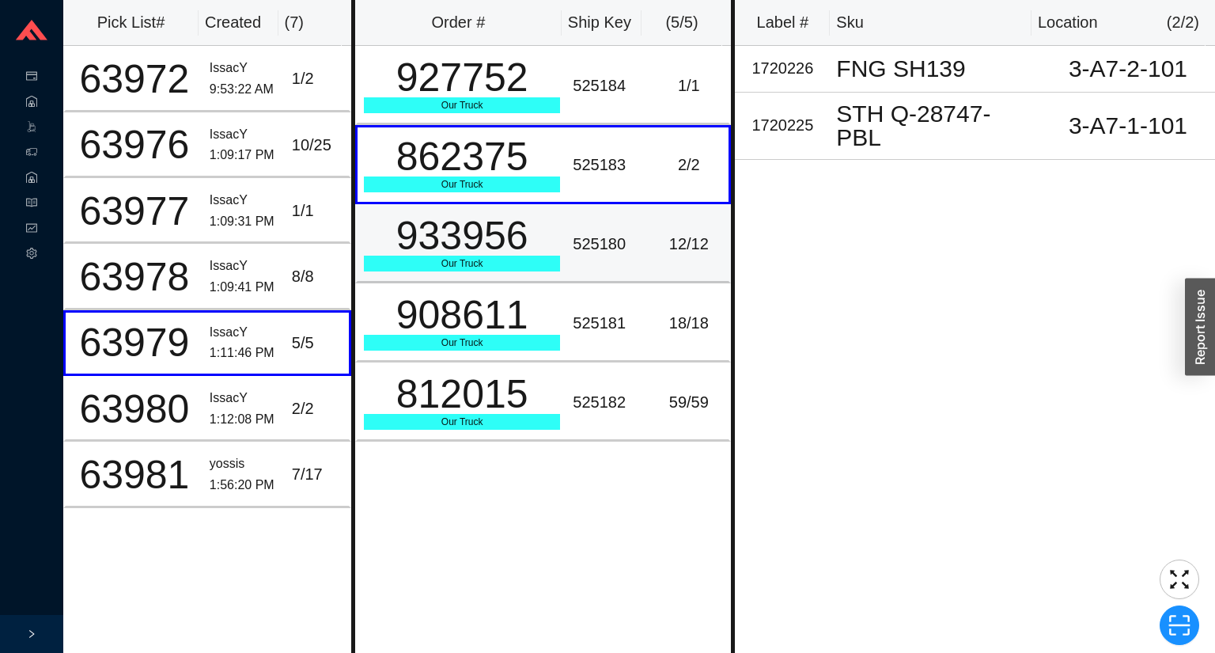
drag, startPoint x: 492, startPoint y: 244, endPoint x: 489, endPoint y: 256, distance: 12.3
click at [492, 250] on div "933956" at bounding box center [462, 236] width 196 height 40
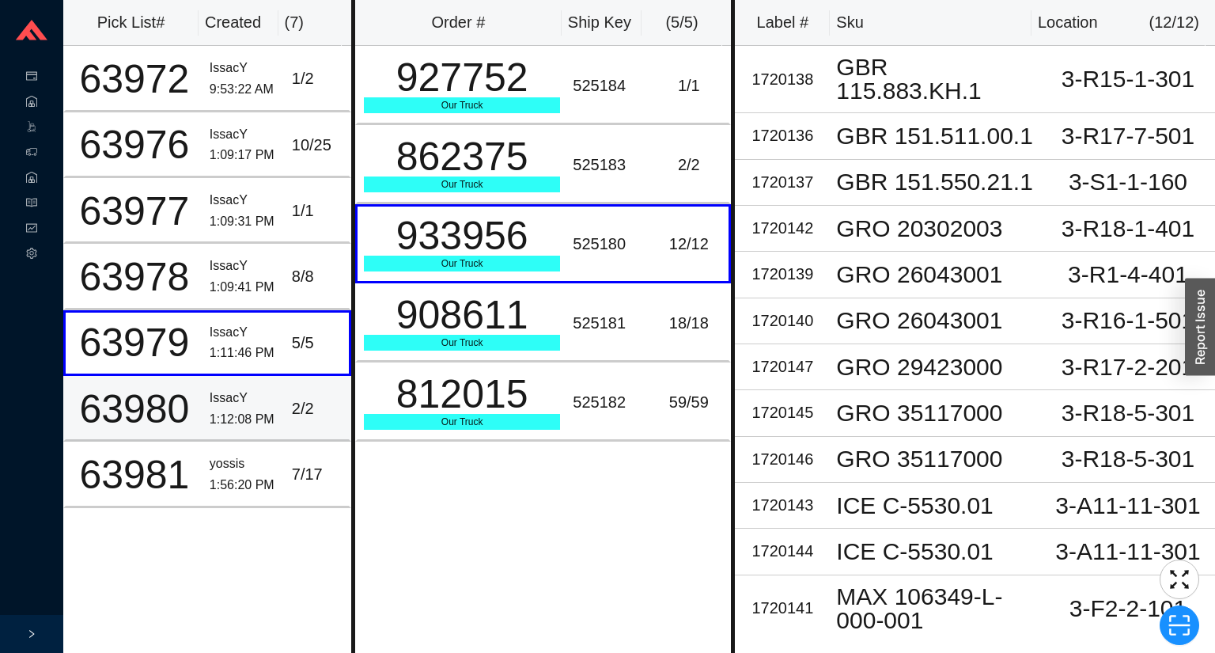
click at [286, 426] on td "2 / 2" at bounding box center [319, 409] width 66 height 66
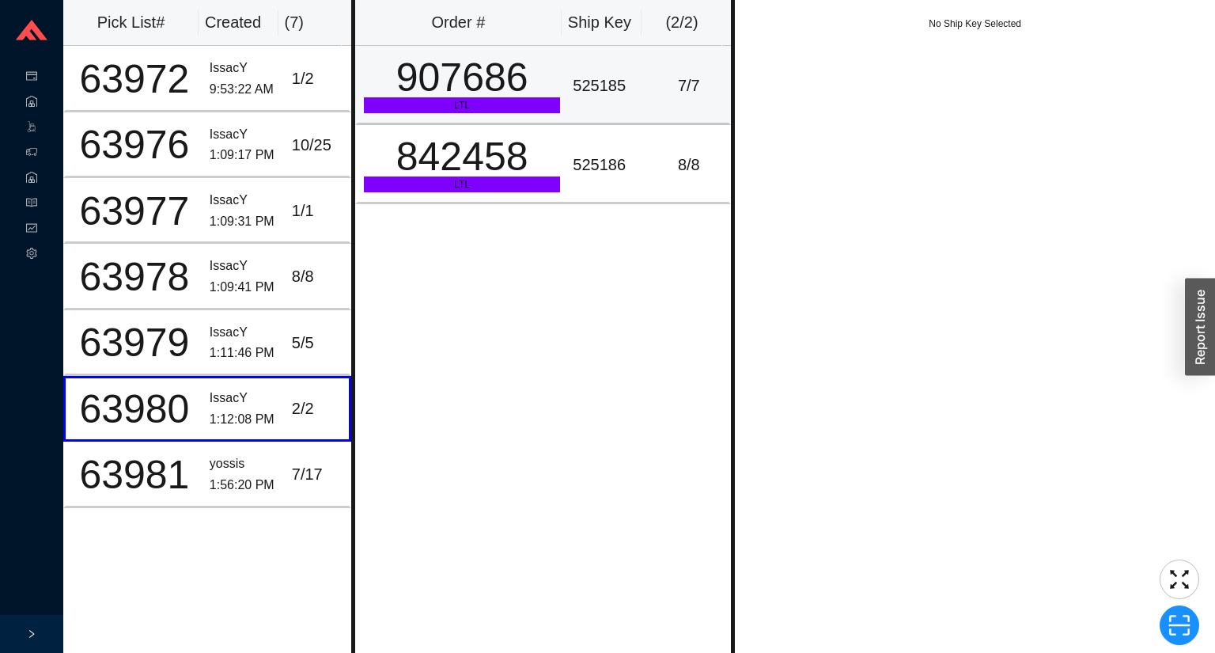
click at [449, 105] on div "LTL" at bounding box center [462, 105] width 196 height 16
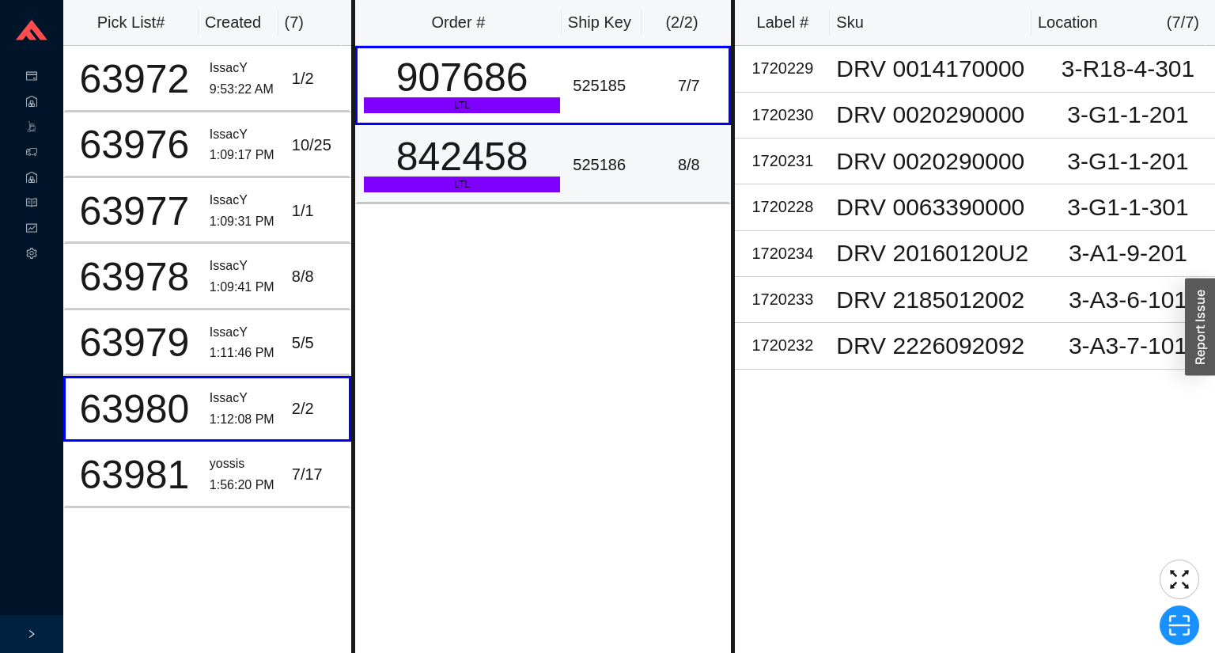
click at [479, 171] on div "842458" at bounding box center [462, 157] width 196 height 40
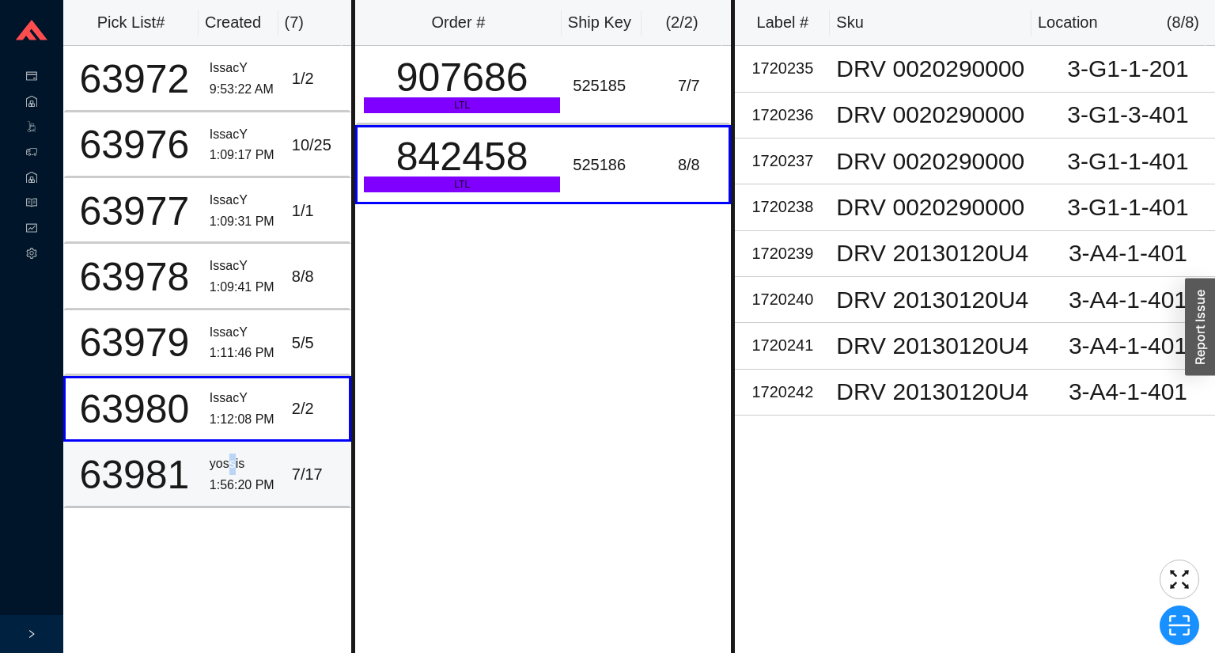
click at [227, 459] on div "yossis" at bounding box center [245, 463] width 70 height 21
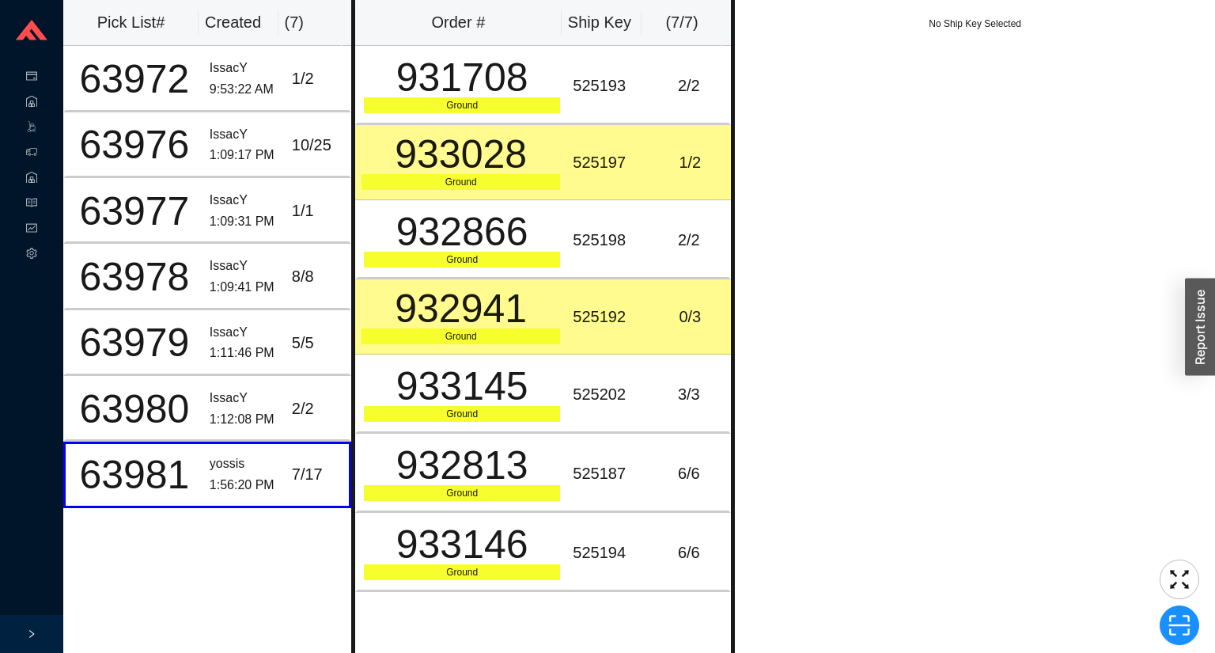
click at [560, 180] on td "933028 Ground" at bounding box center [460, 162] width 211 height 75
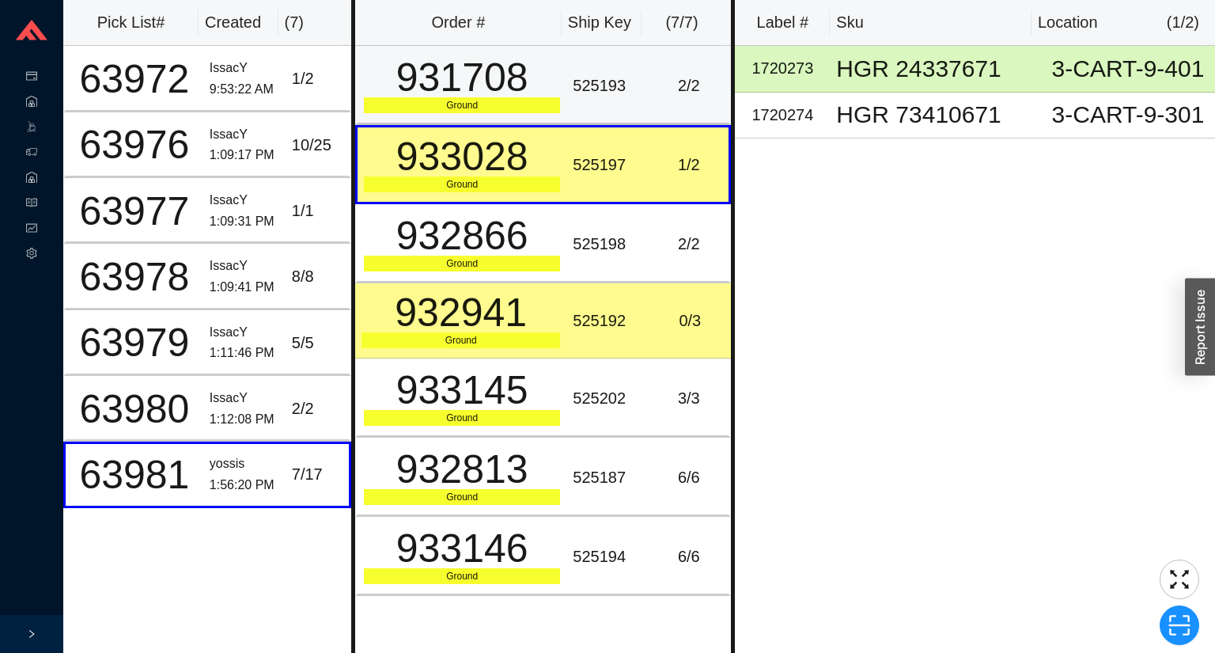
click at [549, 85] on div "931708" at bounding box center [462, 78] width 196 height 40
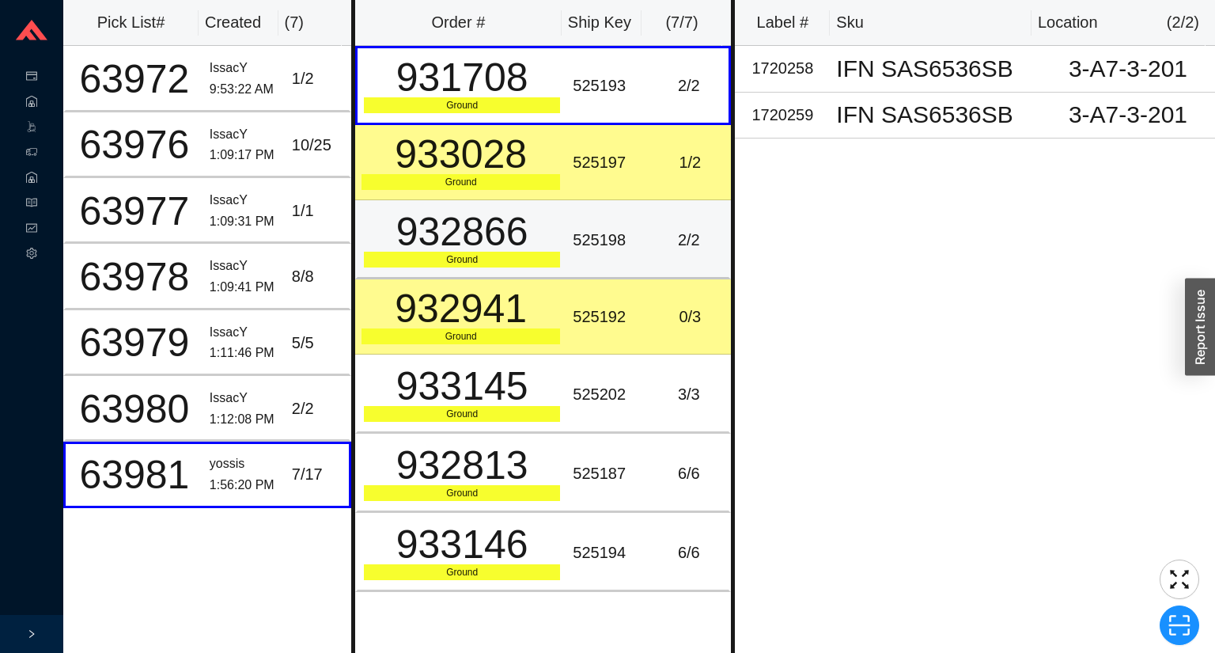
click at [582, 295] on td "525192" at bounding box center [607, 316] width 82 height 75
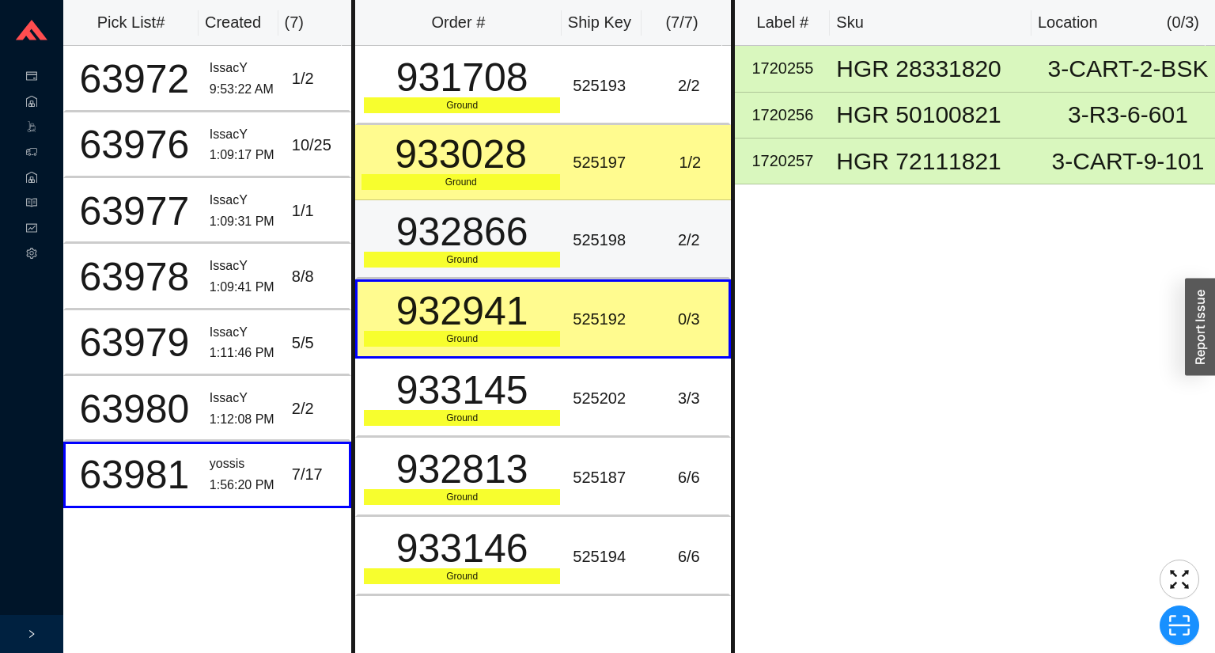
click at [583, 263] on td "525198" at bounding box center [607, 239] width 82 height 79
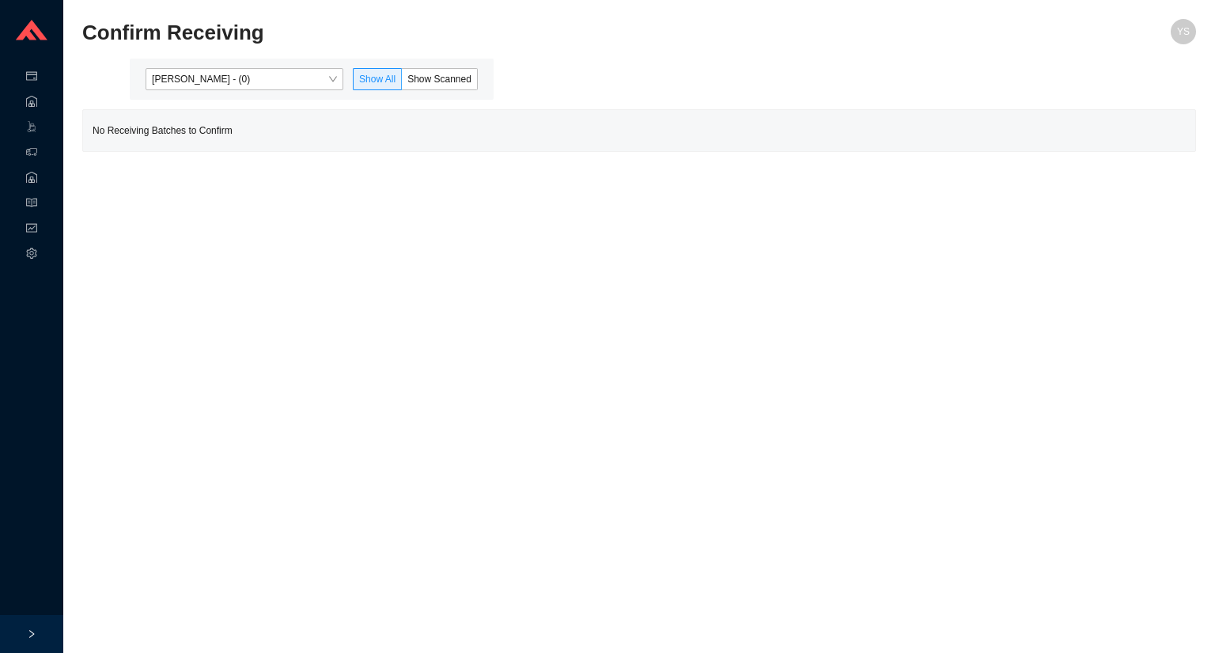
click at [192, 91] on div "[PERSON_NAME] - (0) Show All Show Scanned" at bounding box center [312, 79] width 364 height 41
drag, startPoint x: 190, startPoint y: 77, endPoint x: 191, endPoint y: 90, distance: 13.5
click at [190, 80] on span "[PERSON_NAME] - (0)" at bounding box center [244, 79] width 185 height 21
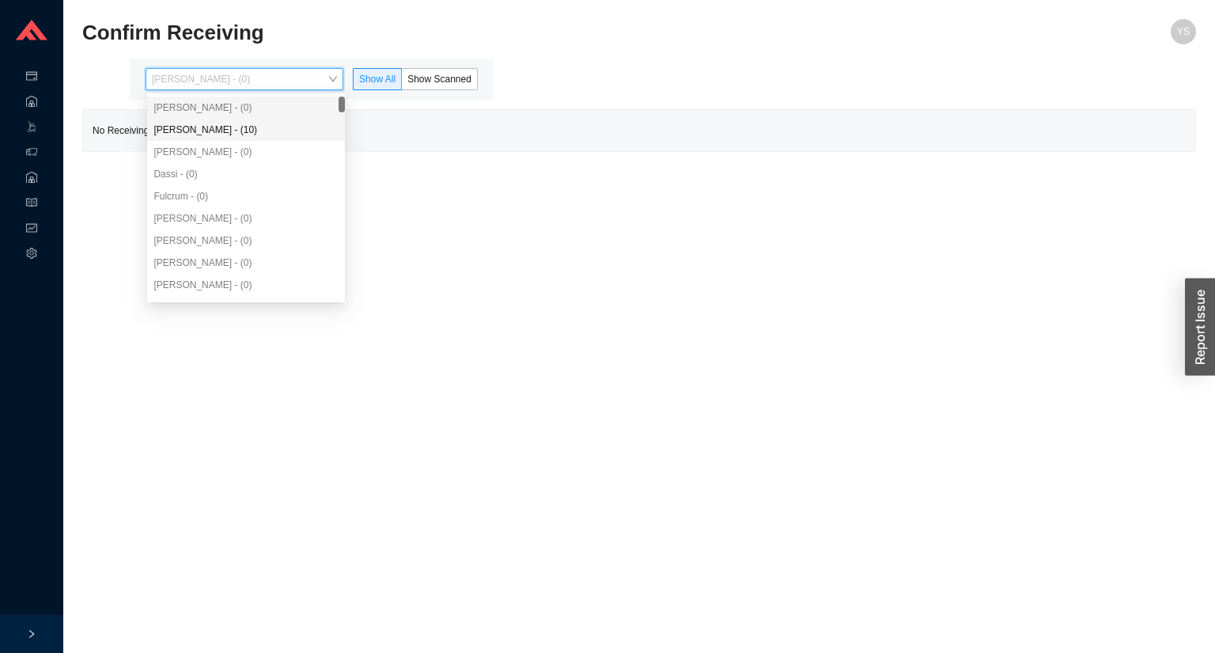
click at [193, 134] on div "[PERSON_NAME] - (10)" at bounding box center [245, 130] width 185 height 14
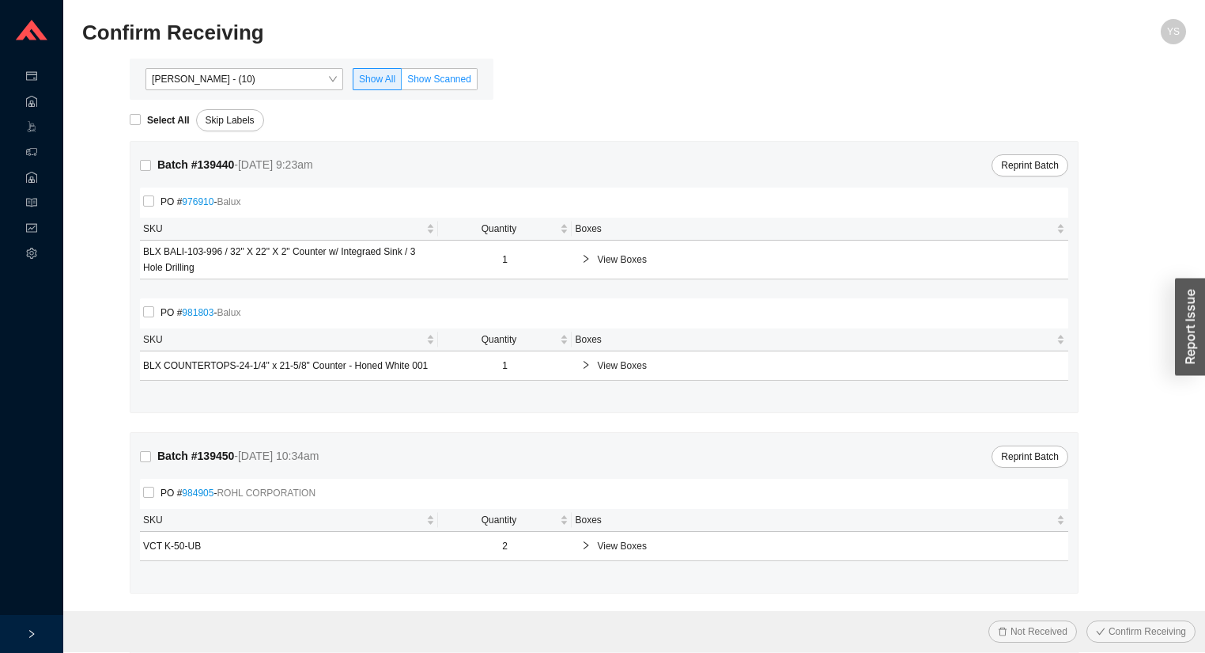
click at [425, 89] on label "Show Scanned" at bounding box center [440, 79] width 76 height 22
click at [402, 82] on input "Show Scanned" at bounding box center [402, 82] width 0 height 0
